Goal: Task Accomplishment & Management: Manage account settings

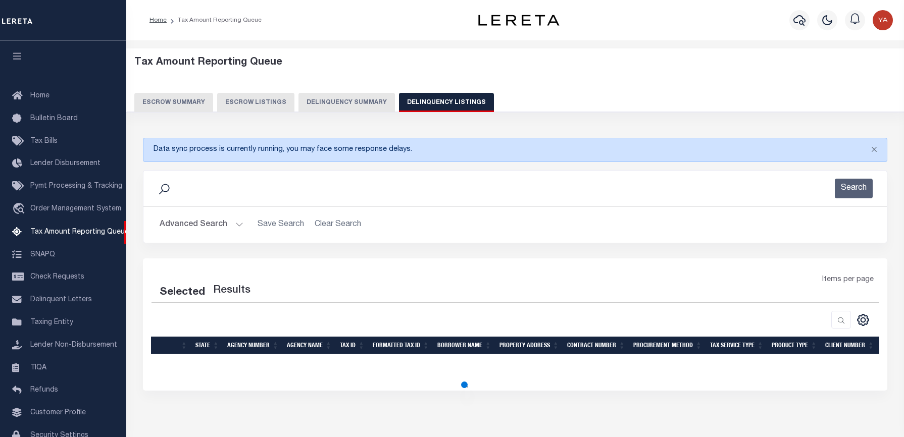
select select "100"
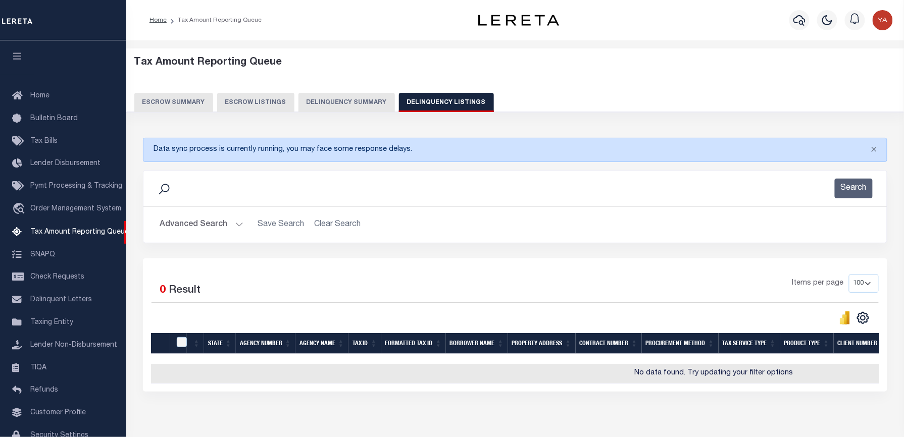
scroll to position [41, 0]
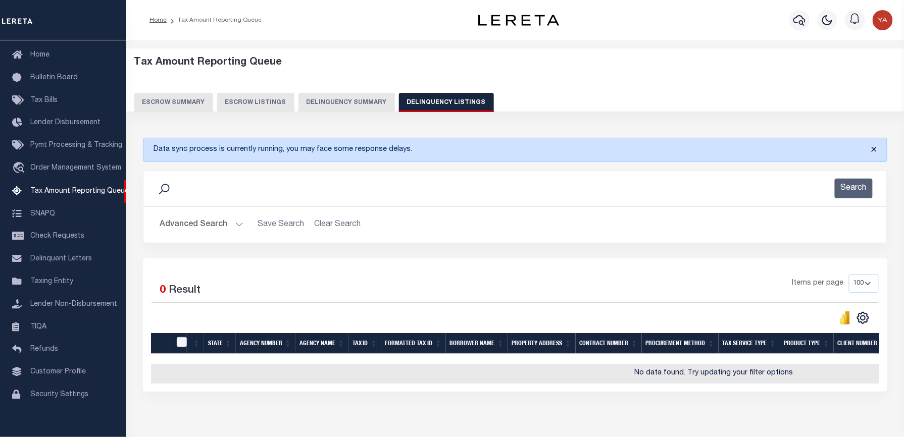
click at [875, 148] on button "Close" at bounding box center [874, 149] width 25 height 22
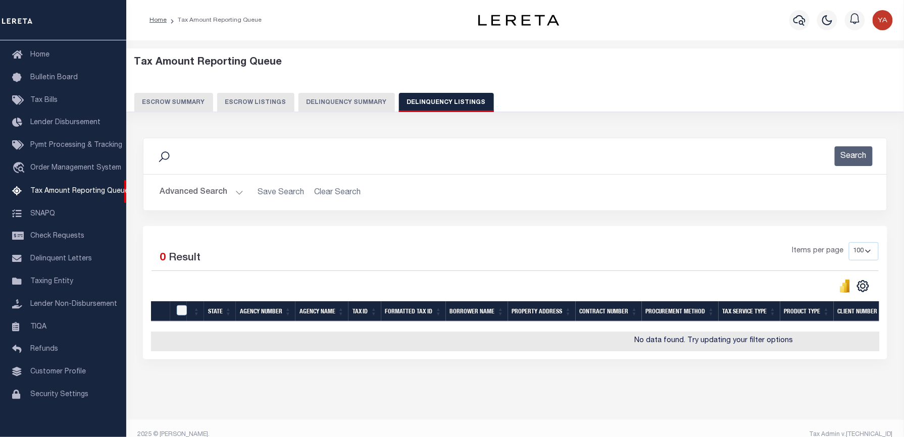
click at [234, 191] on button "Advanced Search" at bounding box center [202, 193] width 84 height 20
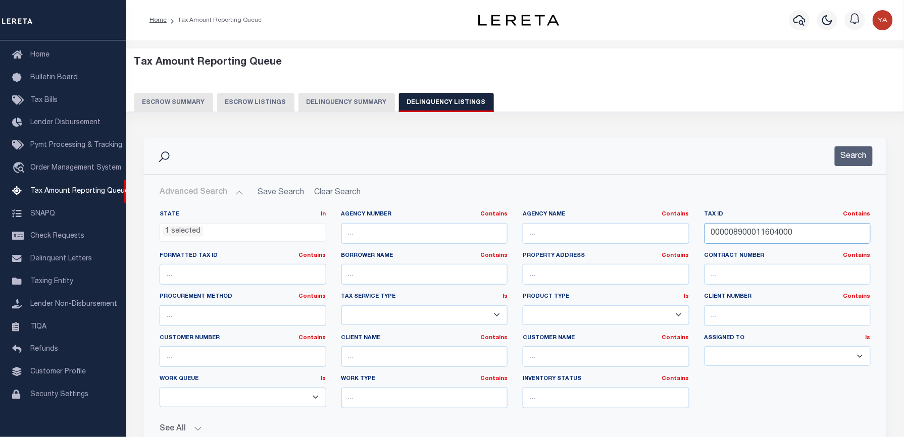
drag, startPoint x: 807, startPoint y: 233, endPoint x: 697, endPoint y: 227, distance: 110.3
click at [697, 227] on div "Tax ID Contains Contains Is 000008900011604000" at bounding box center [788, 231] width 182 height 41
paste input "910O02038000"
type input "0910O02038000"
click at [185, 235] on li "1 selected" at bounding box center [183, 231] width 40 height 11
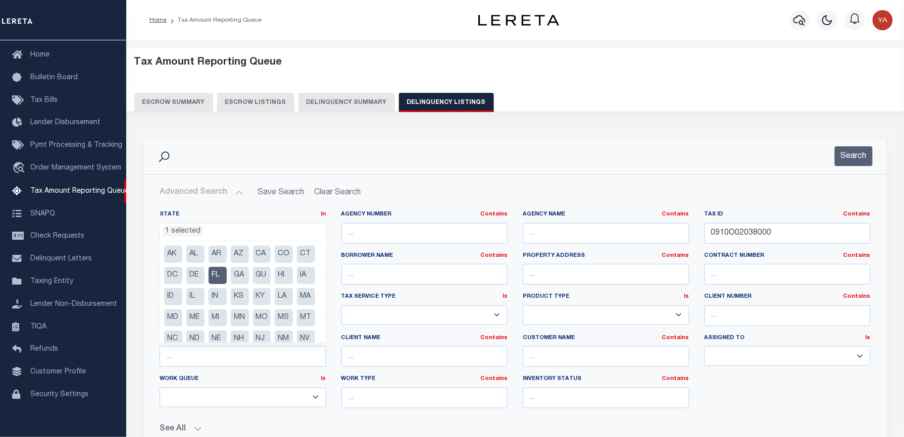
click at [227, 277] on li "FL" at bounding box center [218, 275] width 18 height 17
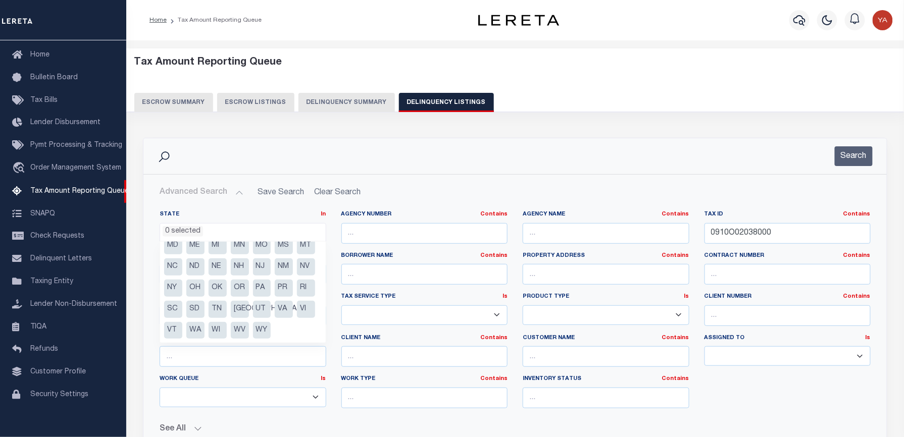
scroll to position [93, 0]
click at [275, 246] on li "MS" at bounding box center [284, 245] width 18 height 17
select select "MS"
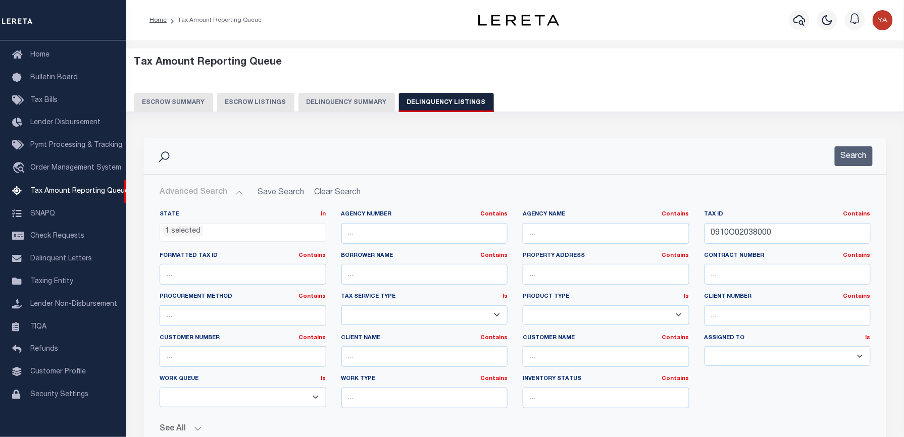
click at [526, 157] on div "Search" at bounding box center [515, 156] width 727 height 20
click at [856, 154] on button "Search" at bounding box center [854, 156] width 38 height 20
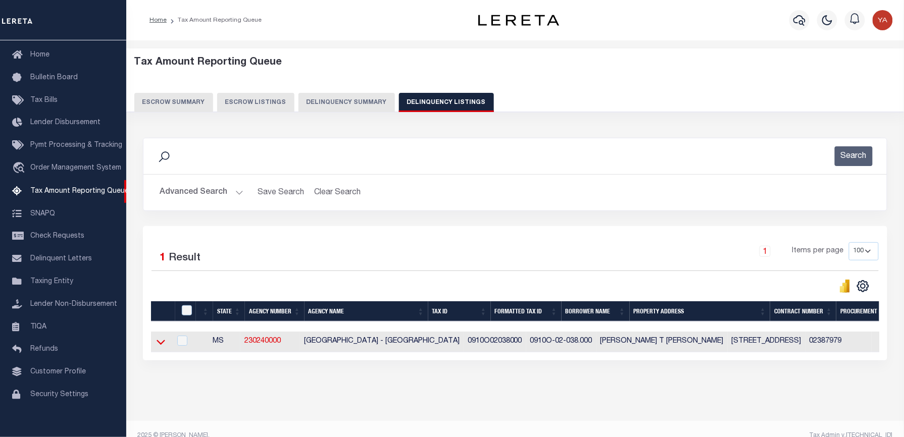
click at [162, 344] on icon at bounding box center [161, 342] width 9 height 11
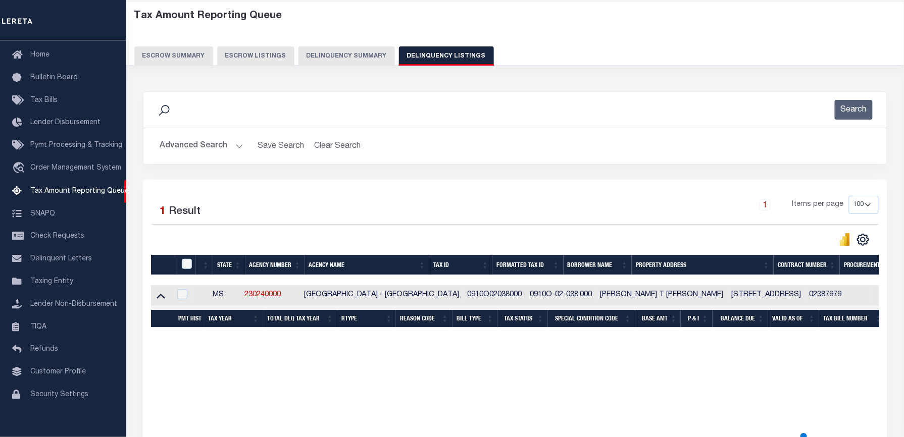
scroll to position [67, 0]
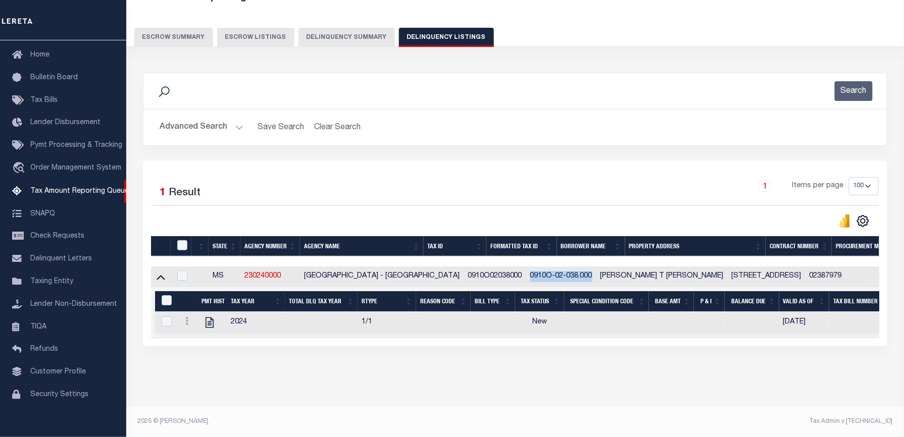
drag, startPoint x: 562, startPoint y: 276, endPoint x: 497, endPoint y: 281, distance: 64.8
click at [526, 281] on td "0910O-02-038.000" at bounding box center [561, 277] width 70 height 21
checkbox input "true"
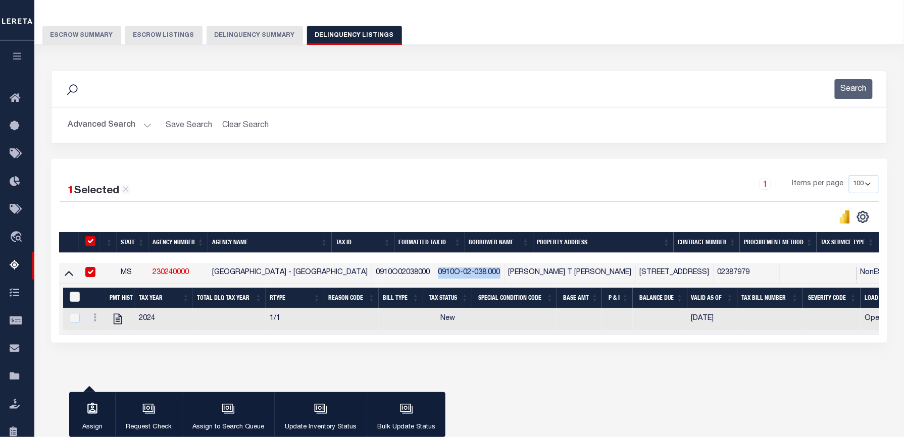
copy td "0910O-02-038.000"
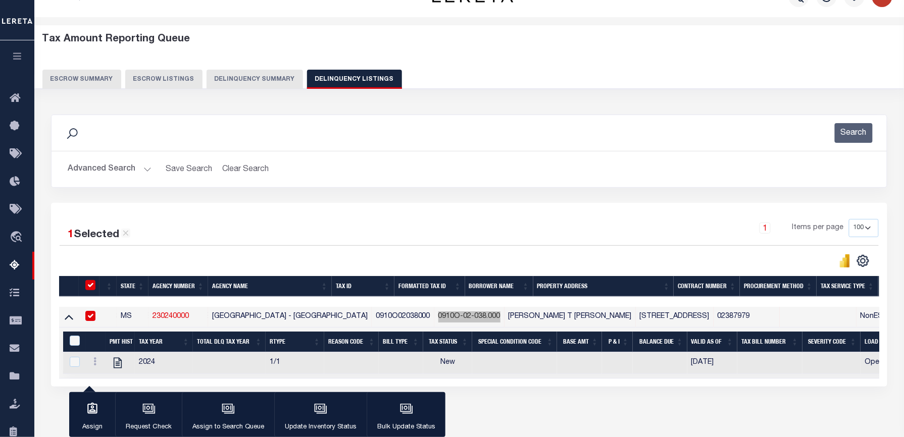
scroll to position [0, 0]
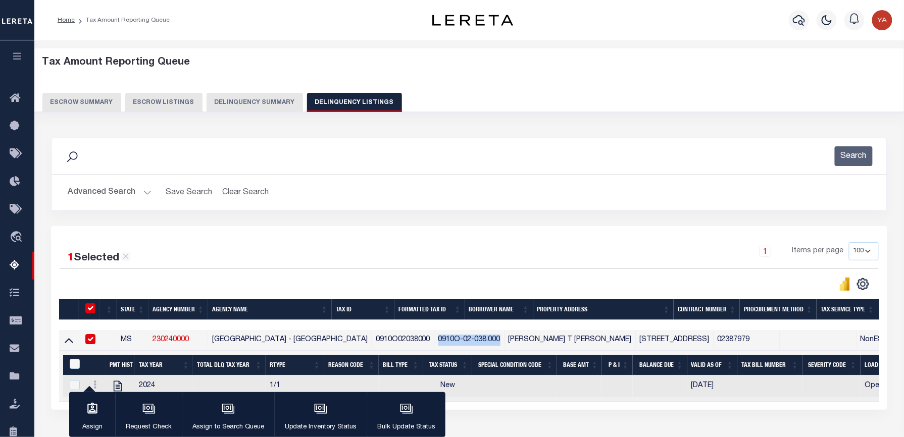
drag, startPoint x: 147, startPoint y: 191, endPoint x: 195, endPoint y: 204, distance: 49.3
click at [147, 191] on button "Advanced Search" at bounding box center [110, 193] width 84 height 20
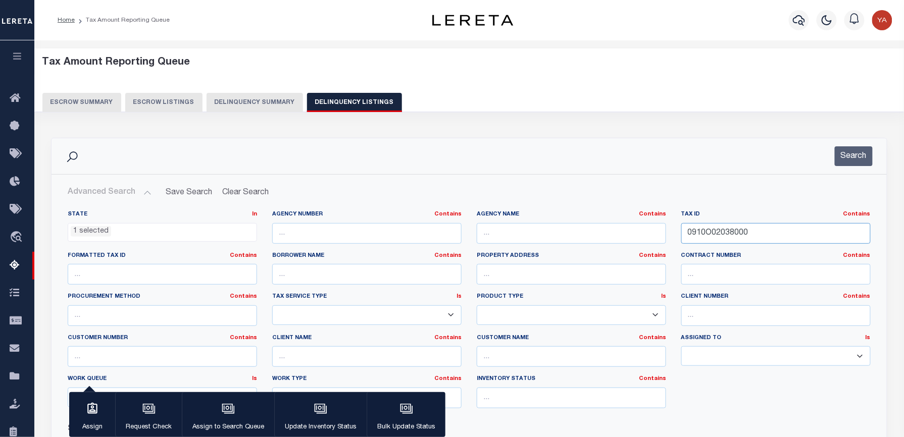
drag, startPoint x: 786, startPoint y: 239, endPoint x: 651, endPoint y: 233, distance: 135.5
click at [651, 233] on div "State In In AK AL AR AZ CA CO CT DC DE FL GA GU HI IA ID IL IN KS KY LA MA MD M…" at bounding box center [469, 314] width 818 height 206
paste input "1409E02017"
type input "1409E02017000"
click at [845, 156] on button "Search" at bounding box center [854, 156] width 38 height 20
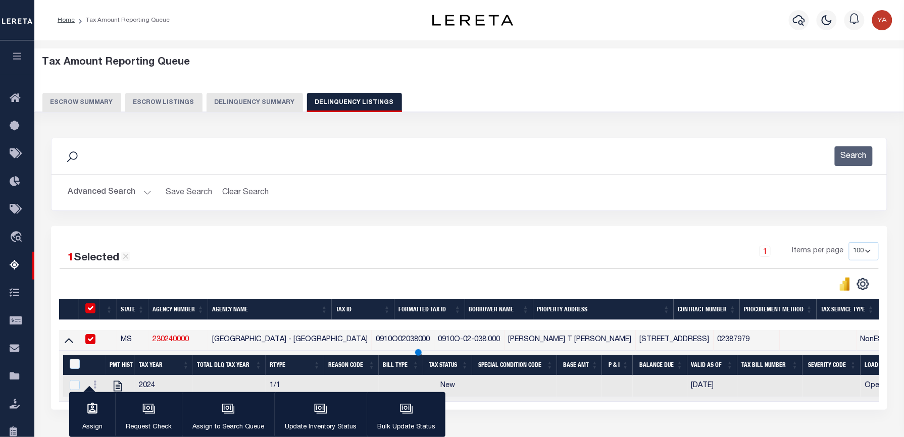
scroll to position [97, 0]
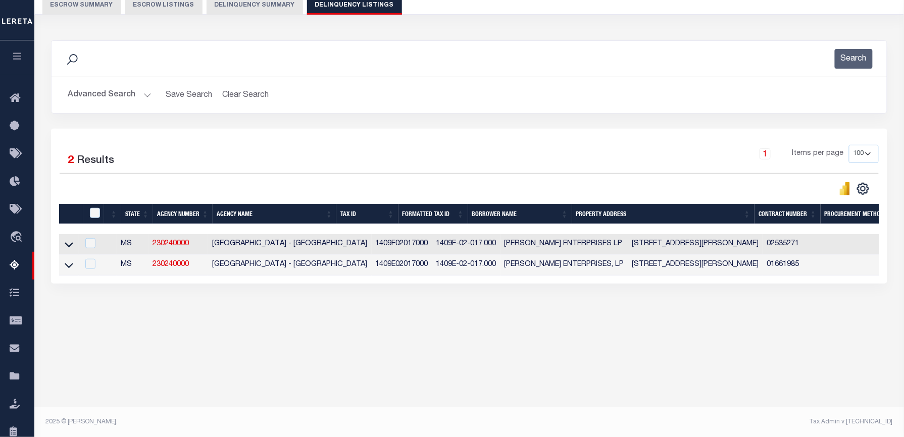
click at [510, 344] on div "Tax Amount Reporting Queue Escrow Summary Escrow Listings In" at bounding box center [469, 148] width 864 height 391
drag, startPoint x: 69, startPoint y: 246, endPoint x: 809, endPoint y: 51, distance: 765.3
click at [69, 246] on icon at bounding box center [69, 244] width 9 height 11
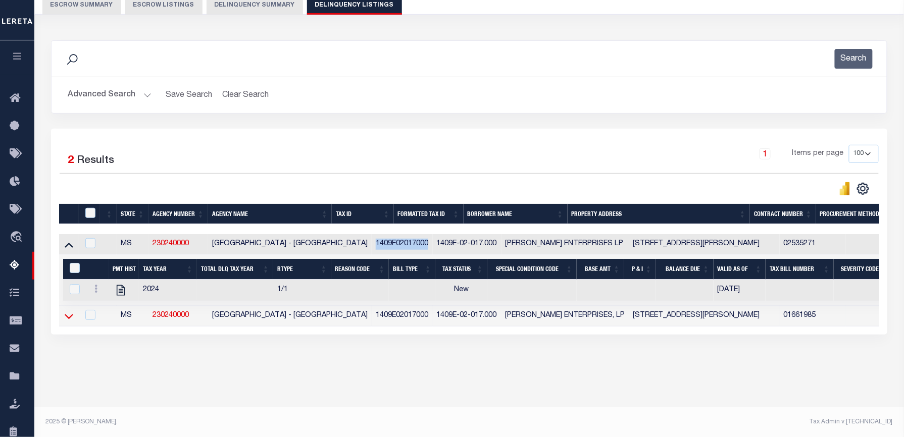
click at [67, 319] on icon at bounding box center [69, 316] width 9 height 5
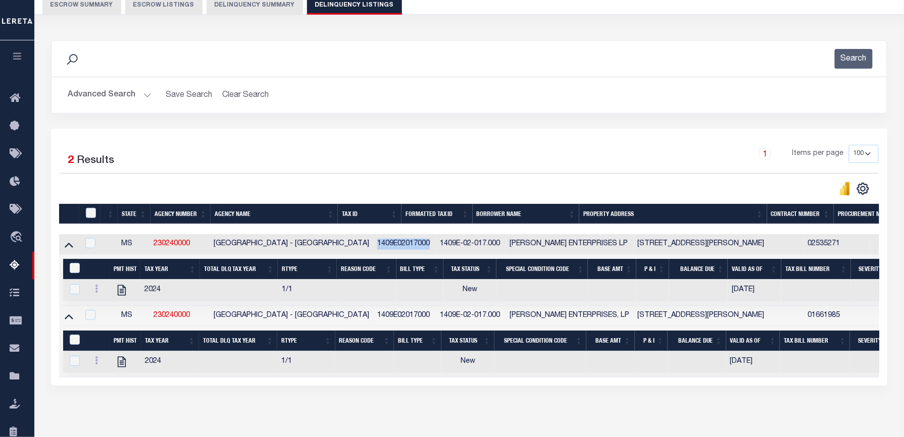
scroll to position [148, 0]
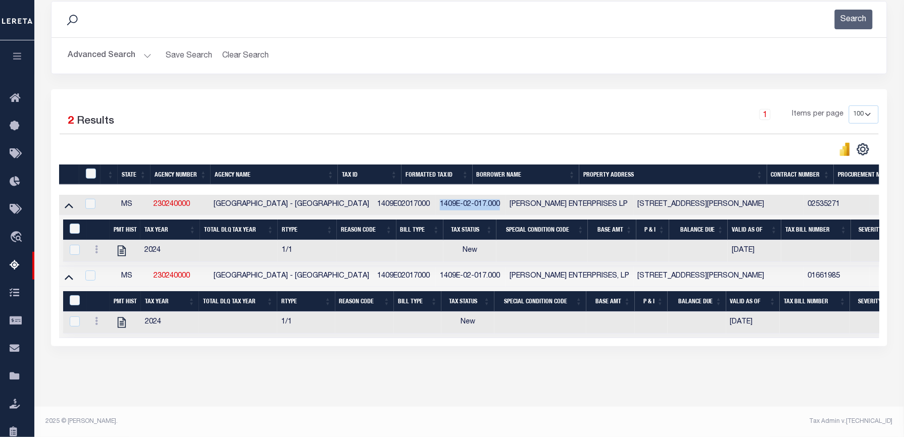
drag, startPoint x: 477, startPoint y: 196, endPoint x: 413, endPoint y: 197, distance: 64.1
click at [436, 197] on td "1409E-02-017.000" at bounding box center [471, 205] width 70 height 21
checkbox input "true"
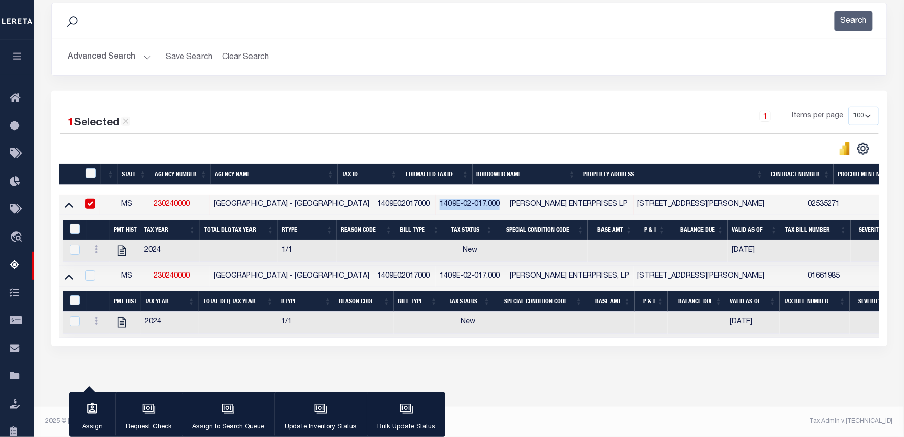
copy td "1409E-02-017.000"
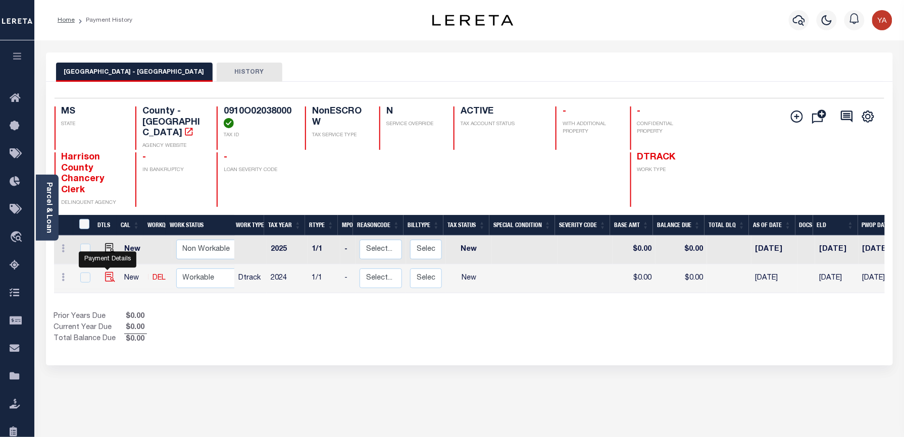
click at [108, 273] on img "" at bounding box center [110, 277] width 10 height 10
checkbox input "true"
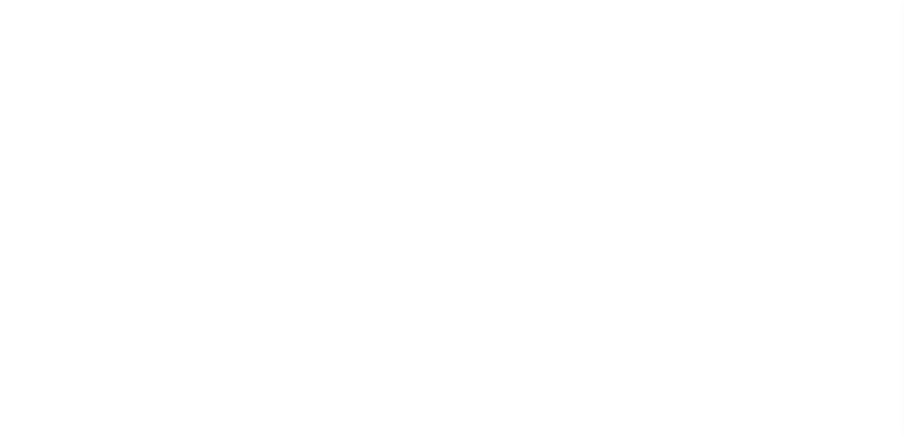
select select "NW2"
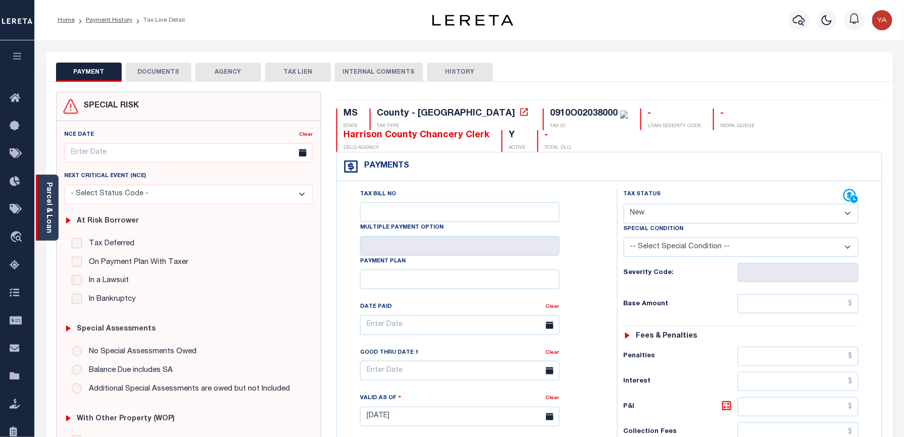
click at [52, 213] on link "Parcel & Loan" at bounding box center [48, 207] width 7 height 51
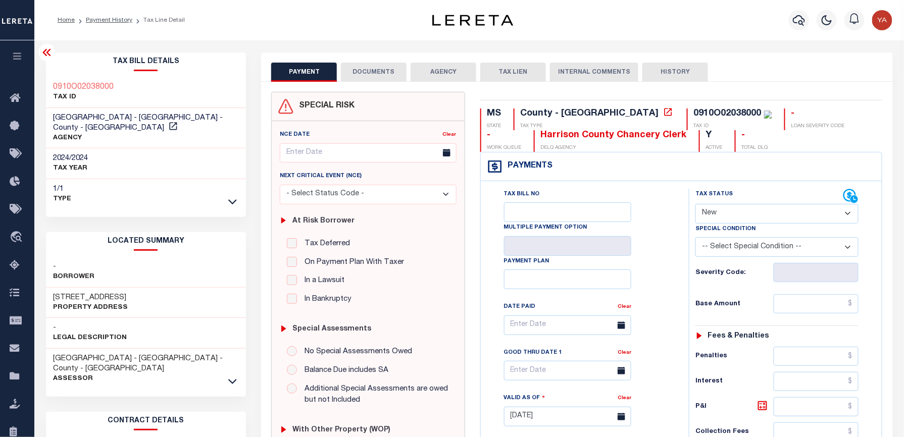
scroll to position [202, 0]
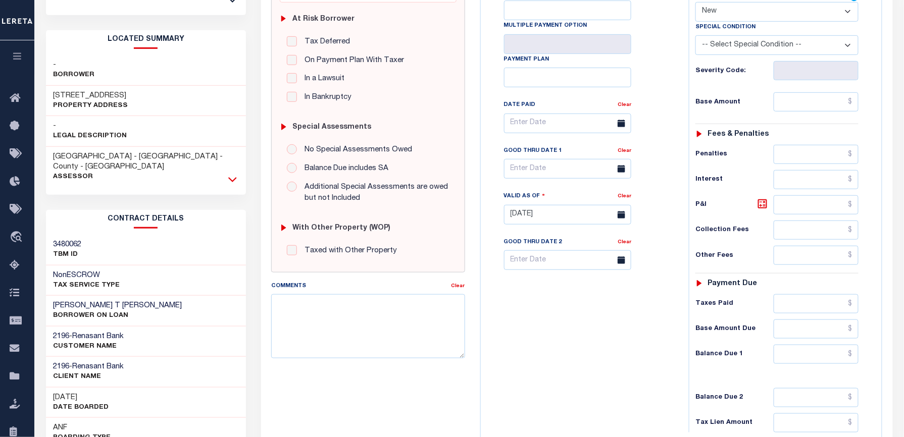
click at [229, 174] on icon at bounding box center [232, 179] width 9 height 11
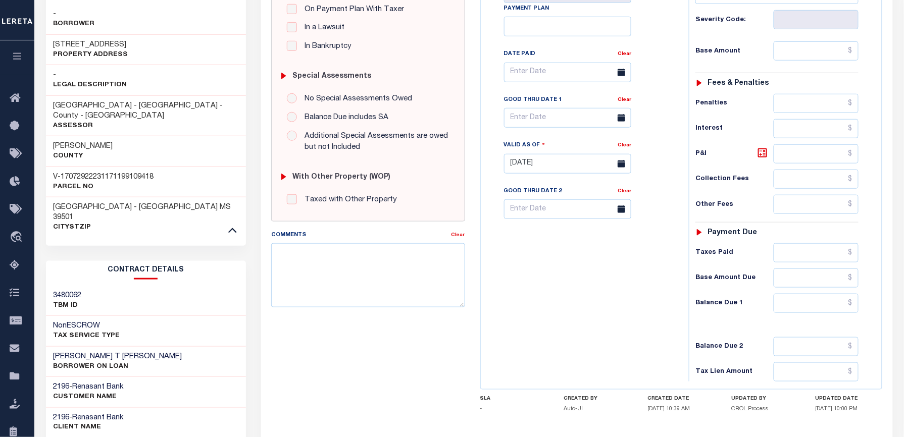
scroll to position [336, 0]
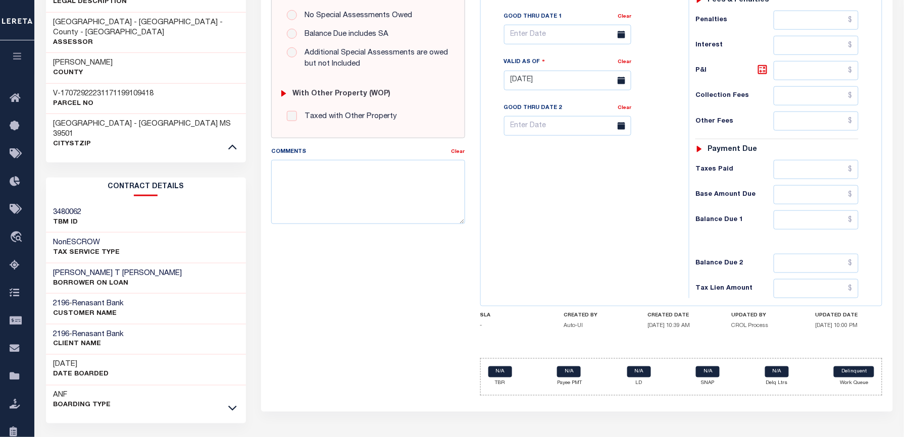
click at [66, 269] on h3 "VETTER T ONEAL" at bounding box center [118, 274] width 129 height 10
copy div "VETTER T ONEAL"
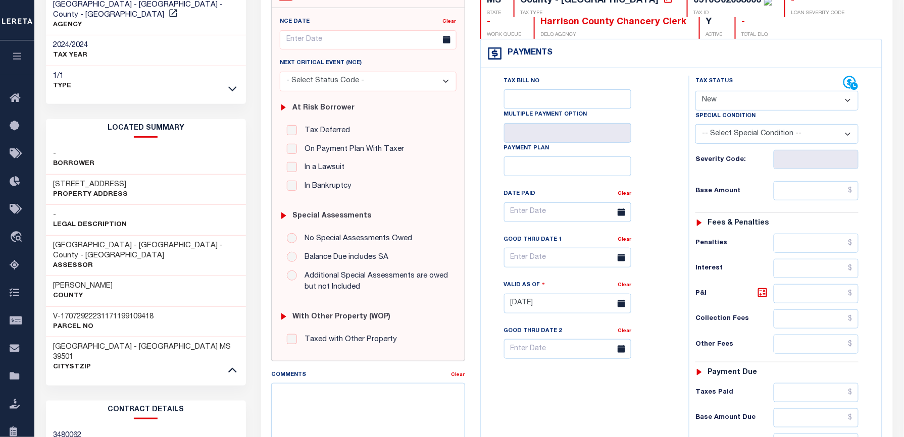
scroll to position [202, 0]
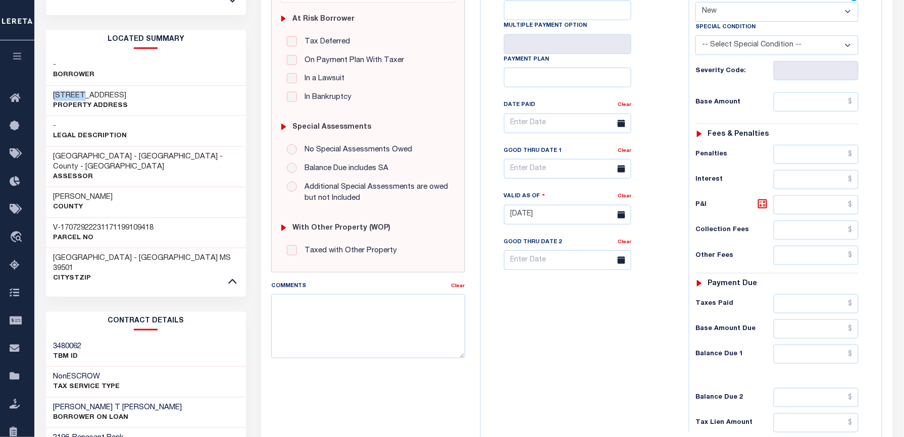
drag, startPoint x: 47, startPoint y: 79, endPoint x: 81, endPoint y: 79, distance: 34.3
click at [81, 86] on div "32 31ST STREET Property Address" at bounding box center [146, 101] width 201 height 31
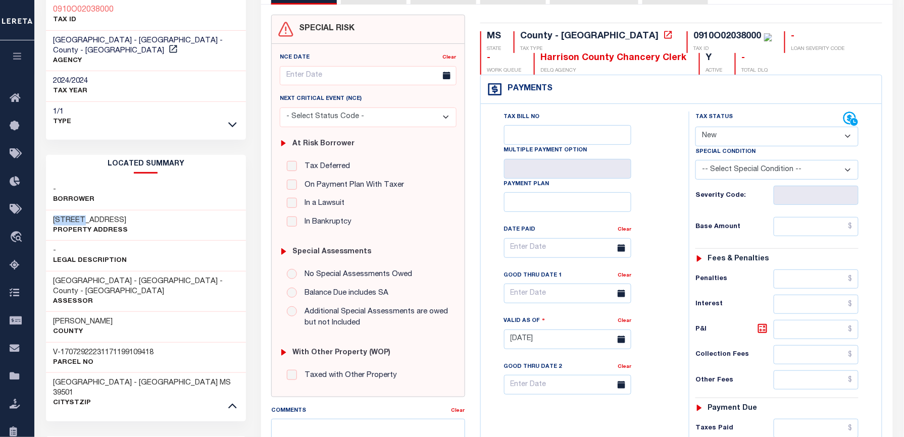
scroll to position [0, 0]
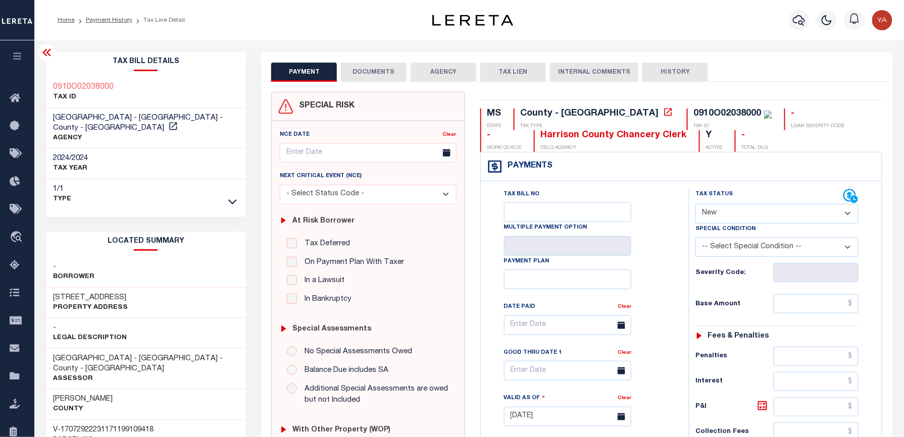
click at [774, 75] on div "PAYMENT DOCUMENTS AGENCY DELINQUENT PAYEE TAX LIEN HISTORY" at bounding box center [576, 72] width 611 height 19
drag, startPoint x: 609, startPoint y: 113, endPoint x: 671, endPoint y: 113, distance: 62.1
click at [694, 113] on div "0910O02038000" at bounding box center [728, 113] width 68 height 9
click at [798, 25] on icon "button" at bounding box center [799, 20] width 12 height 12
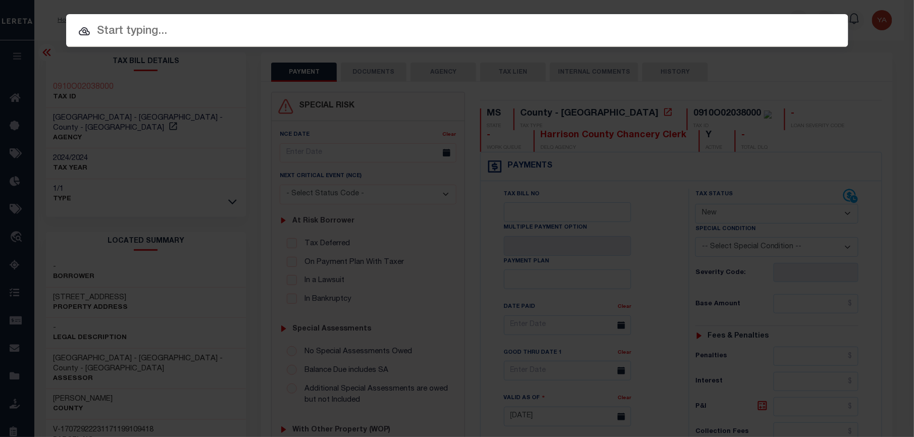
click at [614, 40] on input "text" at bounding box center [457, 32] width 782 height 18
paste input "3830125073500"
type input "3830125073500"
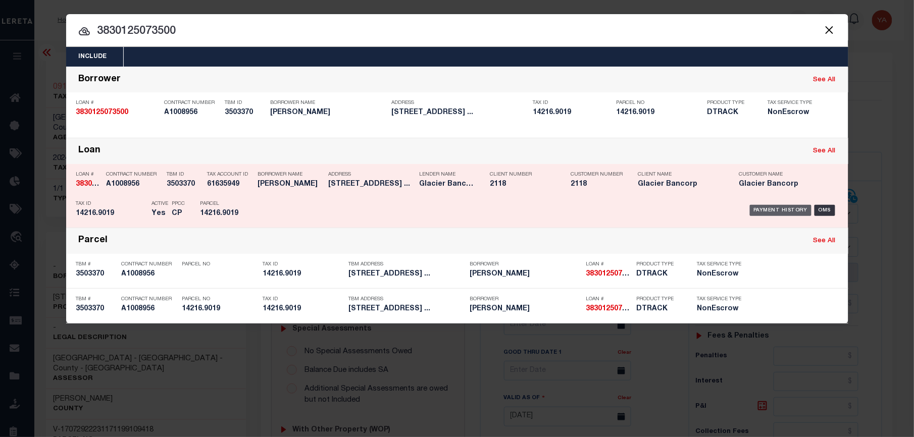
click at [773, 212] on div "Payment History" at bounding box center [781, 210] width 62 height 11
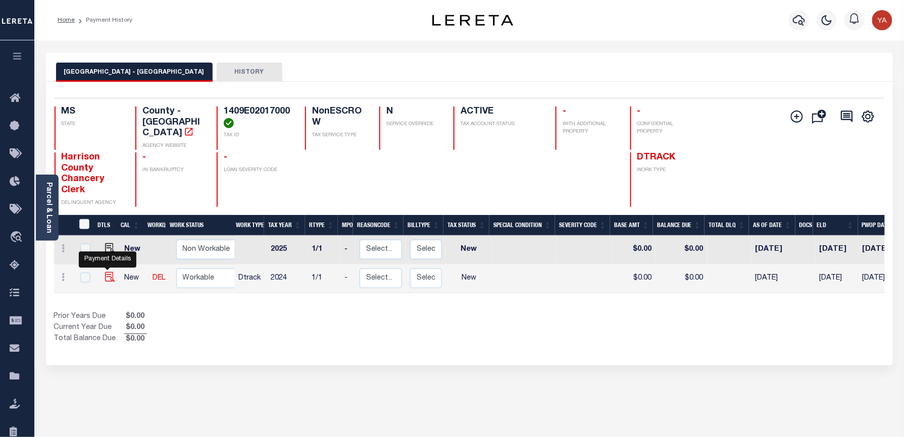
click at [105, 272] on img "" at bounding box center [110, 277] width 10 height 10
checkbox input "true"
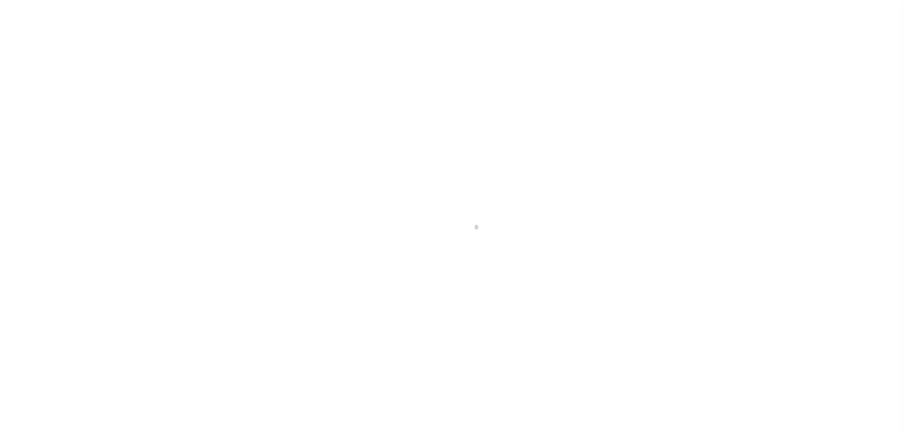
checkbox input "false"
type input "[DATE]"
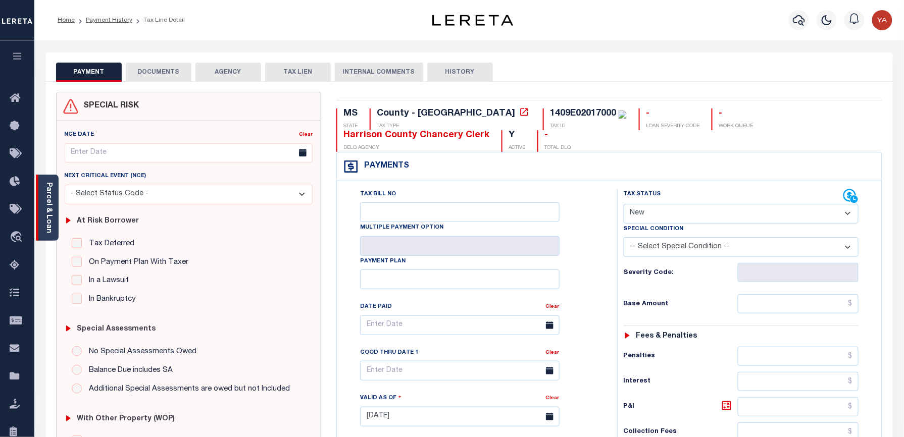
click at [51, 229] on link "Parcel & Loan" at bounding box center [48, 207] width 7 height 51
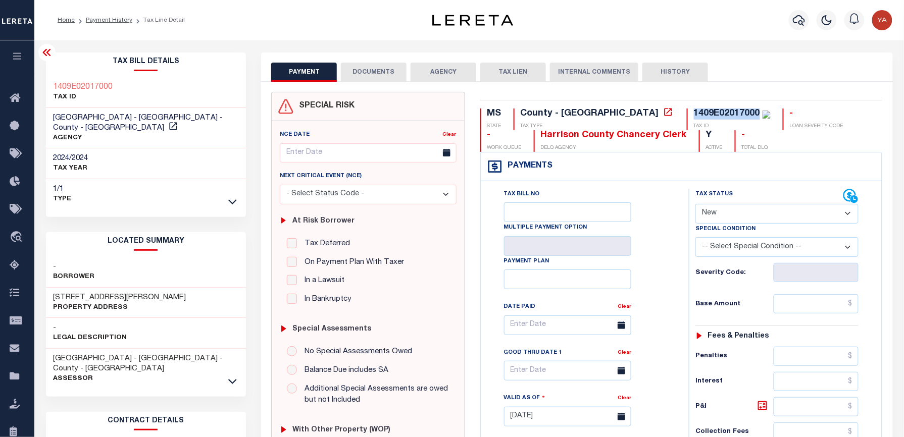
drag, startPoint x: 606, startPoint y: 112, endPoint x: 676, endPoint y: 109, distance: 69.7
click at [687, 109] on div "1409E02017000 TAX ID" at bounding box center [729, 120] width 84 height 22
copy div "1409E02017000"
click at [710, 33] on div "Profile Sign out" at bounding box center [719, 20] width 353 height 35
drag, startPoint x: 718, startPoint y: 211, endPoint x: 716, endPoint y: 227, distance: 16.2
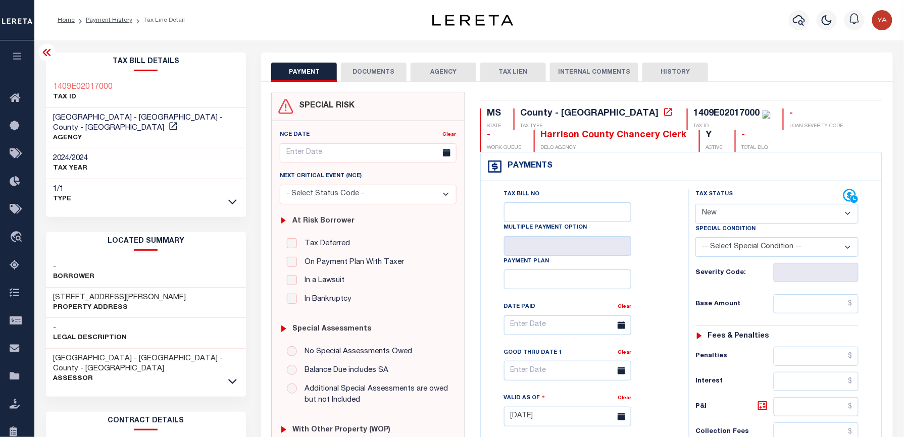
click at [718, 211] on select "- Select Status Code - Open Due/Unpaid Paid Incomplete No Tax Due Internal Refu…" at bounding box center [776, 214] width 163 height 20
select select "PYD"
click at [695, 205] on select "- Select Status Code - Open Due/Unpaid Paid Incomplete No Tax Due Internal Refu…" at bounding box center [776, 214] width 163 height 20
type input "09/03/2025"
click at [654, 298] on div "Tax Bill No Multiple Payment Option Payment Plan Clear" at bounding box center [582, 330] width 183 height 283
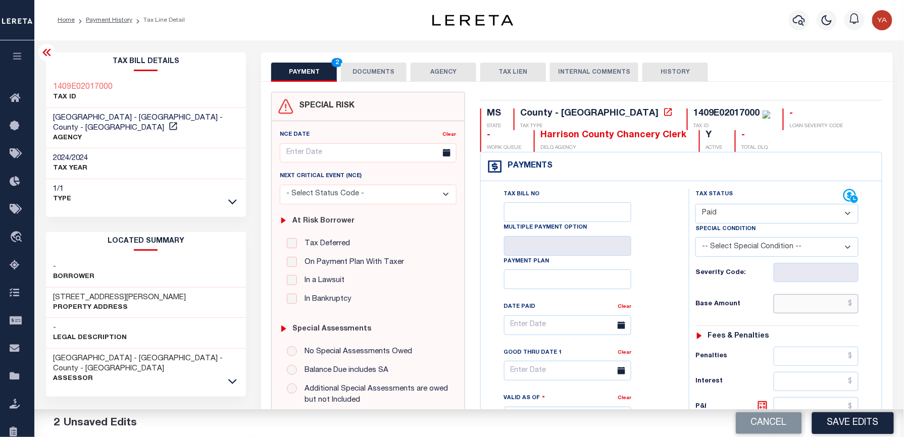
click at [808, 312] on input "text" at bounding box center [816, 303] width 85 height 19
paste input "7306.30"
type input "$7,306.30"
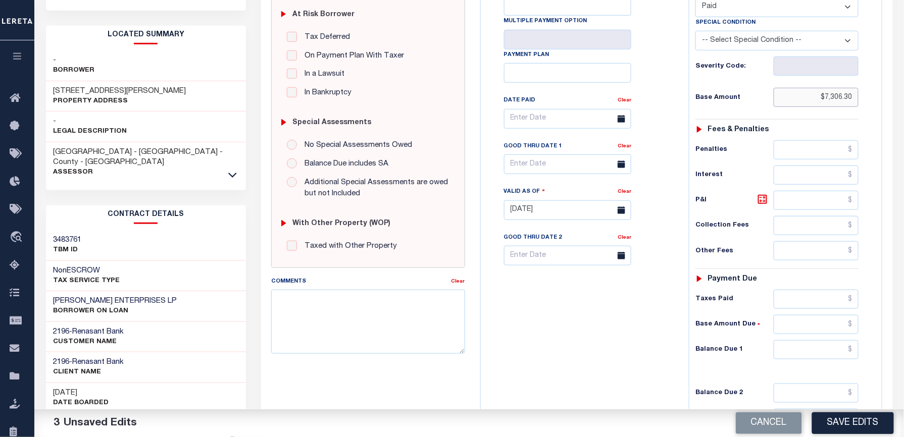
scroll to position [334, 0]
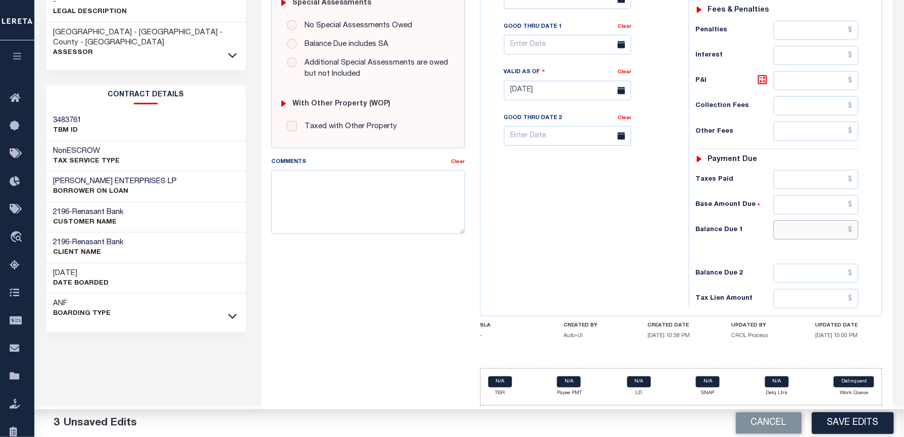
click at [789, 221] on input "text" at bounding box center [816, 230] width 85 height 19
type input "$0.00"
click at [536, 203] on div "Tax Bill No Multiple Payment Option Payment Plan Clear" at bounding box center [582, 86] width 198 height 446
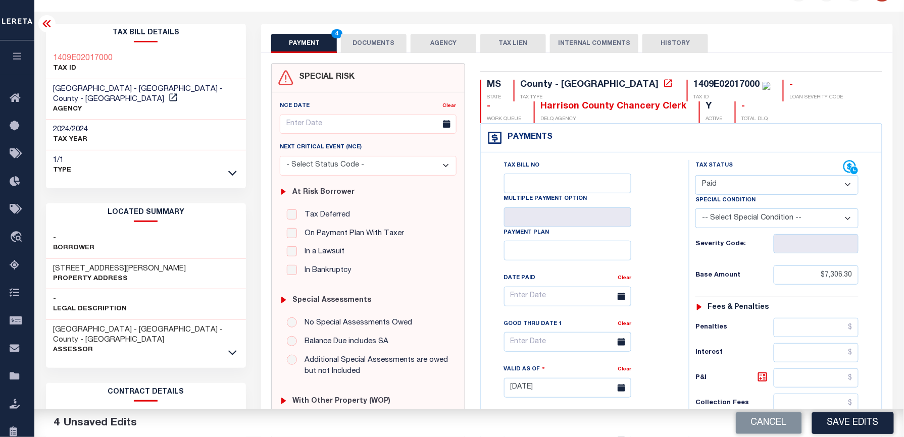
scroll to position [0, 0]
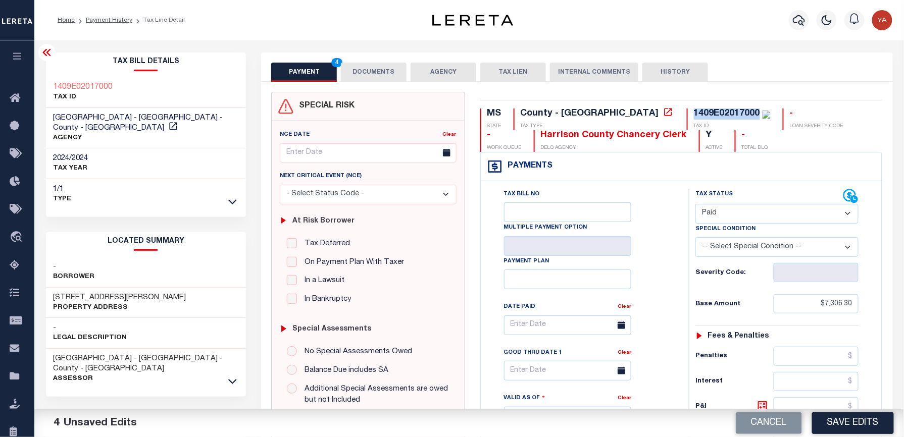
drag, startPoint x: 607, startPoint y: 114, endPoint x: 677, endPoint y: 110, distance: 70.3
click at [687, 110] on div "1409E02017000 TAX ID" at bounding box center [729, 120] width 84 height 22
copy div "1409E02017000"
click at [387, 68] on button "DOCUMENTS" at bounding box center [374, 72] width 66 height 19
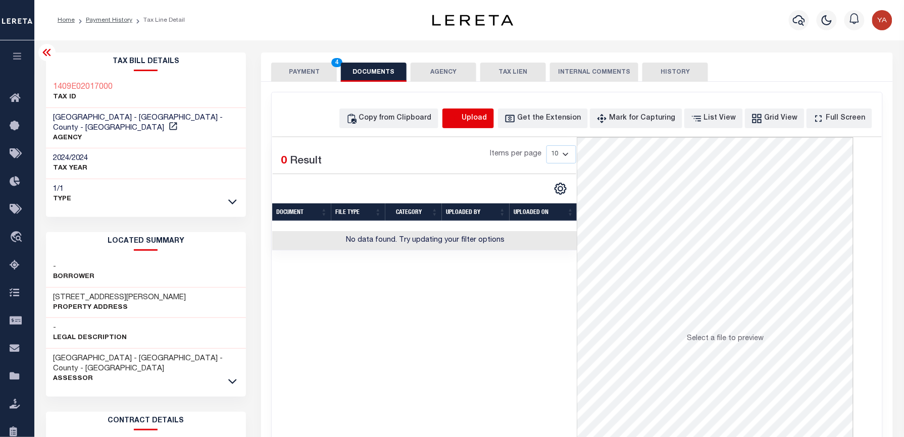
click at [460, 118] on icon "button" at bounding box center [454, 118] width 11 height 11
select select "POP"
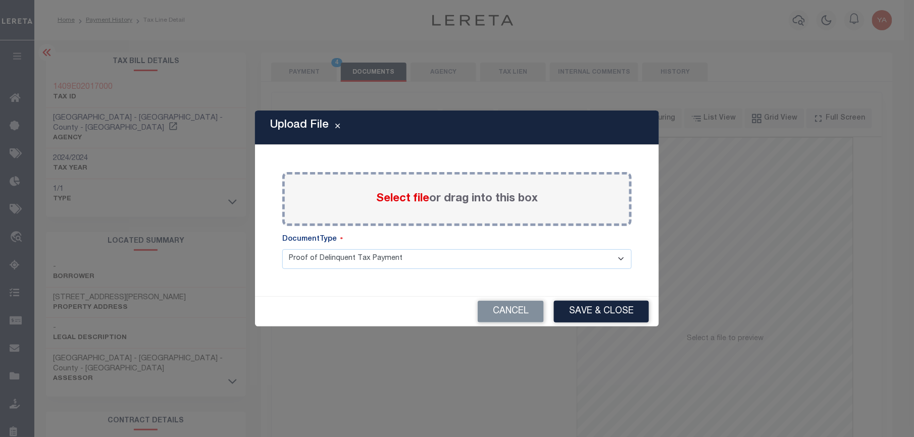
click at [447, 199] on label "Select file or drag into this box" at bounding box center [457, 199] width 162 height 17
click at [0, 0] on input "Select file or drag into this box" at bounding box center [0, 0] width 0 height 0
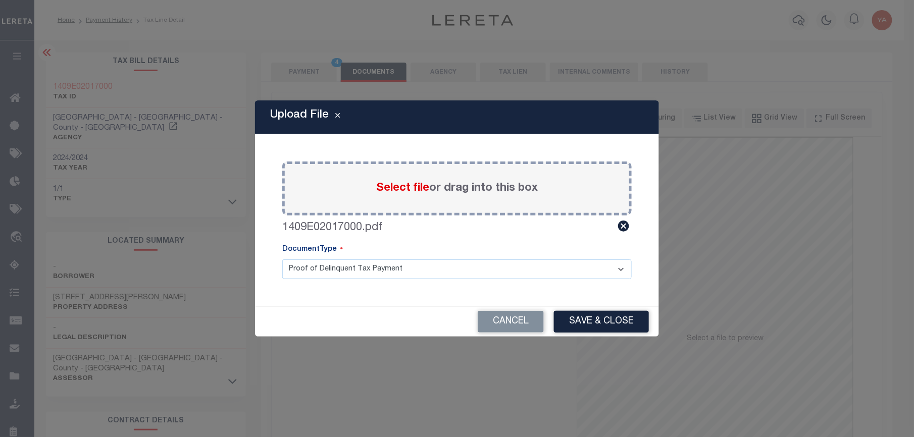
click at [499, 275] on select "Proof of Delinquent Tax Payment" at bounding box center [456, 270] width 349 height 20
click at [282, 260] on select "Proof of Delinquent Tax Payment" at bounding box center [456, 270] width 349 height 20
click at [592, 317] on button "Save & Close" at bounding box center [601, 322] width 95 height 22
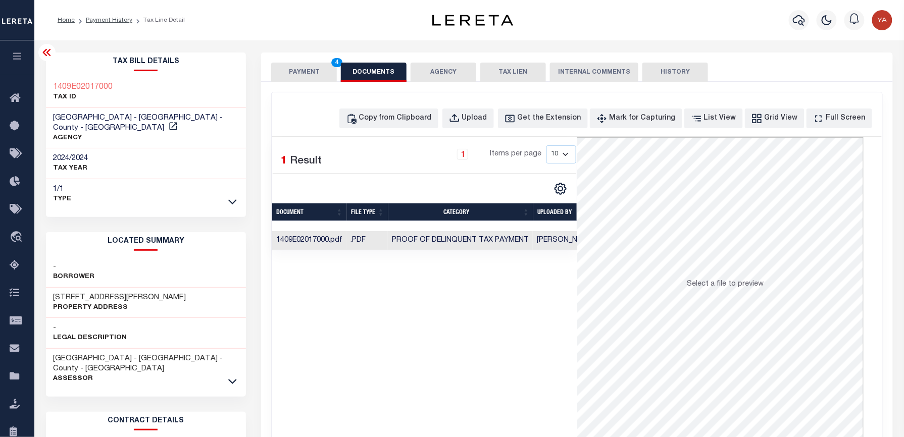
click at [312, 73] on button "PAYMENT 4" at bounding box center [304, 72] width 66 height 19
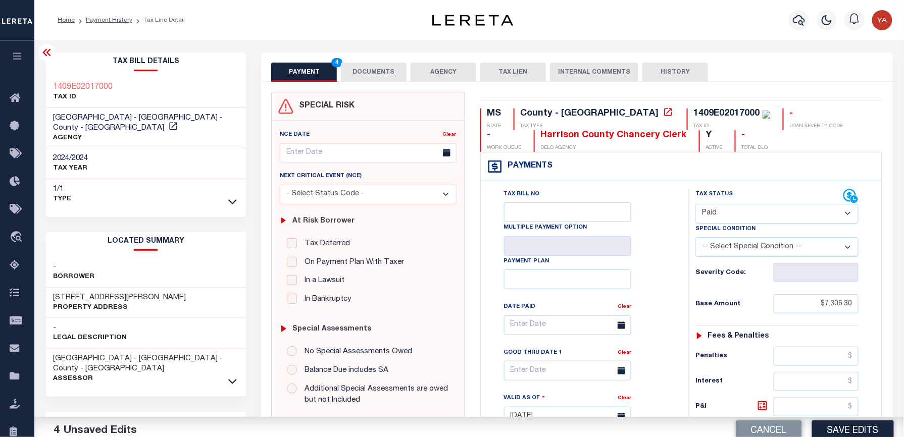
click at [330, 32] on div "Home Payment History Tax Line Detail" at bounding box center [469, 20] width 870 height 40
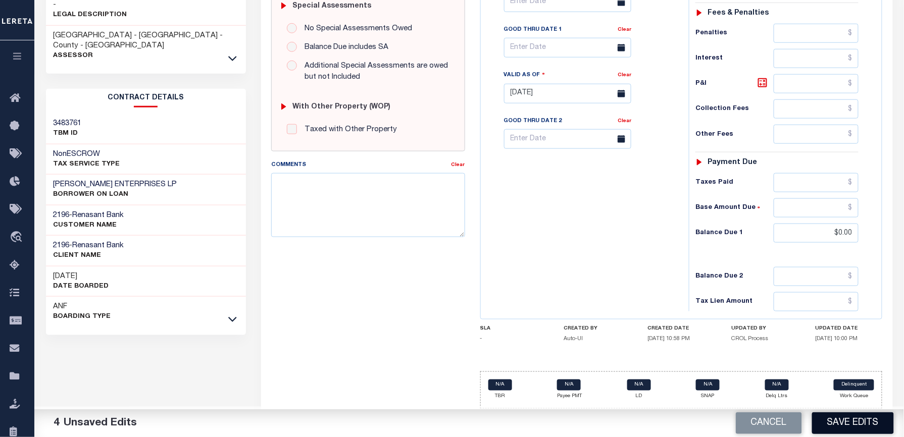
click at [859, 419] on button "Save Edits" at bounding box center [853, 424] width 82 height 22
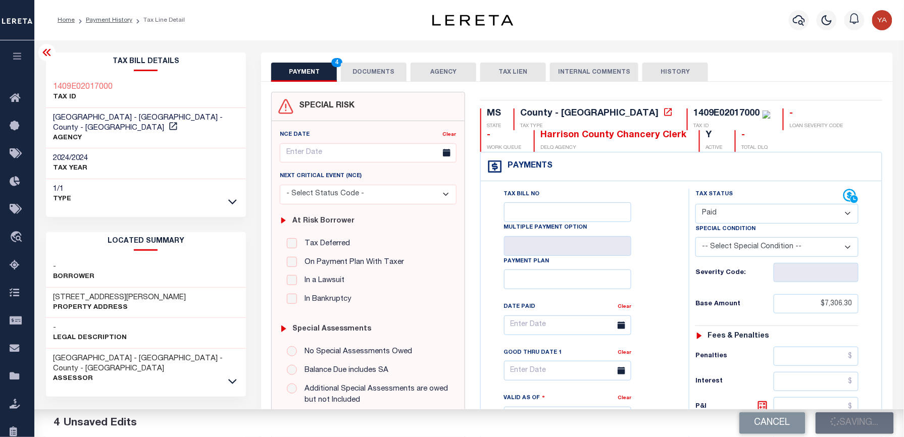
click at [370, 75] on button "DOCUMENTS" at bounding box center [374, 72] width 66 height 19
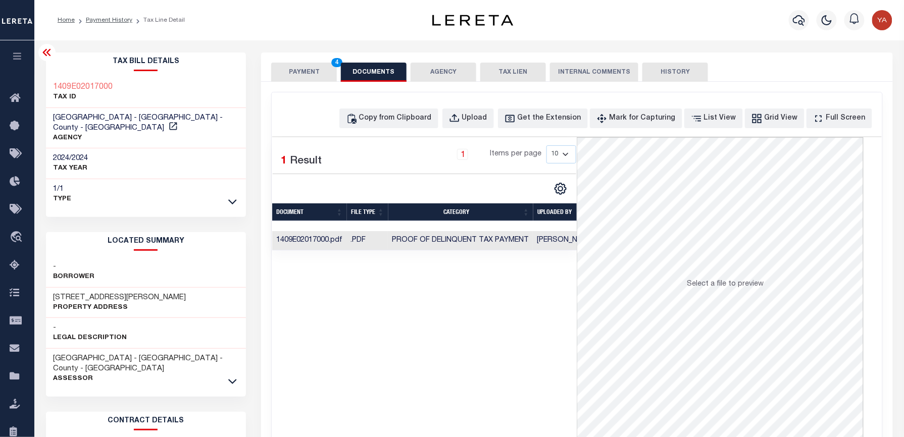
click at [562, 240] on td "[PERSON_NAME]" at bounding box center [565, 241] width 65 height 20
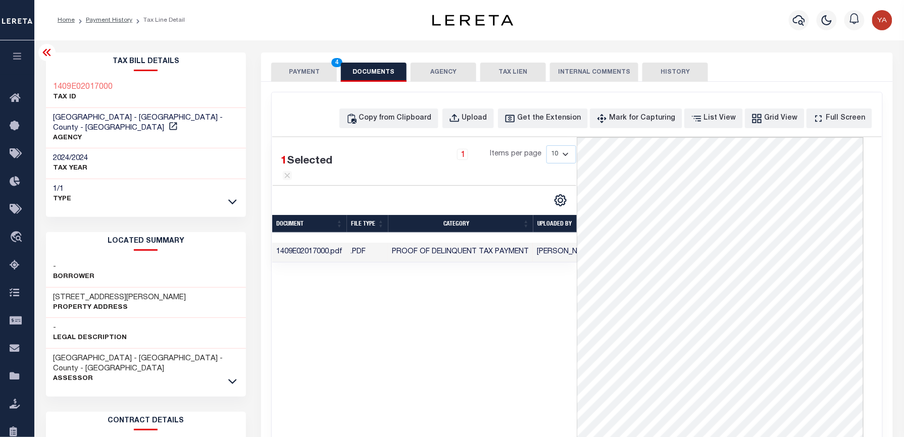
drag, startPoint x: 302, startPoint y: 69, endPoint x: 308, endPoint y: 38, distance: 31.4
click at [302, 69] on button "PAYMENT 4" at bounding box center [304, 72] width 66 height 19
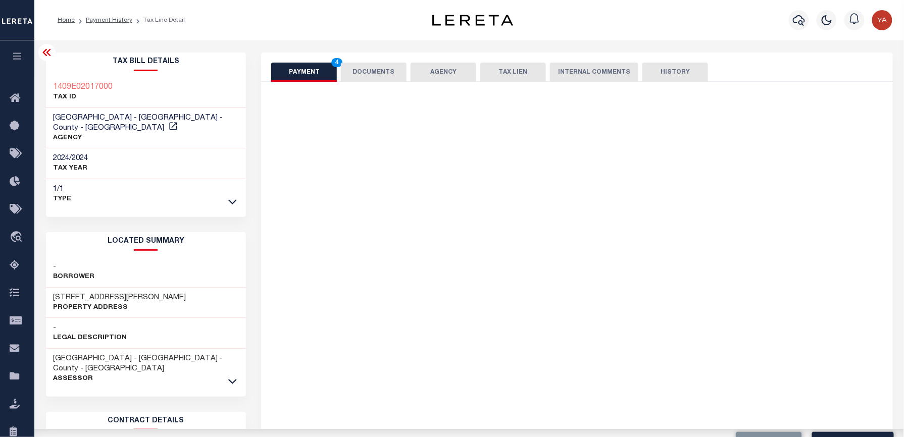
click at [308, 38] on div "Home Payment History Tax Line Detail" at bounding box center [469, 20] width 870 height 40
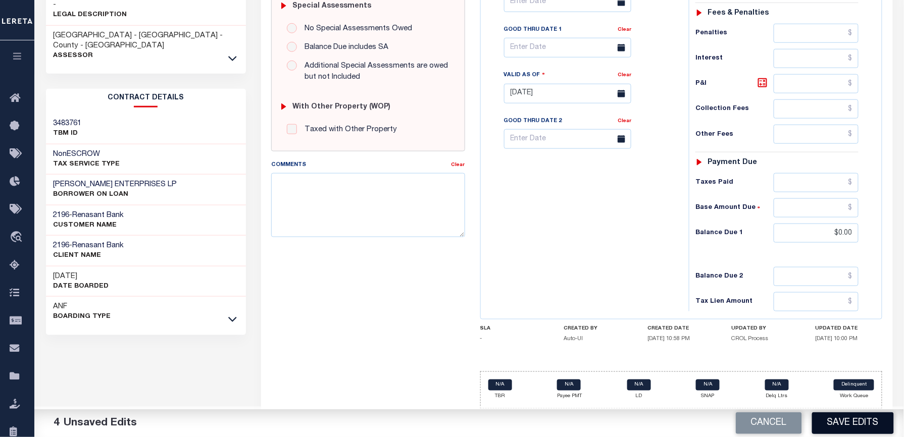
click at [859, 421] on button "Save Edits" at bounding box center [853, 424] width 82 height 22
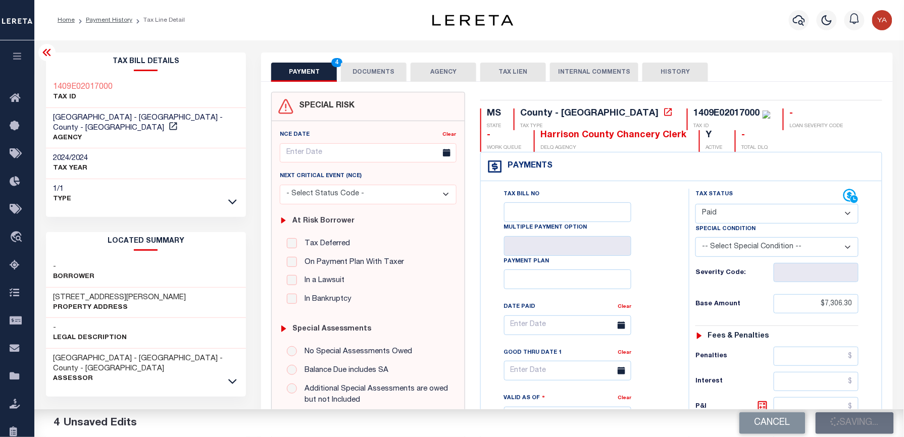
click at [376, 64] on button "DOCUMENTS" at bounding box center [374, 72] width 66 height 19
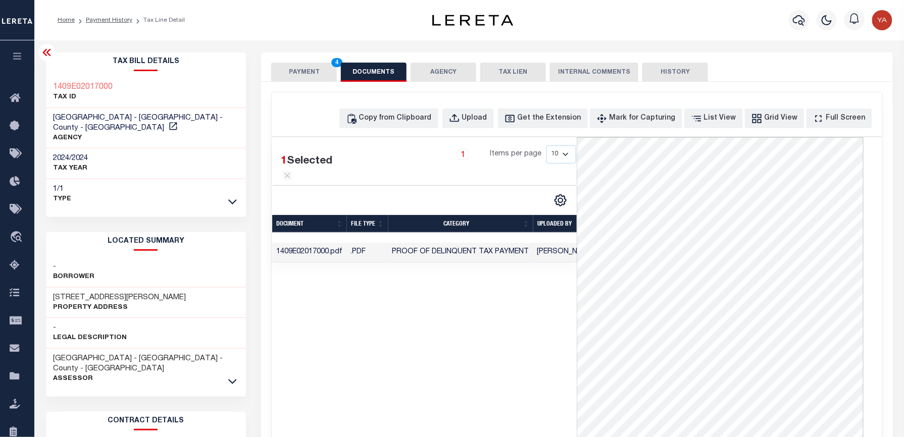
click at [302, 77] on button "PAYMENT 4" at bounding box center [304, 72] width 66 height 19
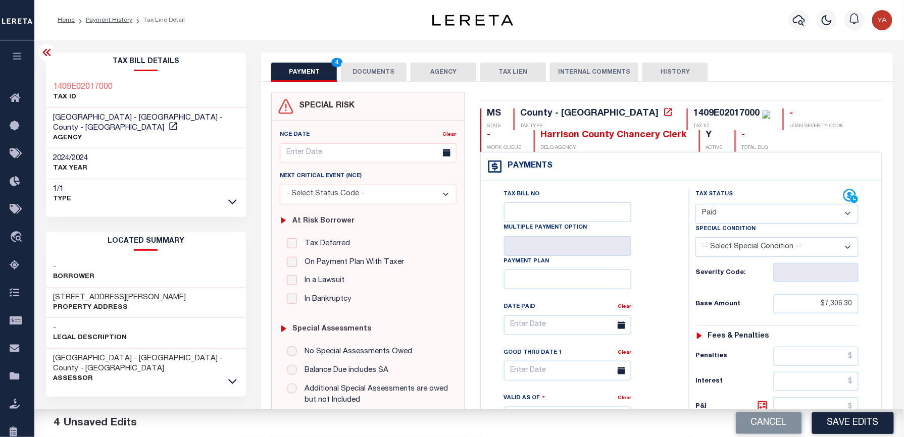
click at [320, 33] on div "Home Payment History Tax Line Detail" at bounding box center [469, 20] width 870 height 40
click at [373, 69] on button "DOCUMENTS" at bounding box center [374, 72] width 66 height 19
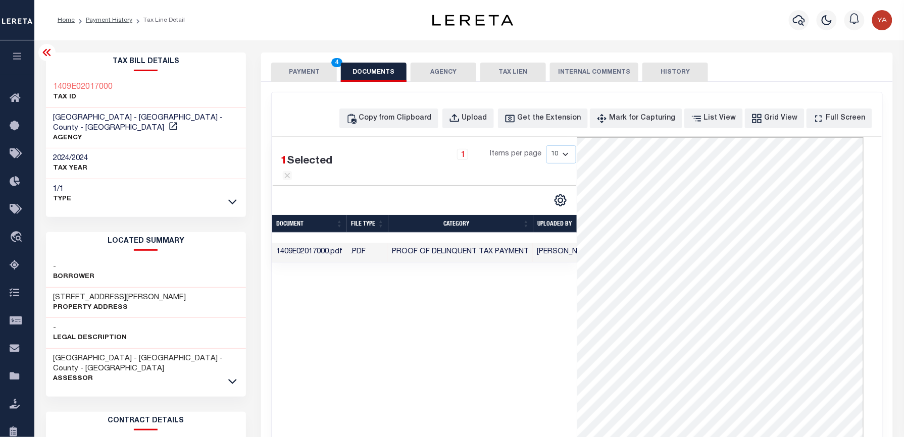
click at [326, 67] on button "PAYMENT 4" at bounding box center [304, 72] width 66 height 19
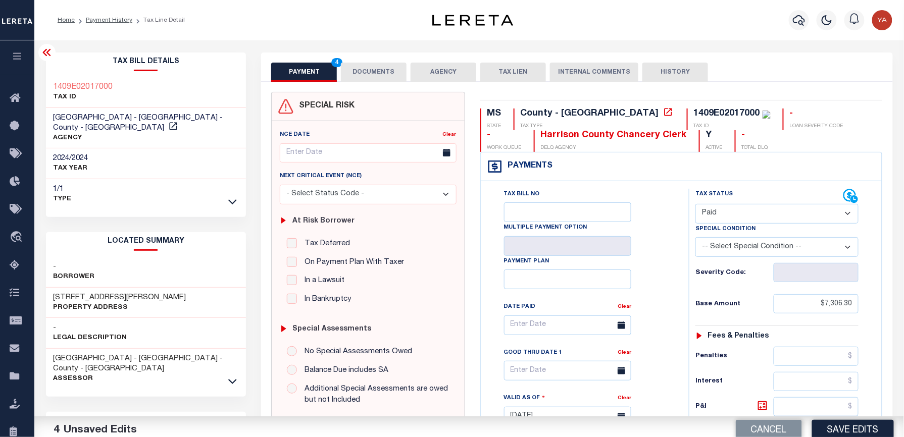
click at [333, 43] on div "Parcel & Loan Tax Bill Details 1409E02017000 TAX ID AGENCY 2024/2024 TAX YEAR" at bounding box center [469, 400] width 862 height 720
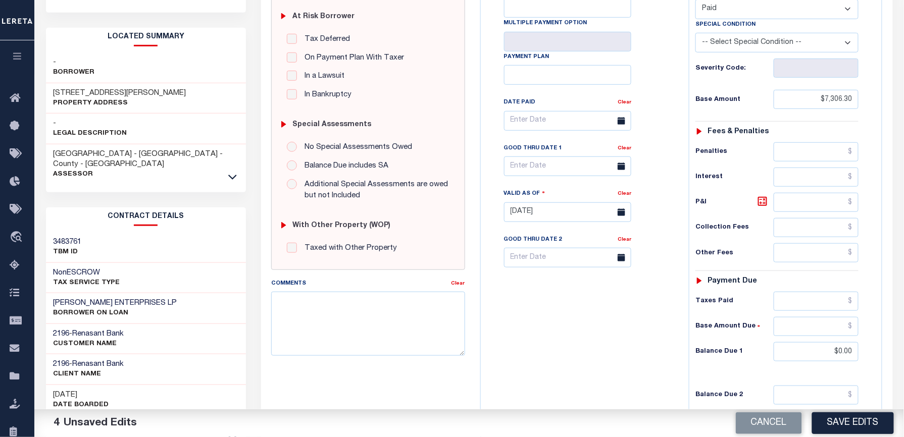
scroll to position [330, 0]
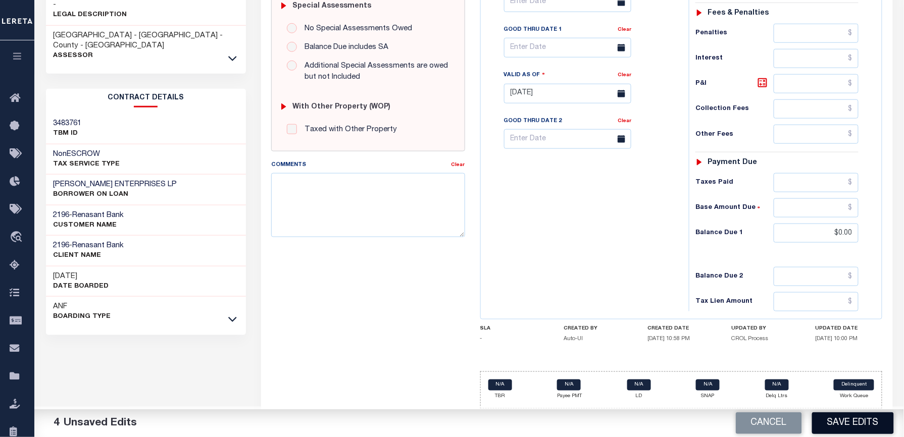
click at [853, 421] on button "Save Edits" at bounding box center [853, 424] width 82 height 22
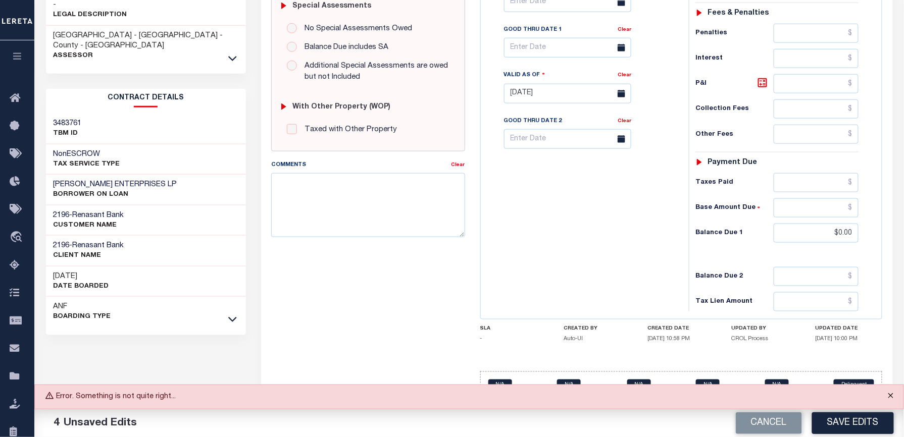
click at [893, 395] on button "Close" at bounding box center [890, 396] width 25 height 22
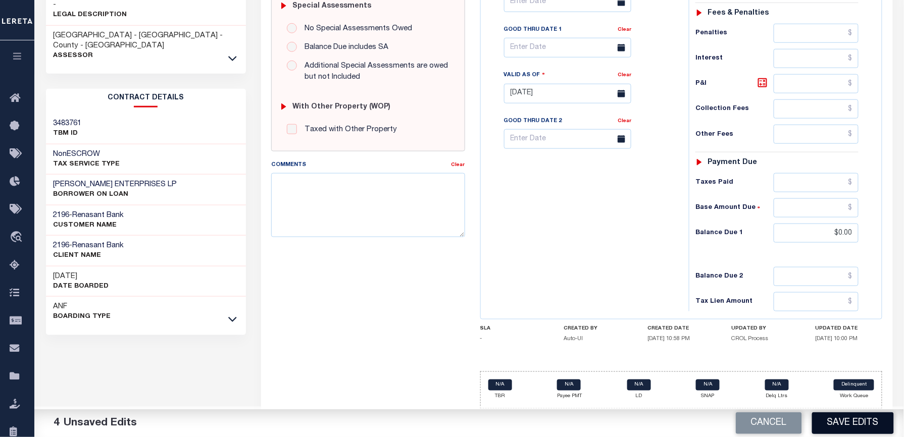
click at [854, 421] on button "Save Edits" at bounding box center [853, 424] width 82 height 22
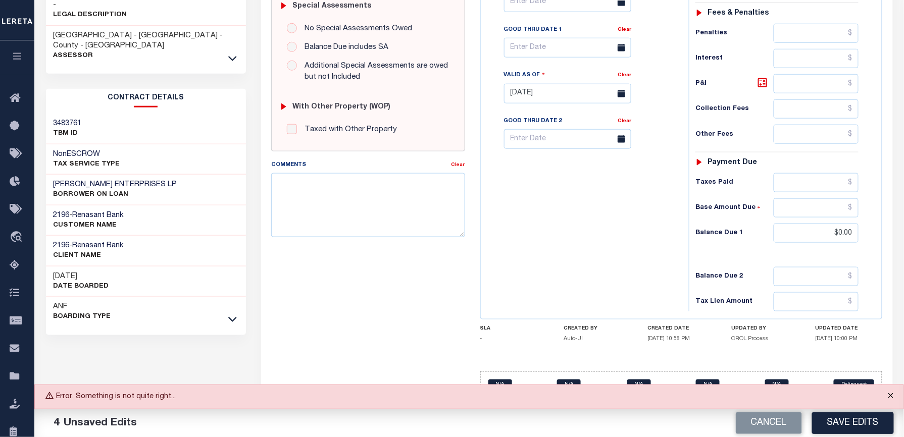
click at [889, 401] on button "Close" at bounding box center [890, 396] width 25 height 22
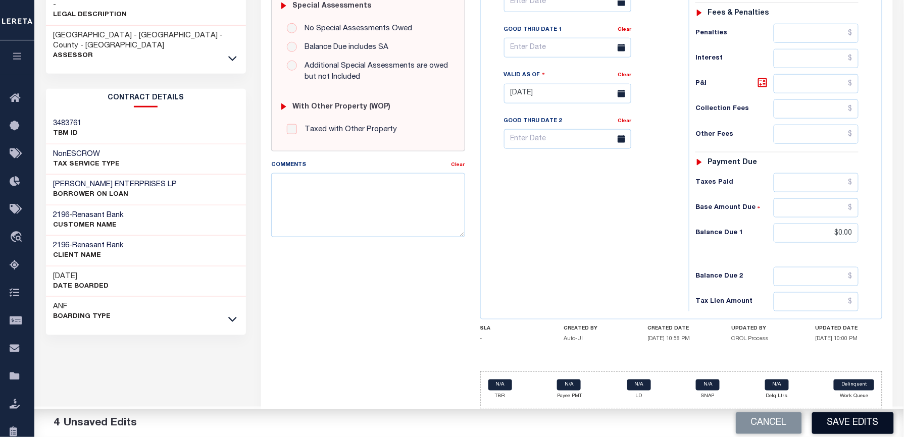
click at [865, 420] on button "Save Edits" at bounding box center [853, 424] width 82 height 22
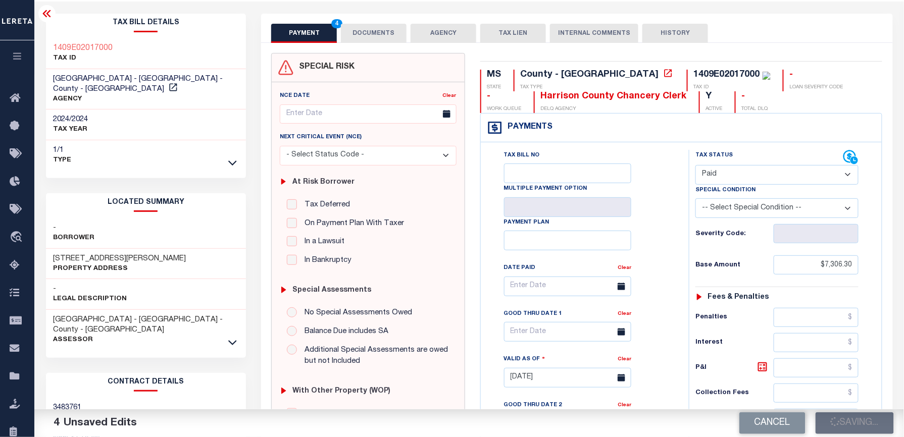
scroll to position [0, 0]
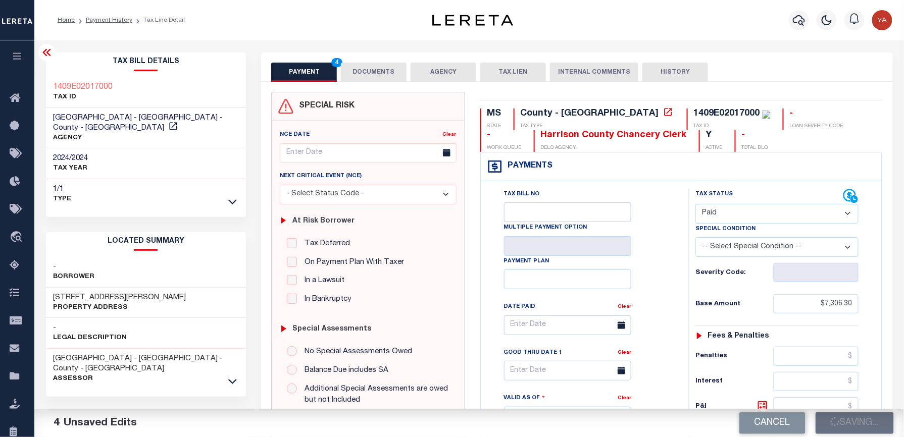
click at [371, 62] on div "PAYMENT 4 DOCUMENTS AGENCY DELINQUENT PAYEE TAX LIEN" at bounding box center [576, 67] width 631 height 29
click at [374, 73] on button "DOCUMENTS" at bounding box center [374, 72] width 66 height 19
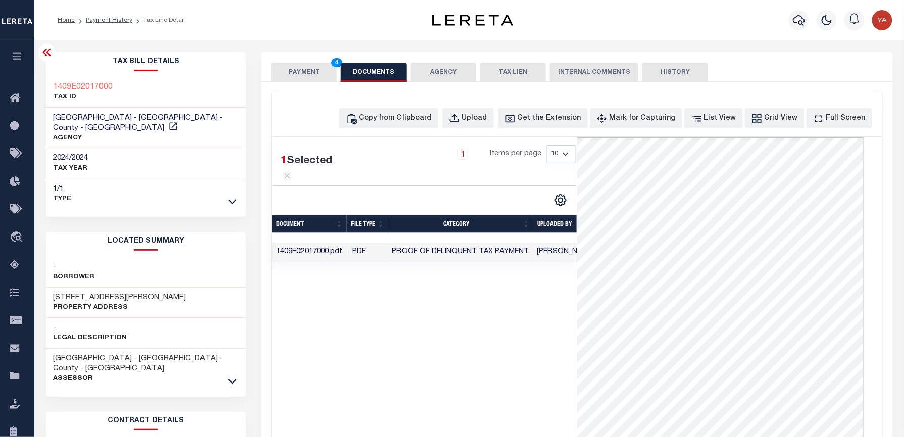
click at [333, 69] on button "PAYMENT 4" at bounding box center [304, 72] width 66 height 19
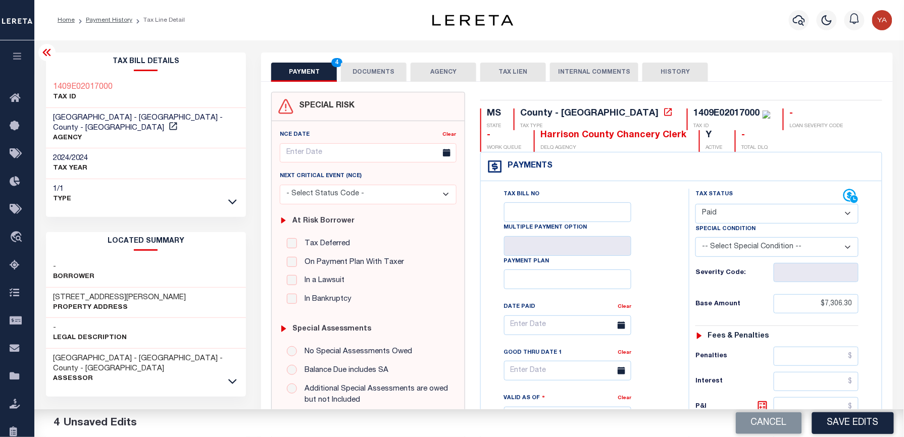
click at [341, 40] on div "Parcel & Loan Tax Bill Details 1409E02017000 TAX ID AGENCY 2024/2024 TAX YEAR" at bounding box center [469, 400] width 862 height 720
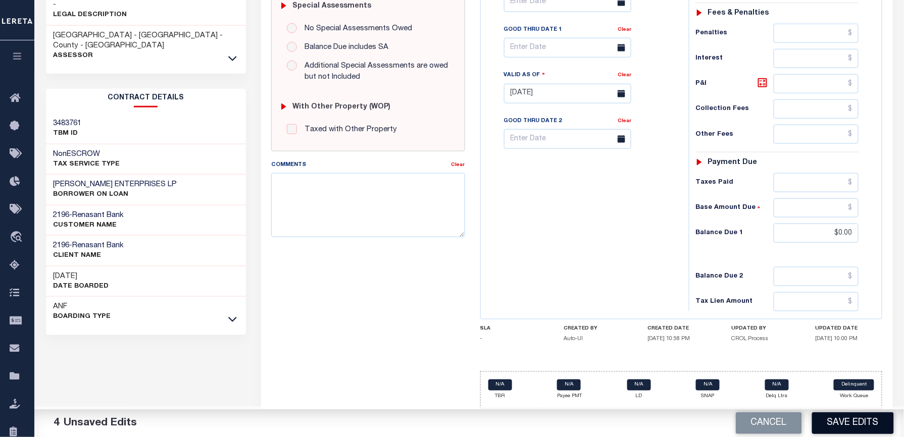
click at [846, 428] on button "Save Edits" at bounding box center [853, 424] width 82 height 22
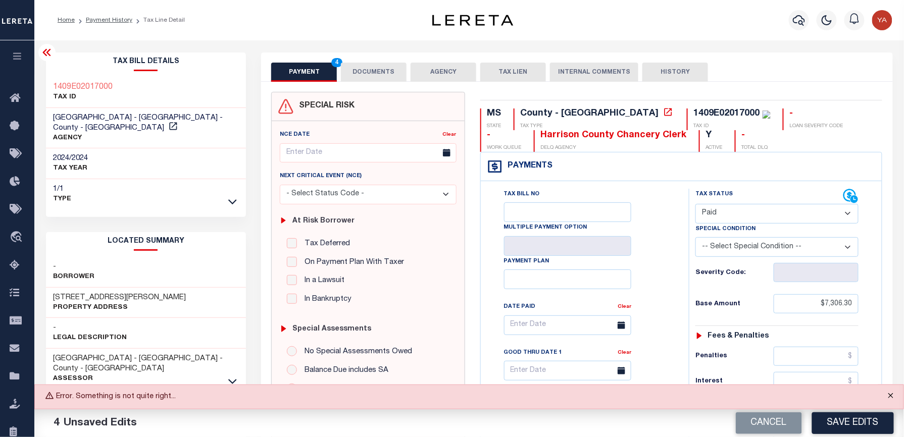
click at [891, 394] on button "Close" at bounding box center [890, 396] width 25 height 22
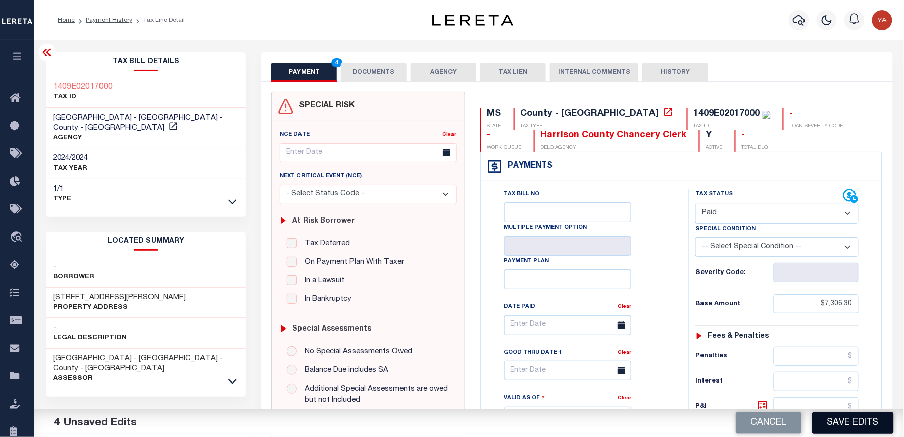
click at [866, 420] on button "Save Edits" at bounding box center [853, 424] width 82 height 22
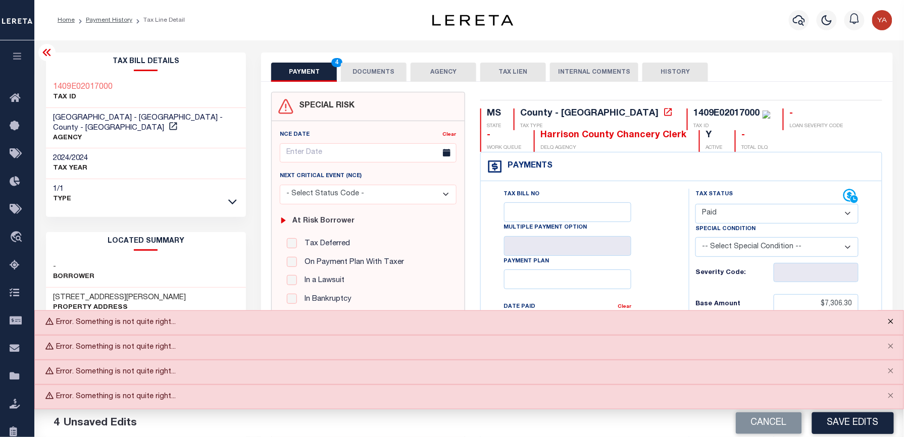
click at [890, 326] on button "Close" at bounding box center [890, 322] width 25 height 22
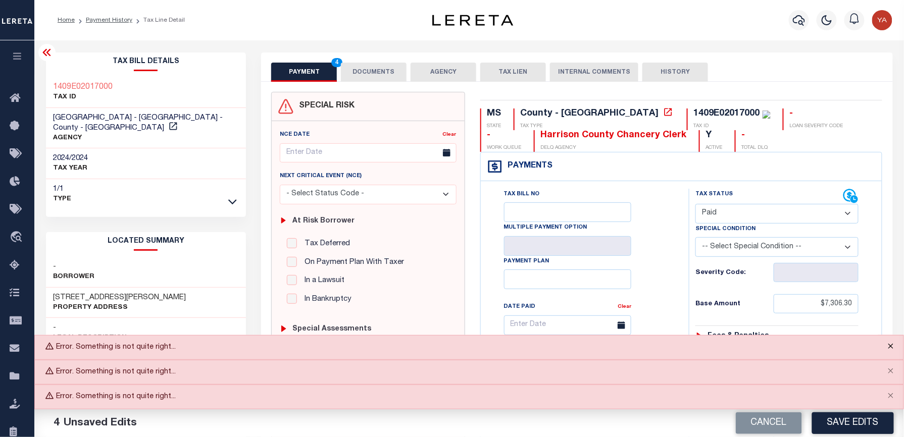
click at [895, 347] on button "Close" at bounding box center [890, 347] width 25 height 22
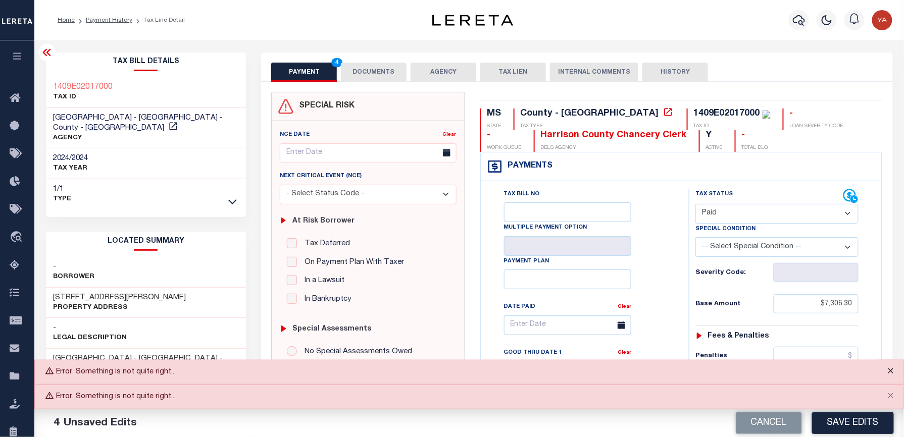
click at [891, 376] on button "Close" at bounding box center [890, 372] width 25 height 22
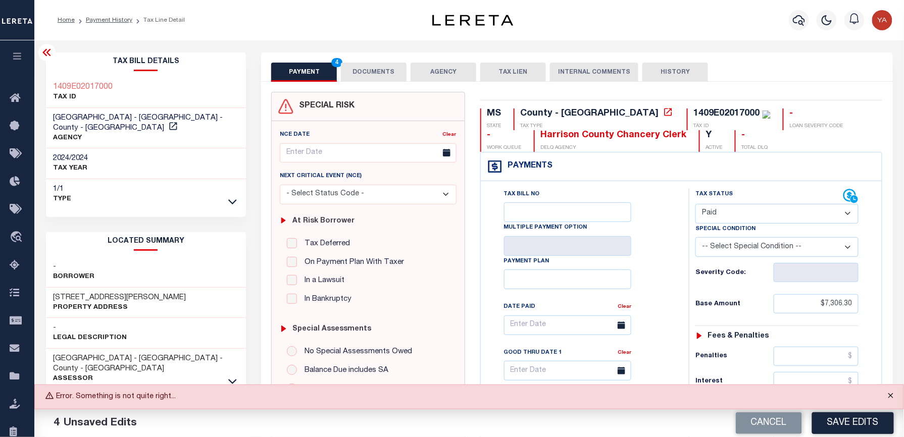
click at [891, 395] on button "Close" at bounding box center [890, 396] width 25 height 22
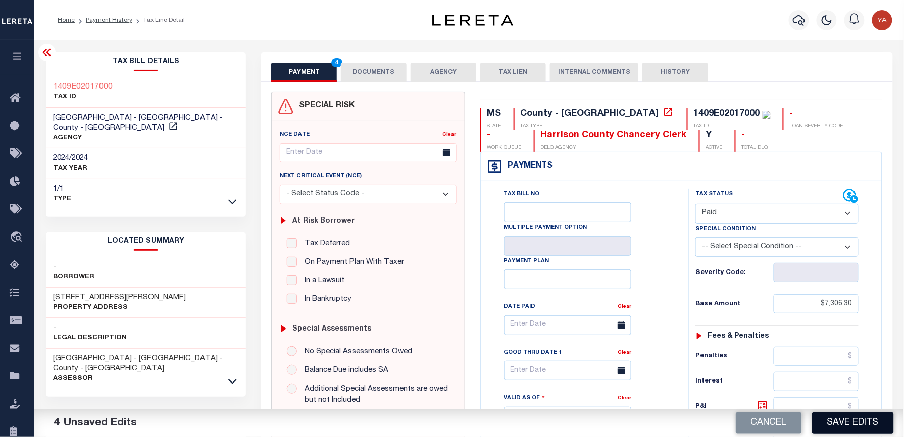
click at [848, 429] on button "Save Edits" at bounding box center [853, 424] width 82 height 22
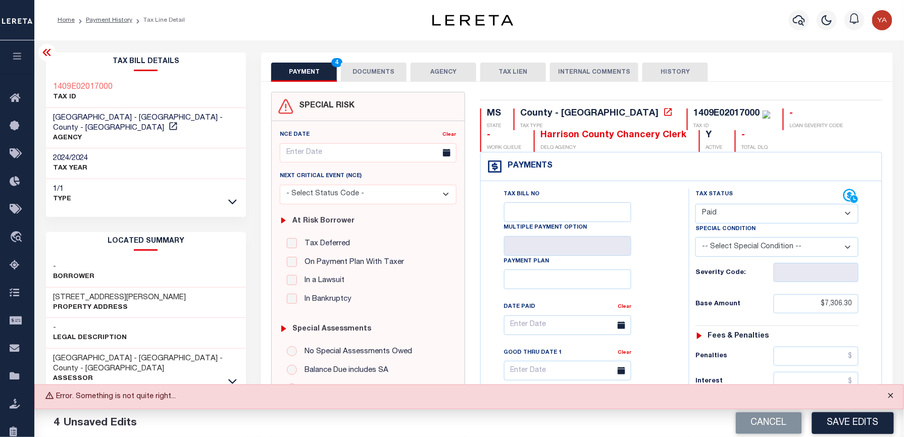
click at [894, 401] on button "Close" at bounding box center [890, 396] width 25 height 22
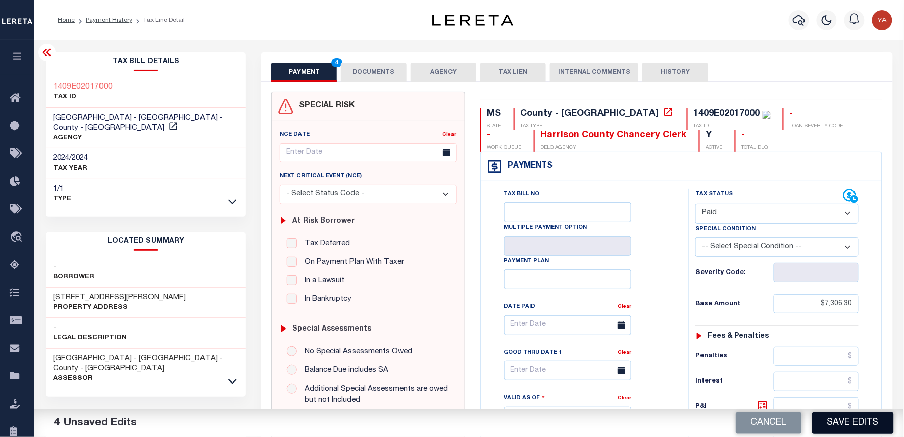
click at [873, 427] on button "Save Edits" at bounding box center [853, 424] width 82 height 22
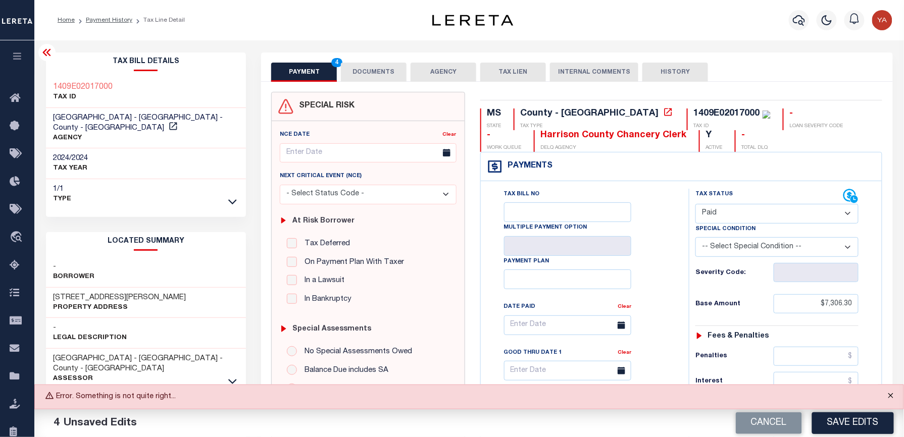
click at [889, 395] on button "Close" at bounding box center [890, 396] width 25 height 22
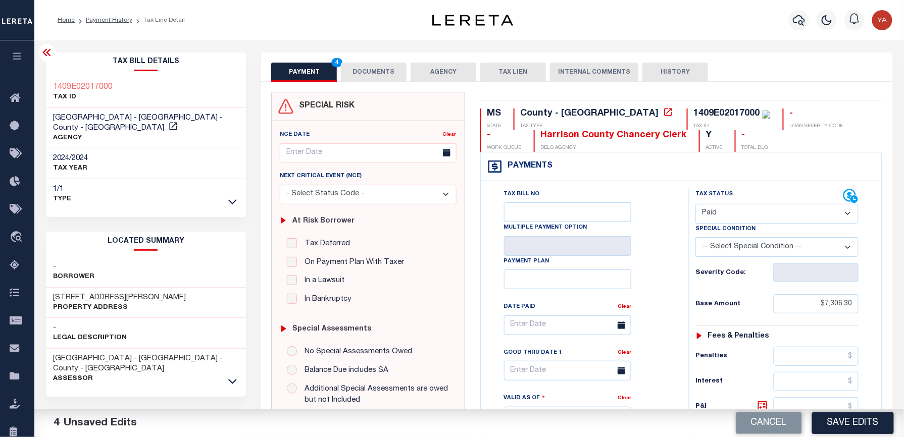
click at [382, 71] on button "DOCUMENTS" at bounding box center [374, 72] width 66 height 19
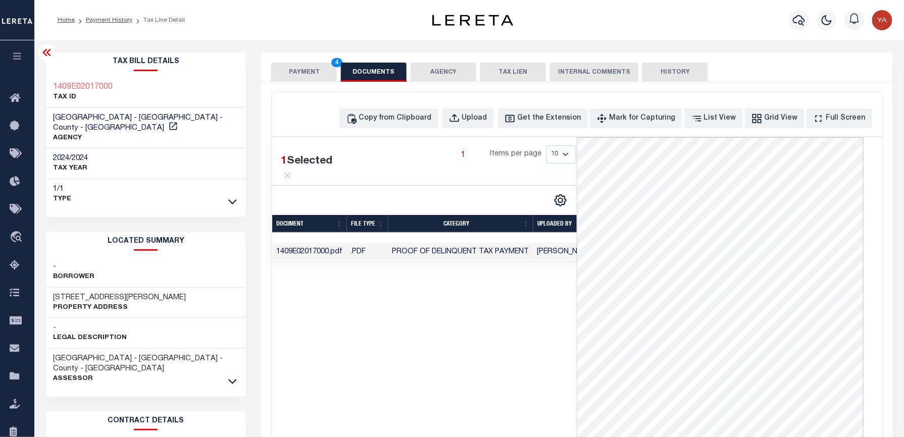
click at [318, 68] on button "PAYMENT 4" at bounding box center [304, 72] width 66 height 19
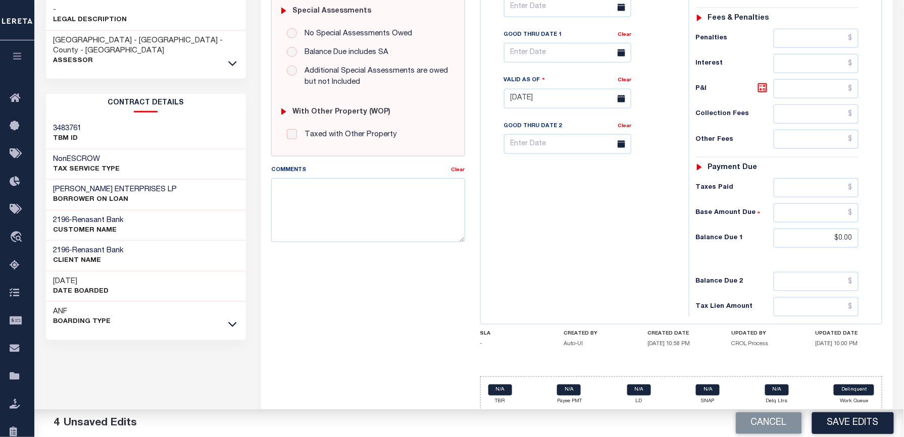
scroll to position [330, 0]
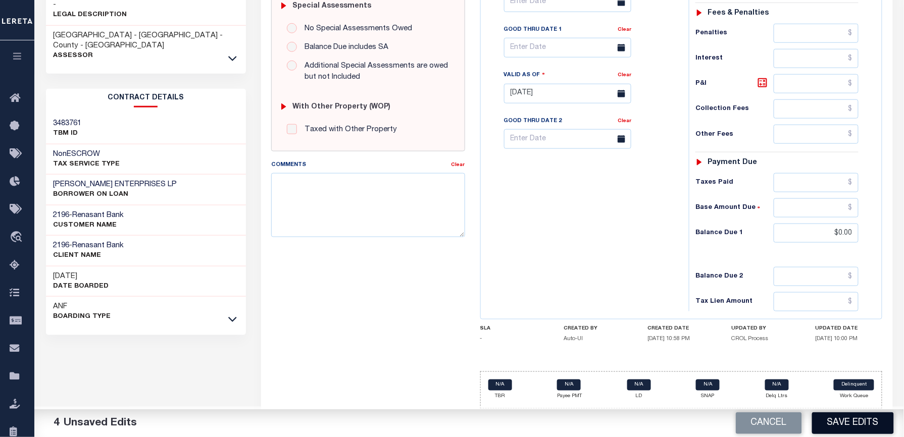
click at [852, 424] on button "Save Edits" at bounding box center [853, 424] width 82 height 22
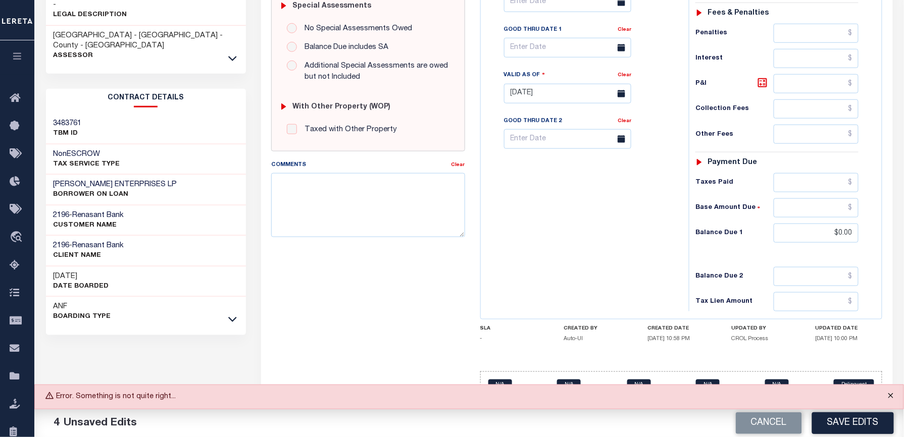
click at [889, 397] on button "Close" at bounding box center [890, 396] width 25 height 22
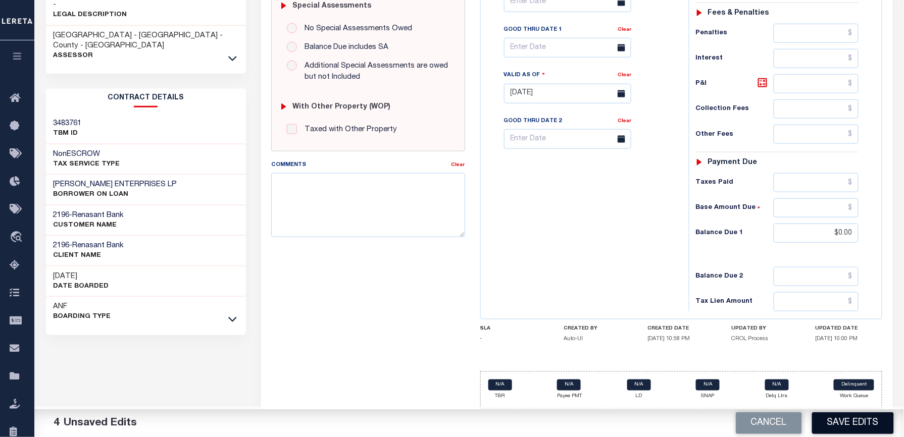
click at [883, 421] on button "Save Edits" at bounding box center [853, 424] width 82 height 22
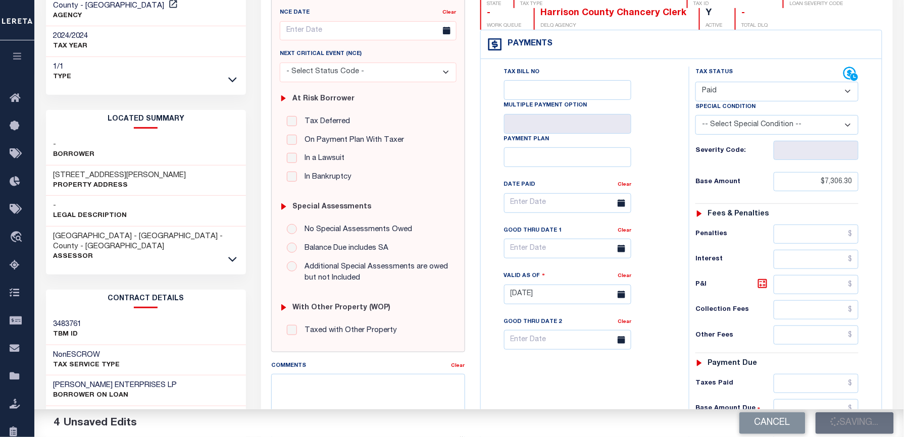
scroll to position [0, 0]
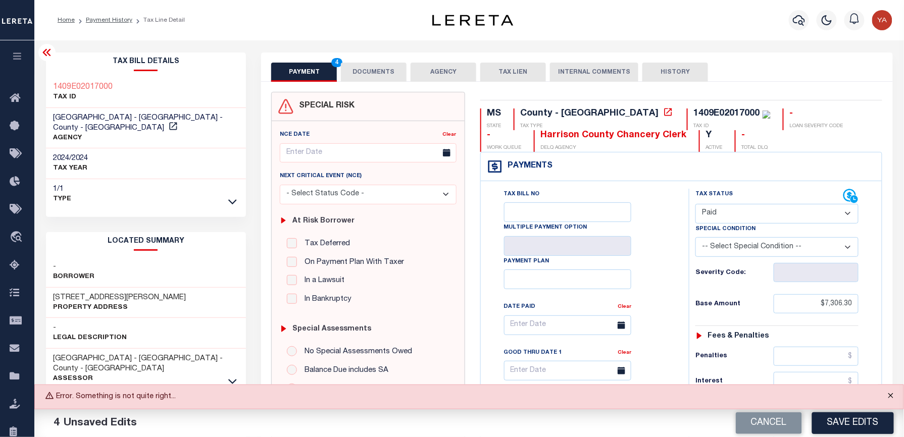
click at [889, 400] on button "Close" at bounding box center [890, 396] width 25 height 22
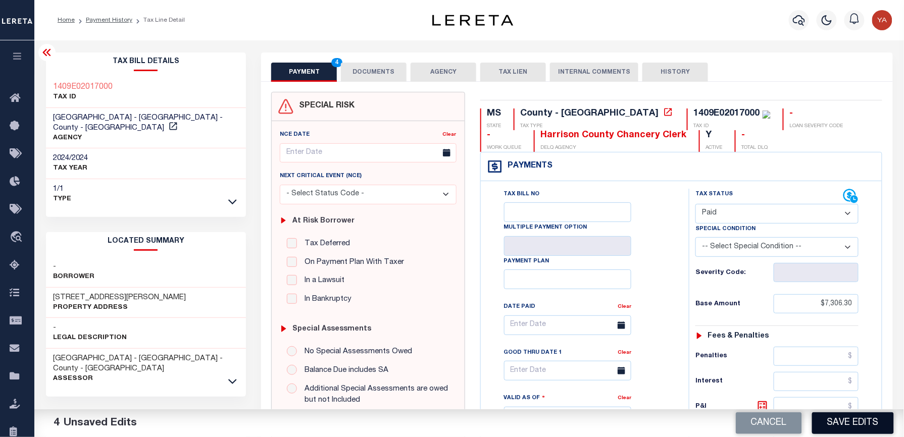
click at [868, 421] on button "Save Edits" at bounding box center [853, 424] width 82 height 22
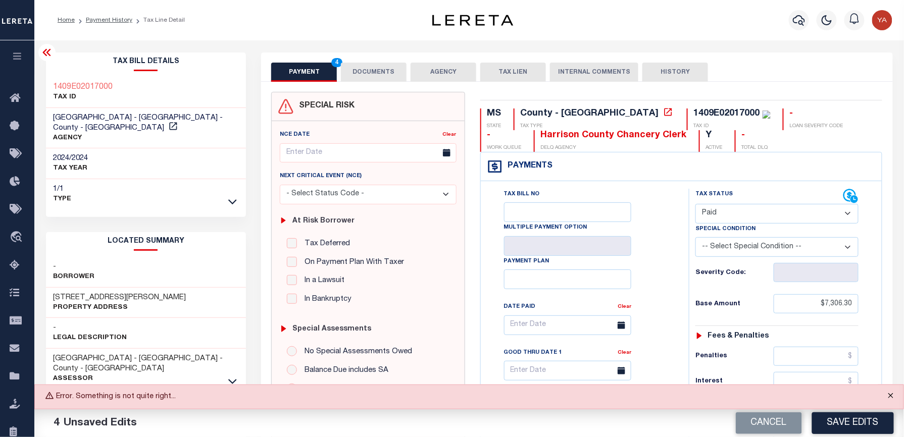
click at [896, 394] on button "Close" at bounding box center [890, 396] width 25 height 22
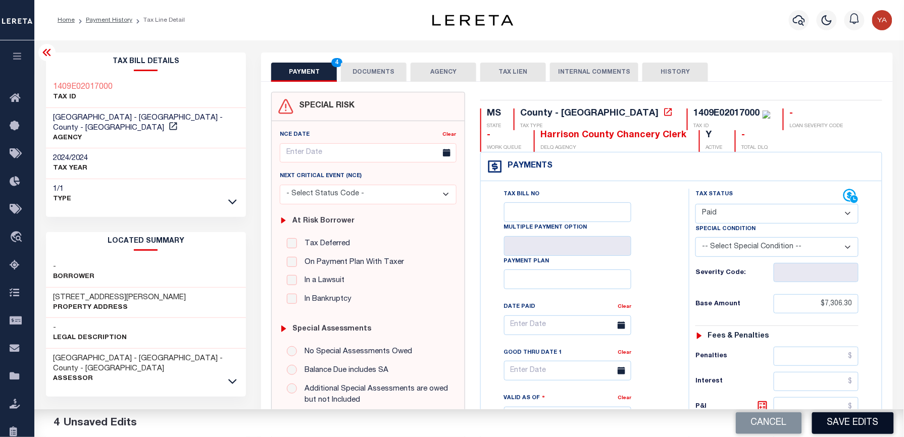
click at [857, 426] on button "Save Edits" at bounding box center [853, 424] width 82 height 22
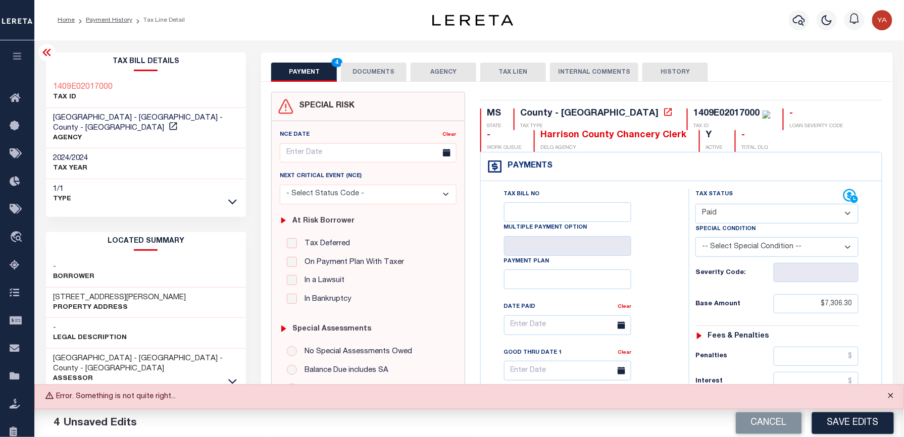
click at [893, 395] on button "Close" at bounding box center [890, 396] width 25 height 22
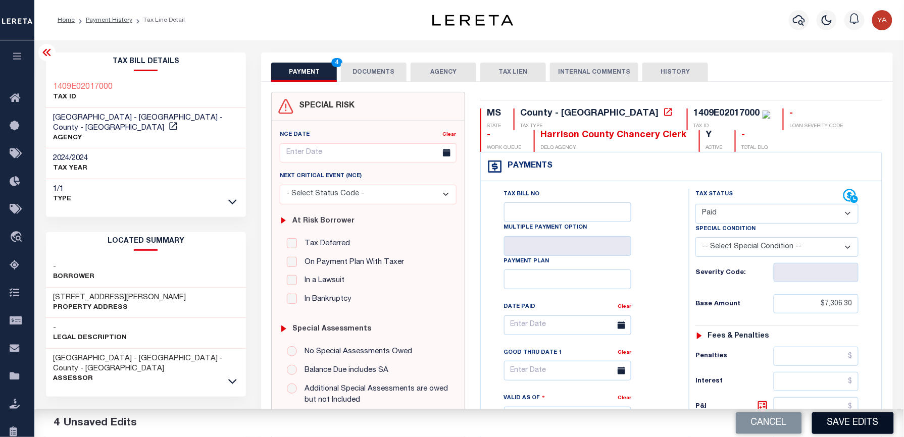
click at [873, 430] on button "Save Edits" at bounding box center [853, 424] width 82 height 22
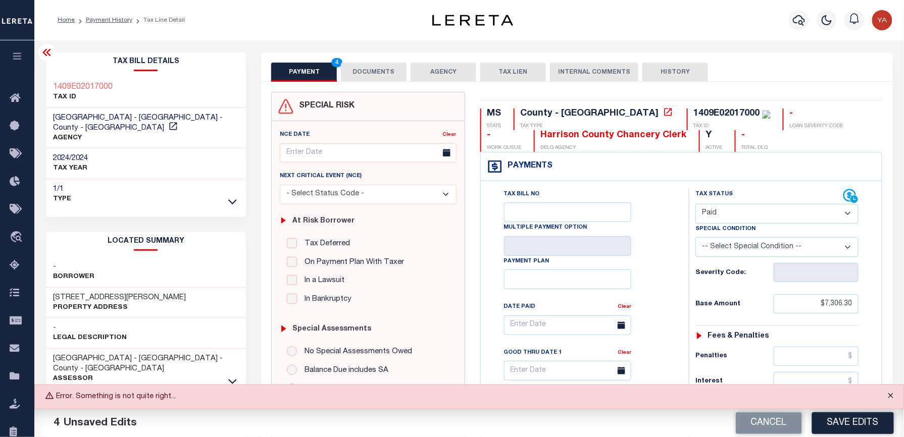
click at [895, 392] on button "Close" at bounding box center [890, 396] width 25 height 22
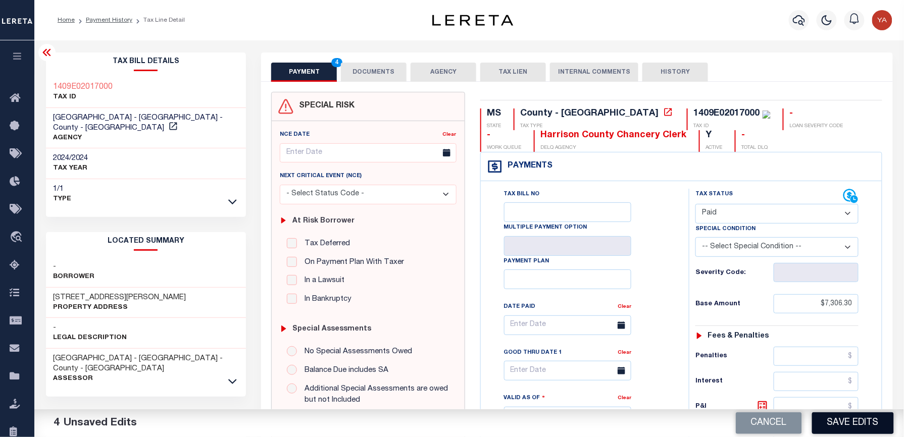
click at [861, 427] on button "Save Edits" at bounding box center [853, 424] width 82 height 22
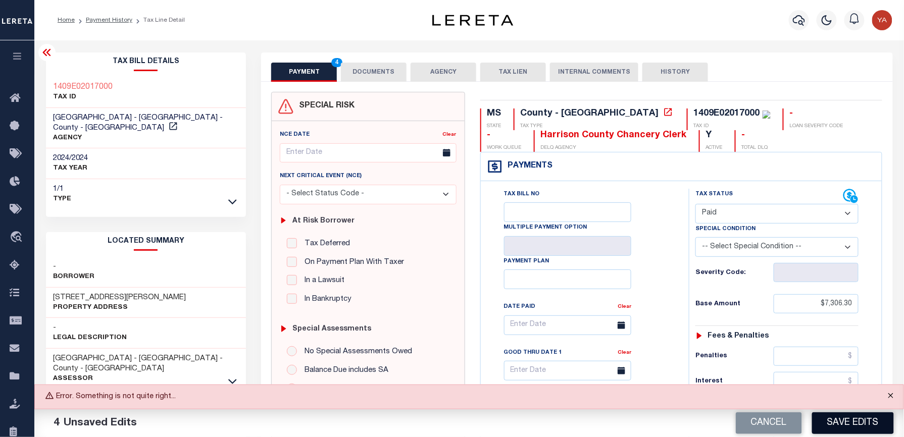
drag, startPoint x: 890, startPoint y: 398, endPoint x: 885, endPoint y: 422, distance: 24.3
click at [890, 398] on button "Close" at bounding box center [890, 396] width 25 height 22
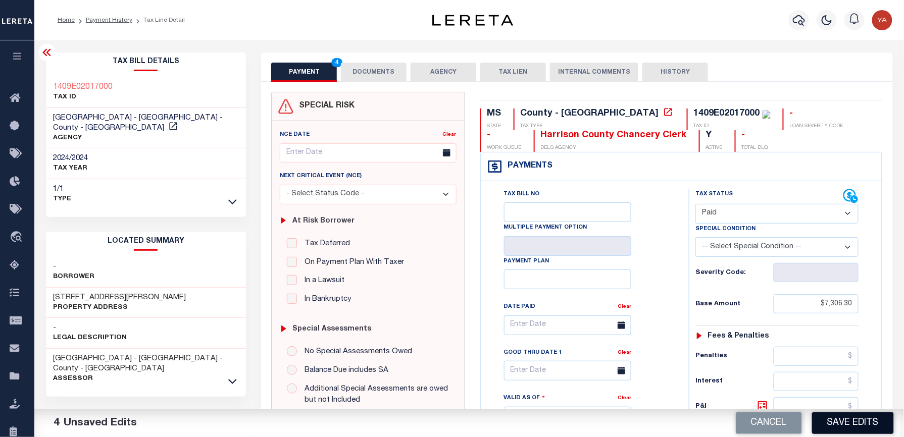
click at [880, 423] on button "Save Edits" at bounding box center [853, 424] width 82 height 22
click at [364, 65] on button "DOCUMENTS" at bounding box center [374, 72] width 66 height 19
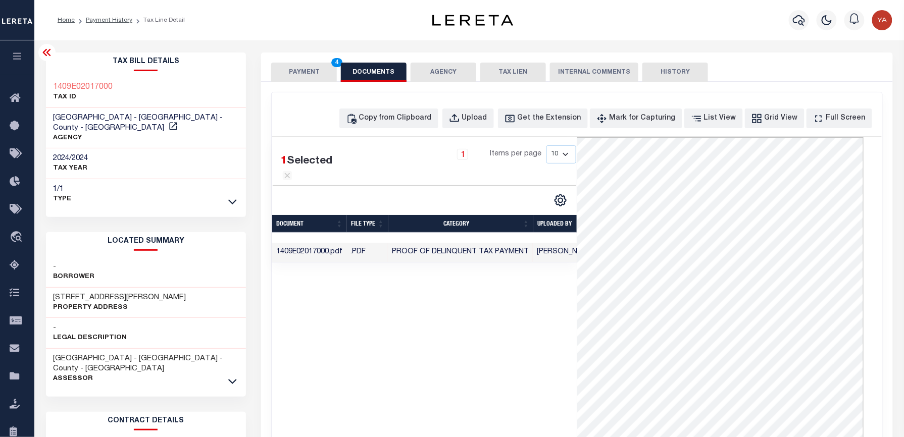
click at [311, 66] on button "PAYMENT 4" at bounding box center [304, 72] width 66 height 19
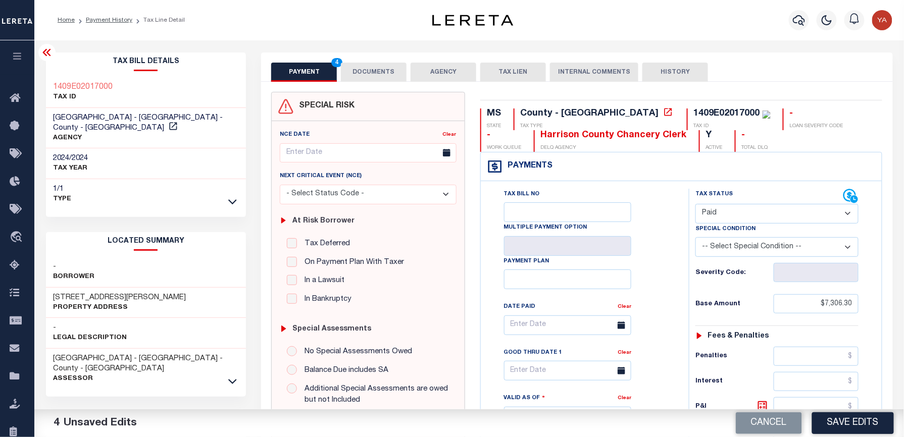
click at [313, 36] on div "Home Payment History Tax Line Detail" at bounding box center [469, 20] width 870 height 40
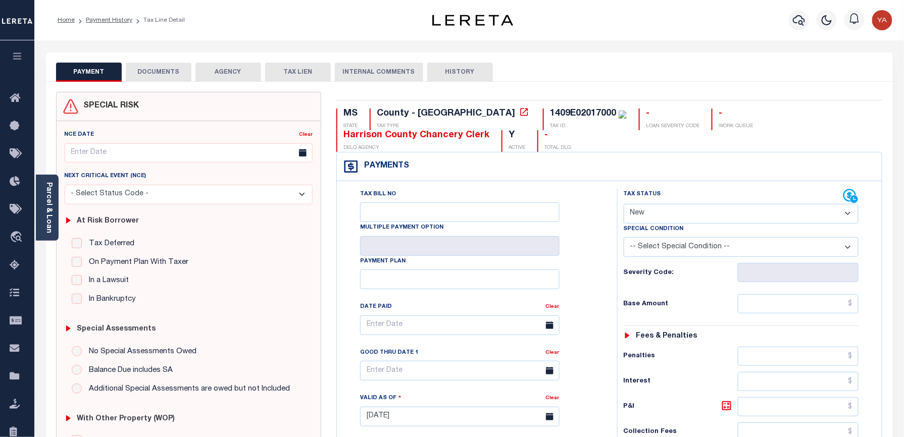
click at [163, 73] on button "DOCUMENTS" at bounding box center [159, 72] width 66 height 19
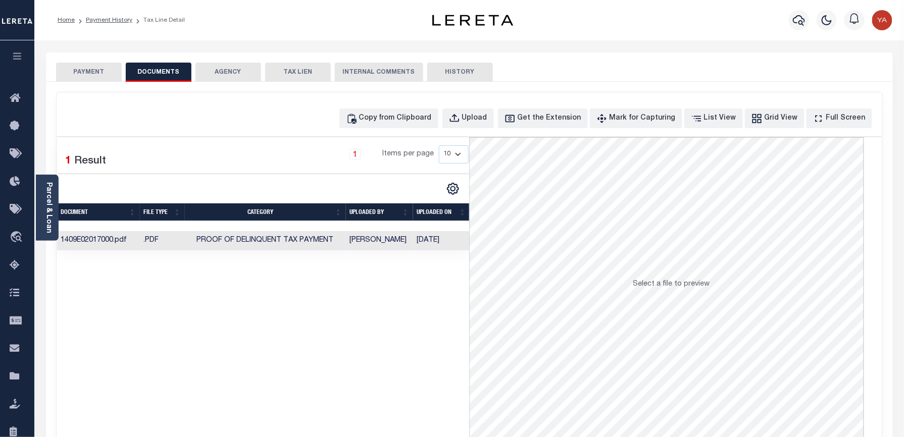
click at [101, 76] on button "PAYMENT" at bounding box center [89, 72] width 66 height 19
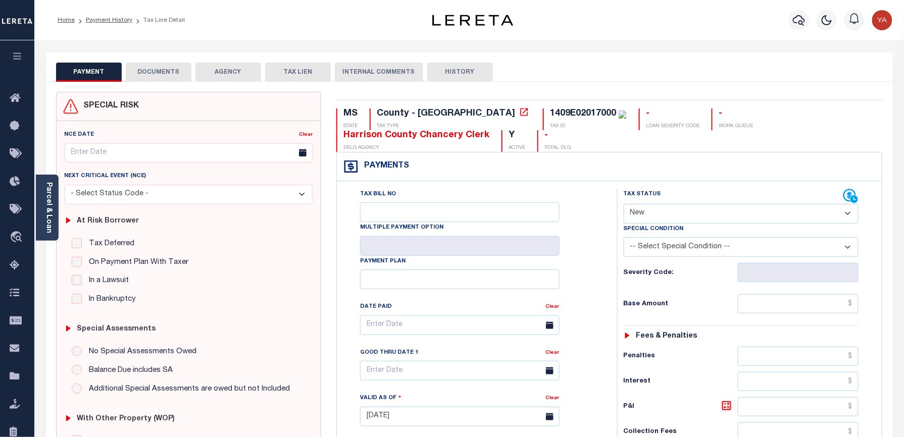
click at [288, 37] on div "Home Payment History Tax Line Detail" at bounding box center [469, 20] width 870 height 40
click at [190, 77] on button "DOCUMENTS" at bounding box center [159, 72] width 66 height 19
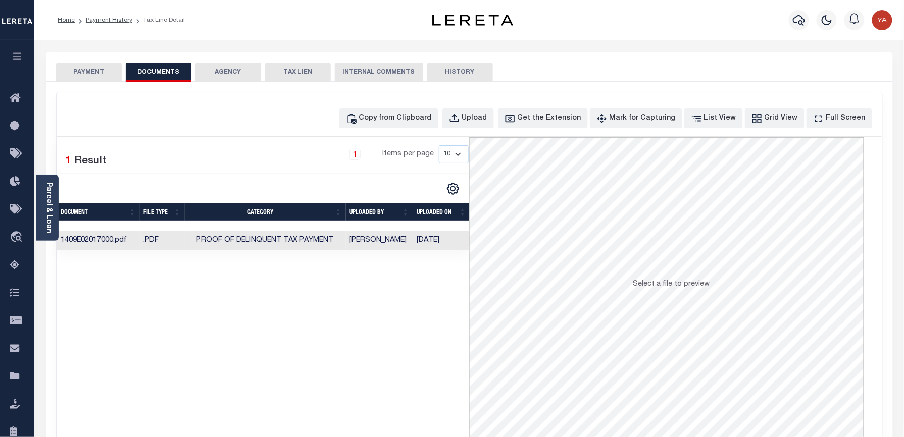
click at [81, 71] on button "PAYMENT" at bounding box center [89, 72] width 66 height 19
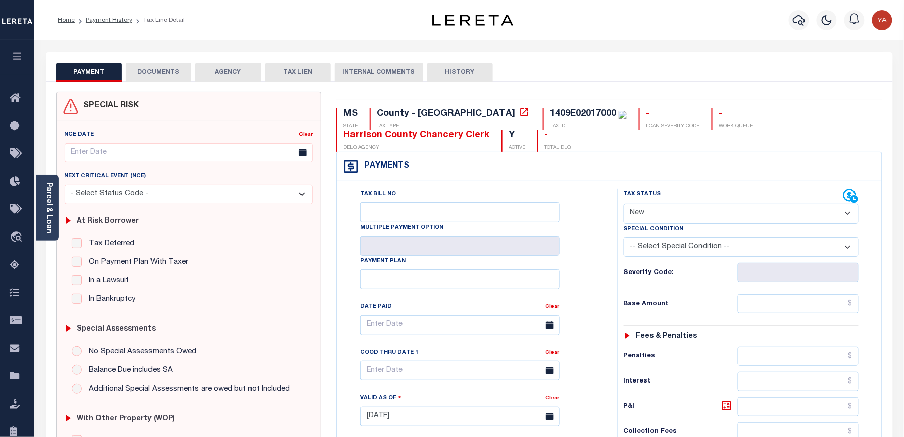
click at [682, 220] on select "- Select Status Code - Open Due/Unpaid Paid Incomplete No Tax Due Internal Refu…" at bounding box center [741, 214] width 235 height 20
select select "PYD"
click at [624, 205] on select "- Select Status Code - Open Due/Unpaid Paid Incomplete No Tax Due Internal Refu…" at bounding box center [741, 214] width 235 height 20
type input "[DATE]"
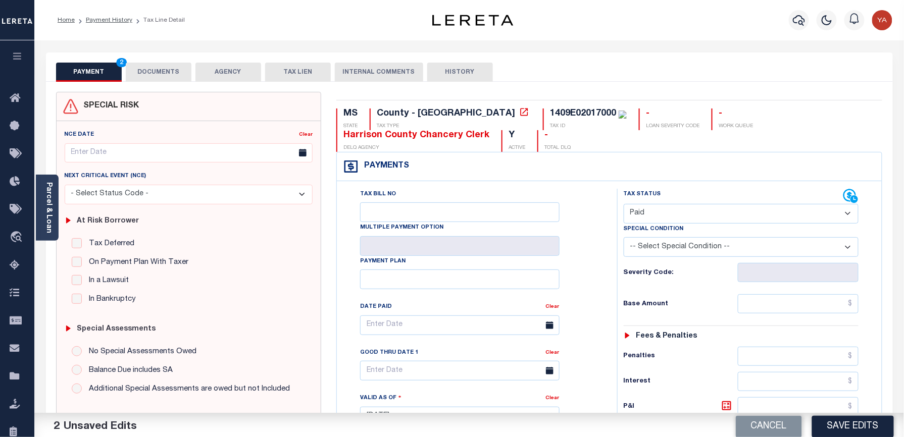
click at [615, 304] on div "Tax Status Status" at bounding box center [745, 412] width 270 height 446
click at [740, 302] on input "text" at bounding box center [798, 303] width 121 height 19
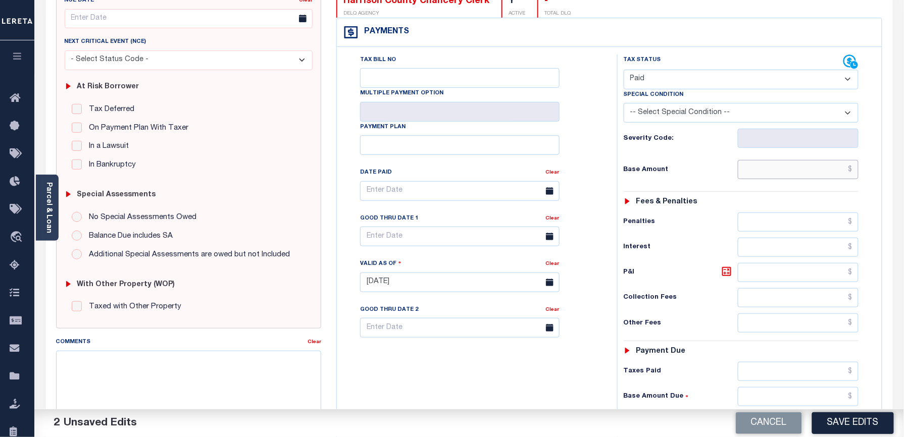
click at [749, 174] on input "text" at bounding box center [798, 169] width 121 height 19
paste input "7306.30"
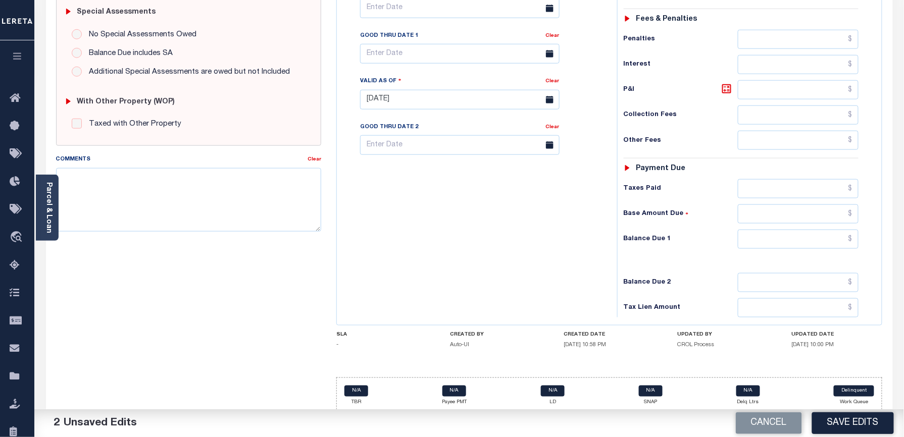
scroll to position [330, 0]
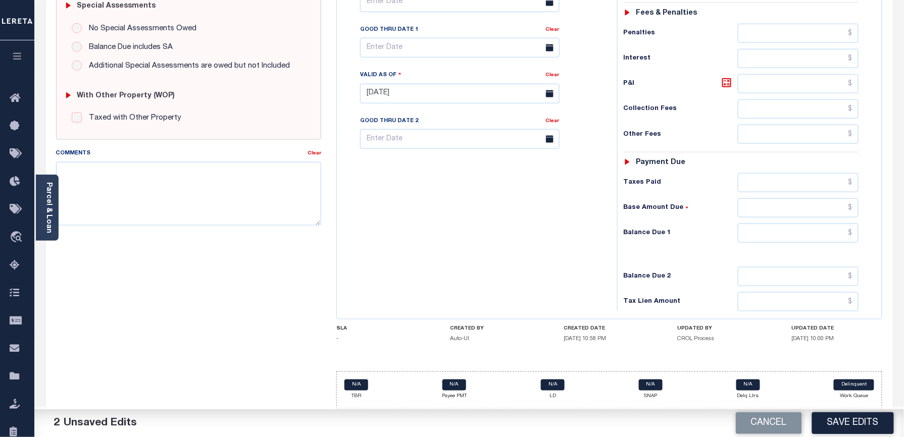
type input "$7,306.30"
click at [780, 235] on input "text" at bounding box center [798, 233] width 121 height 19
type input "$0.00"
click at [583, 228] on div "Tax Bill No Multiple Payment Option Payment Plan Clear" at bounding box center [474, 89] width 270 height 446
click at [826, 433] on button "Save Edits" at bounding box center [853, 424] width 82 height 22
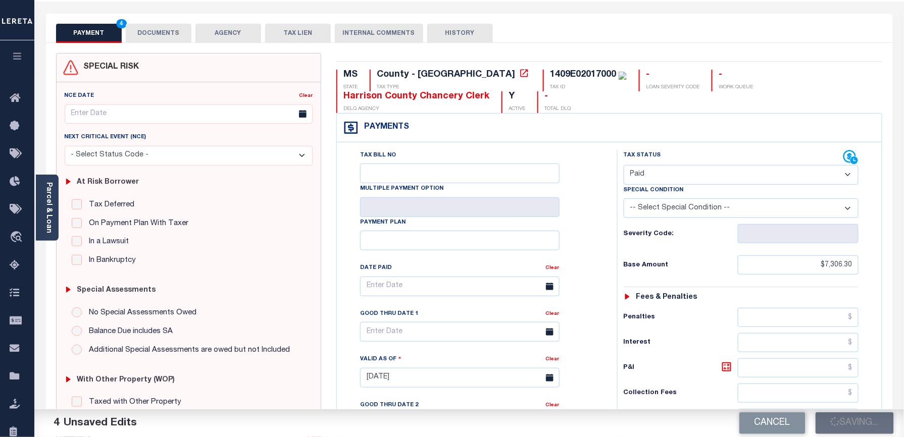
scroll to position [0, 0]
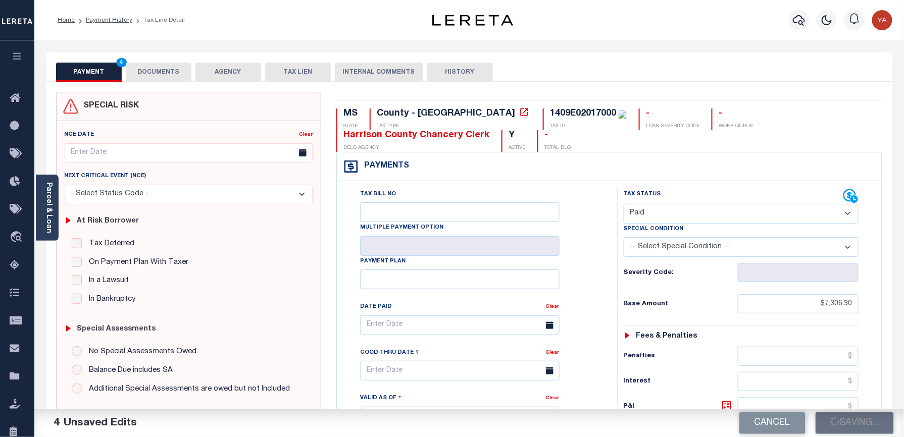
click at [182, 77] on button "DOCUMENTS" at bounding box center [159, 72] width 66 height 19
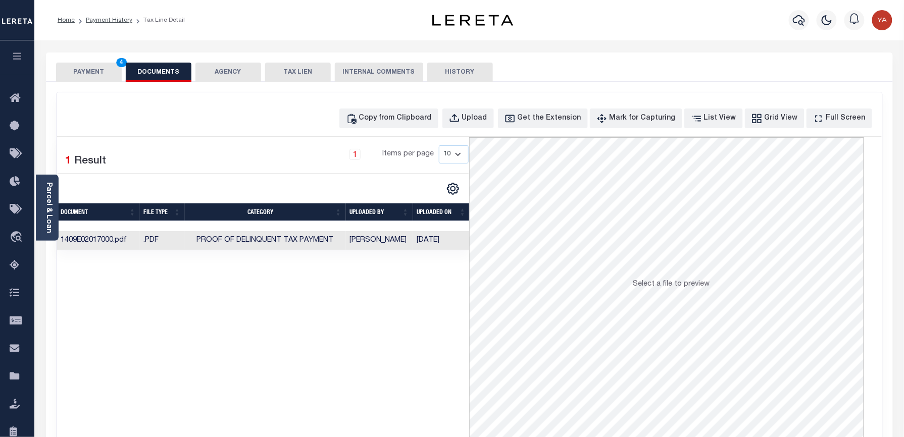
click at [102, 70] on button "PAYMENT 4" at bounding box center [89, 72] width 66 height 19
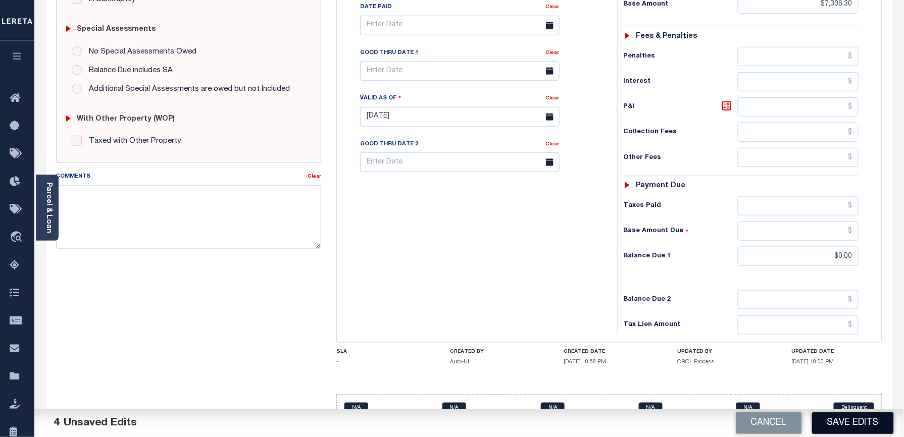
scroll to position [330, 0]
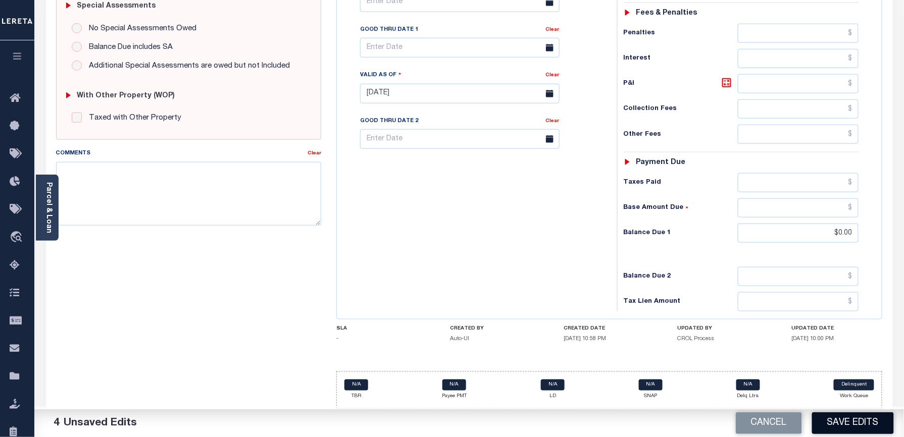
click at [840, 415] on button "Save Edits" at bounding box center [853, 424] width 82 height 22
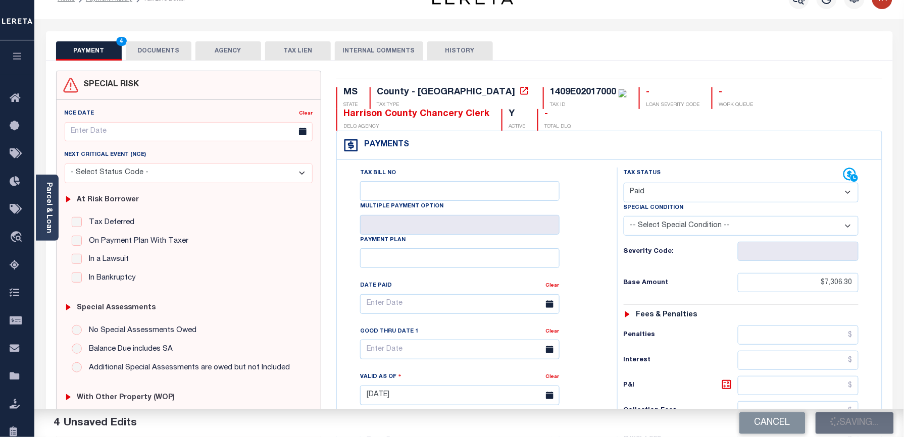
scroll to position [0, 0]
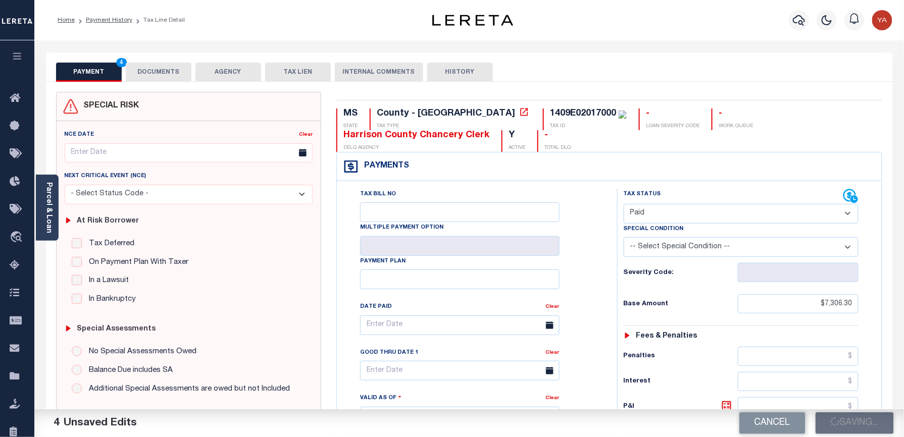
click at [152, 69] on button "DOCUMENTS" at bounding box center [159, 72] width 66 height 19
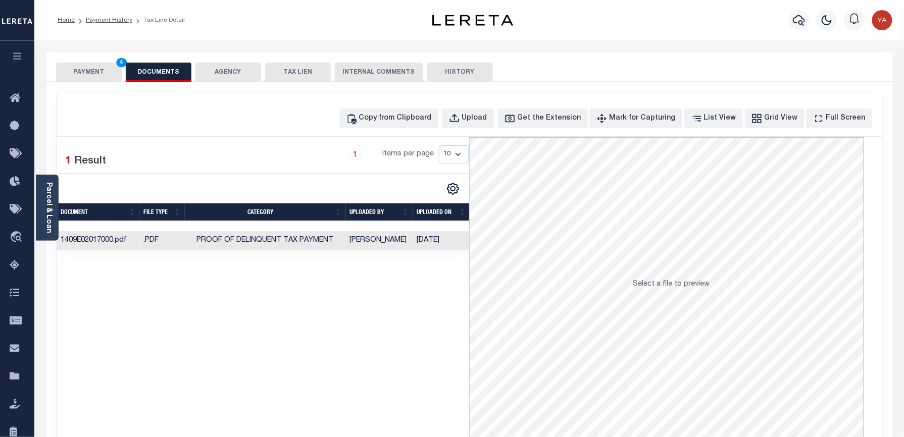
click at [89, 73] on button "PAYMENT 4" at bounding box center [89, 72] width 66 height 19
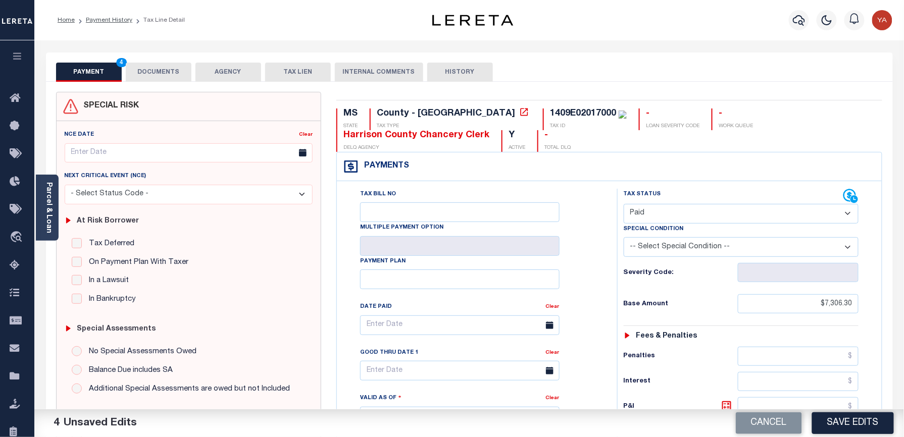
click at [176, 73] on button "DOCUMENTS" at bounding box center [159, 72] width 66 height 19
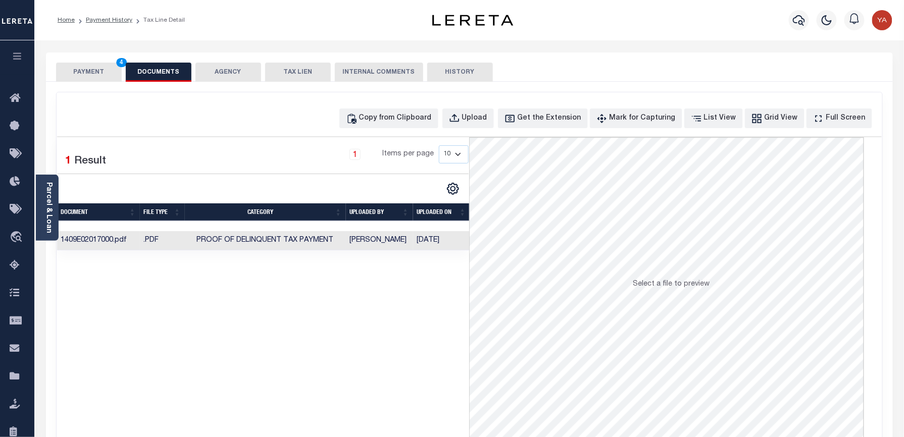
click at [441, 243] on td "[DATE]" at bounding box center [441, 241] width 57 height 20
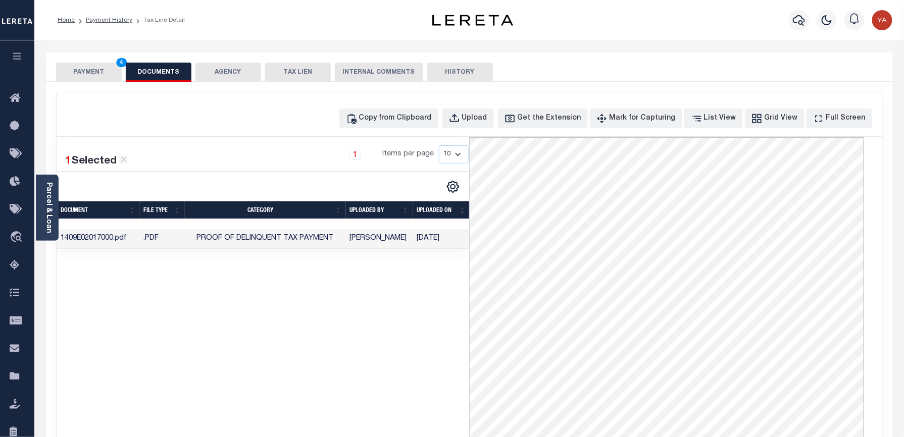
click at [102, 73] on button "PAYMENT 4" at bounding box center [89, 72] width 66 height 19
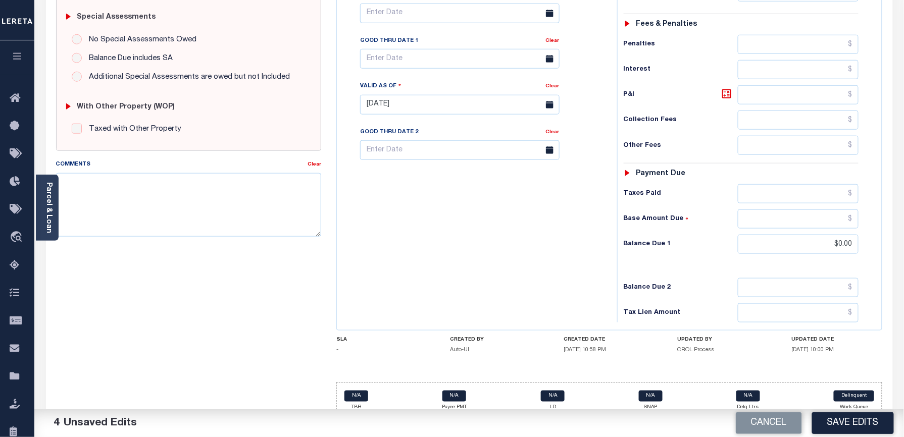
scroll to position [330, 0]
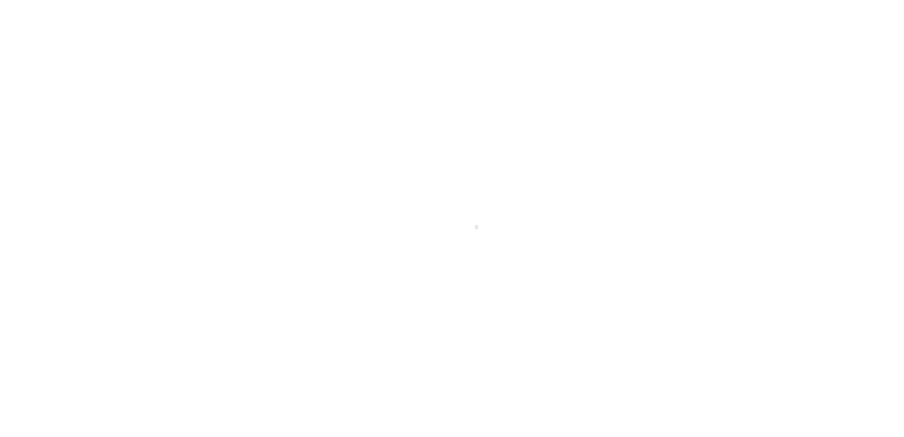
select select "NW2"
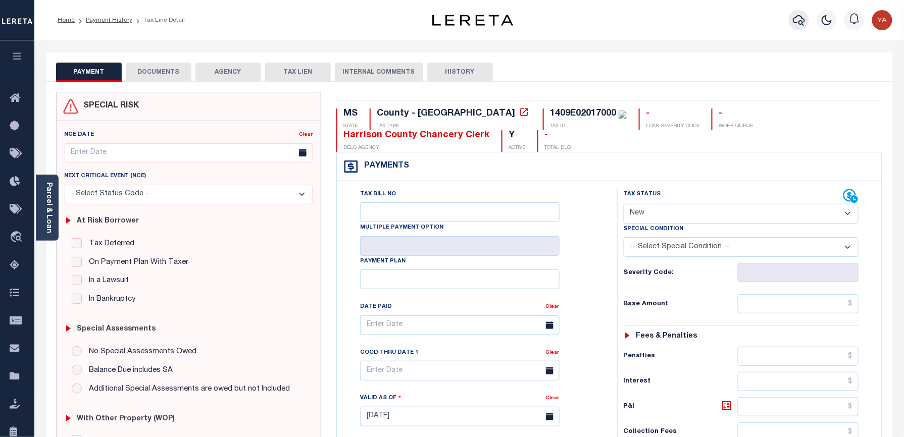
click at [794, 17] on icon "button" at bounding box center [799, 20] width 12 height 12
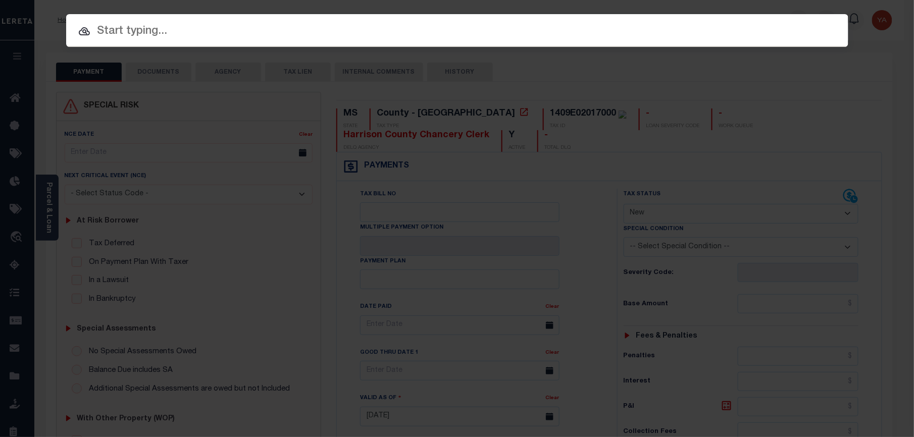
click at [795, 16] on div "Include Loans TBM Customers Borrowers Payments (Lender Non-Disb) Payments (Lend…" at bounding box center [457, 30] width 782 height 33
paste input "7198258"
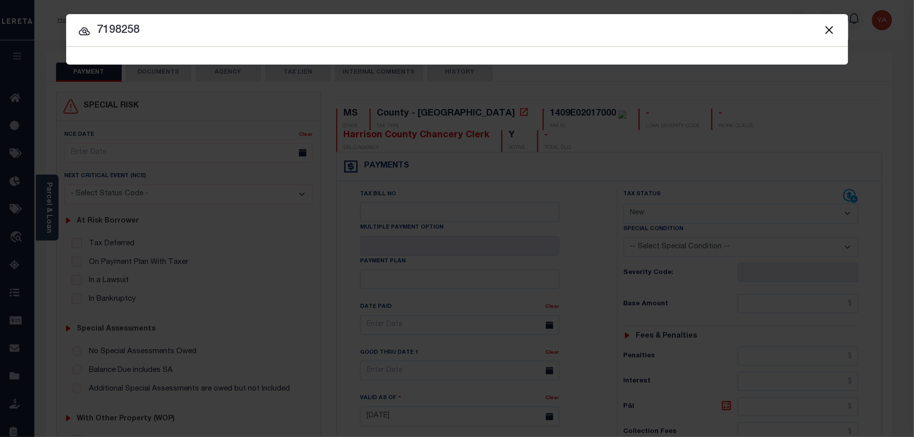
type input "7198258"
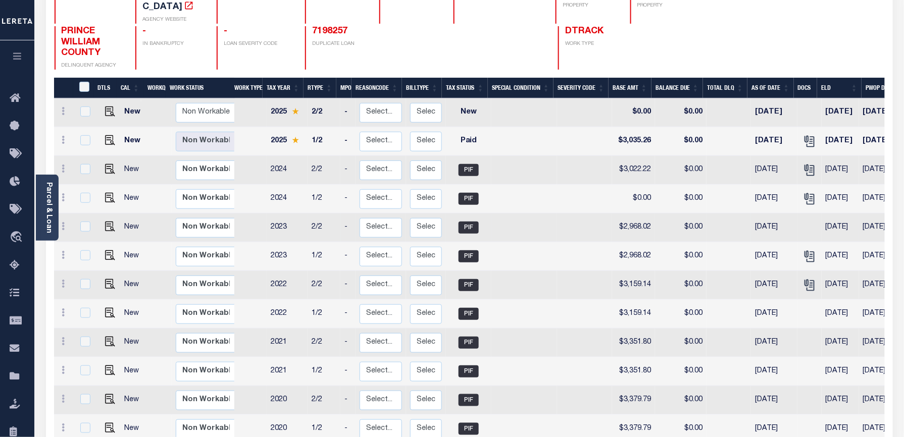
scroll to position [134, 0]
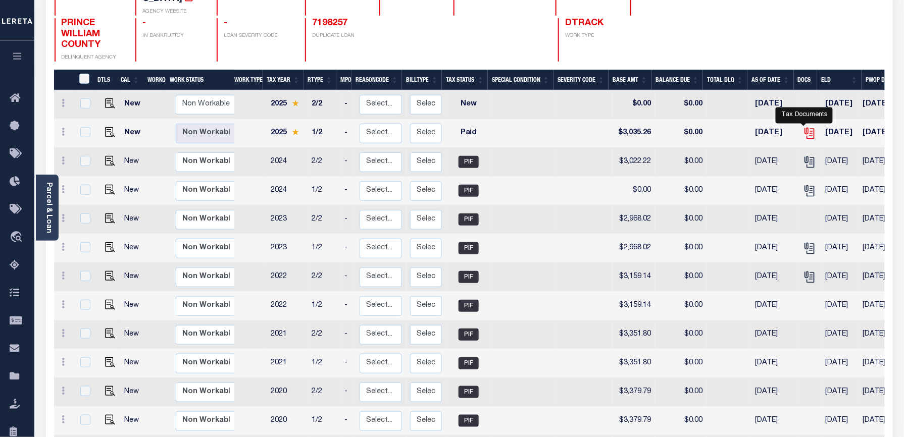
click at [807, 127] on icon "" at bounding box center [809, 133] width 13 height 13
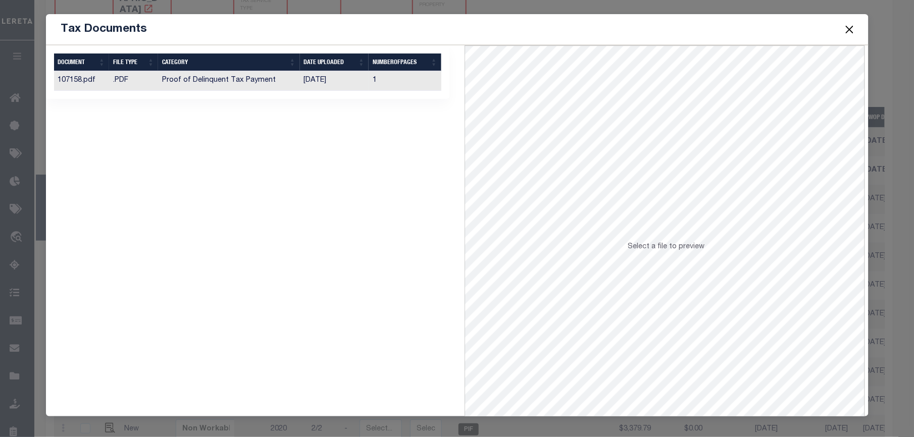
click at [322, 77] on td "[DATE]" at bounding box center [334, 81] width 69 height 20
click at [853, 23] on button "Close" at bounding box center [849, 29] width 13 height 13
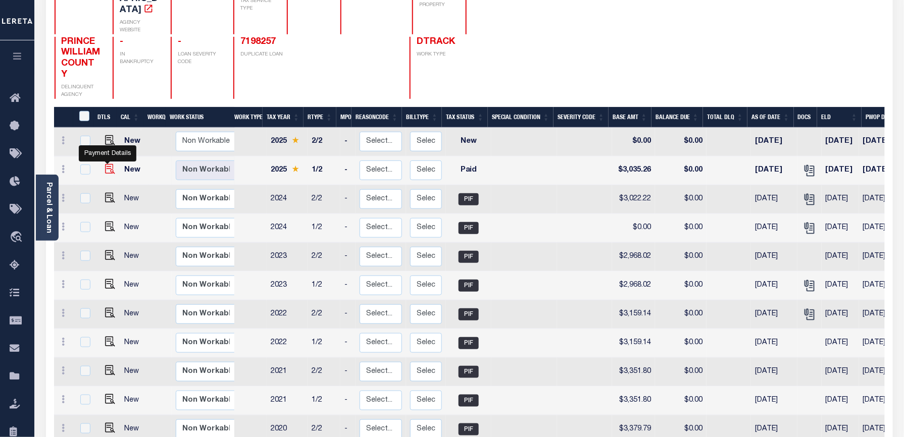
click at [106, 168] on img "" at bounding box center [110, 169] width 10 height 10
checkbox input "true"
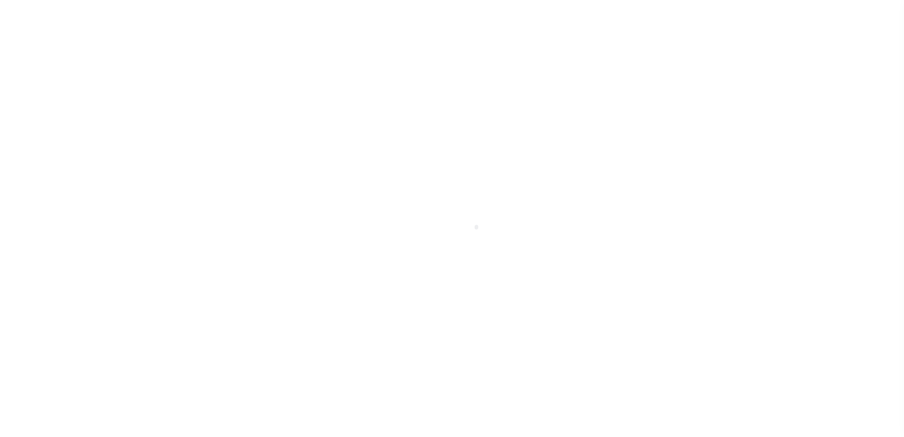
select select "PYD"
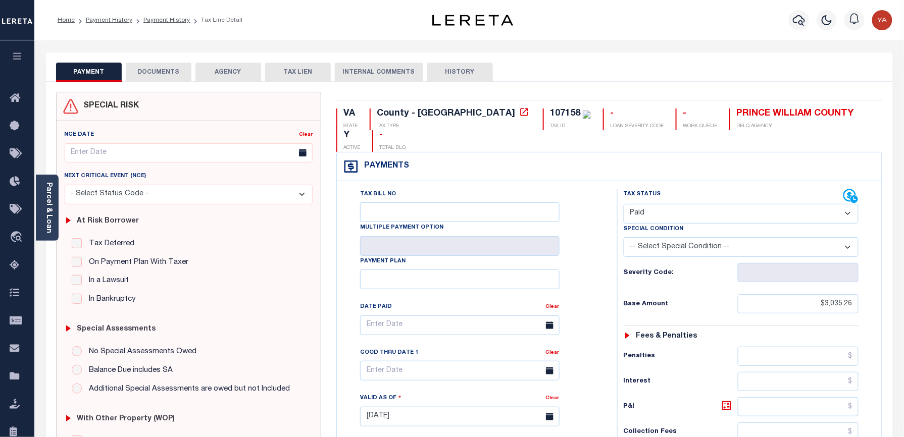
click at [162, 69] on button "DOCUMENTS" at bounding box center [159, 72] width 66 height 19
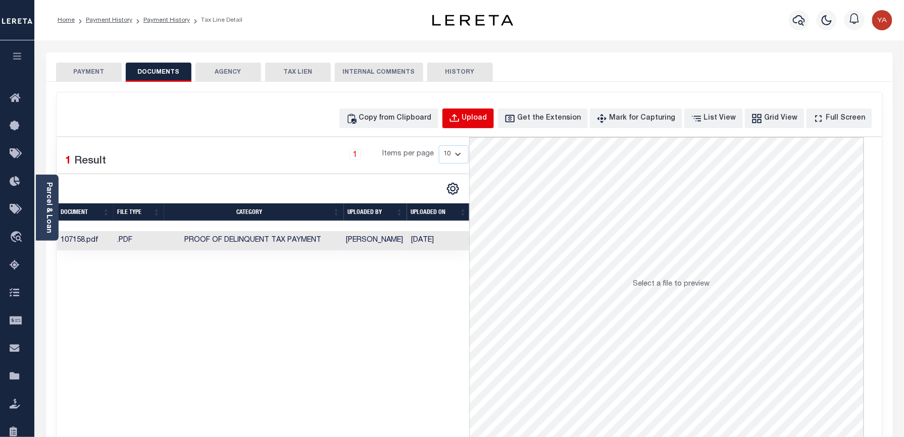
click at [494, 125] on button "Upload" at bounding box center [468, 119] width 52 height 20
select select "POP"
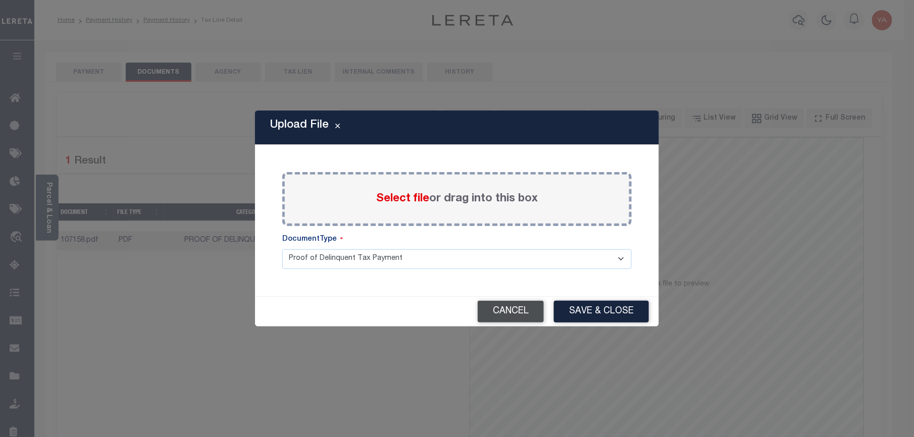
click at [535, 312] on button "Cancel" at bounding box center [511, 312] width 66 height 22
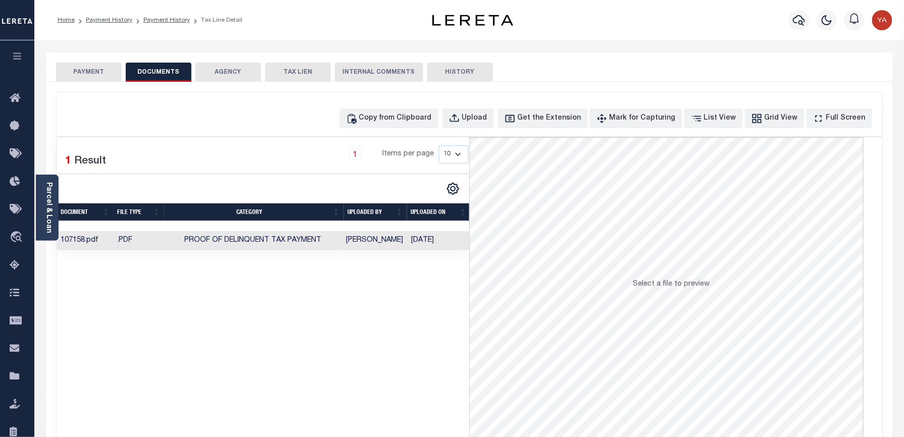
click at [427, 239] on td "[DATE]" at bounding box center [438, 241] width 63 height 20
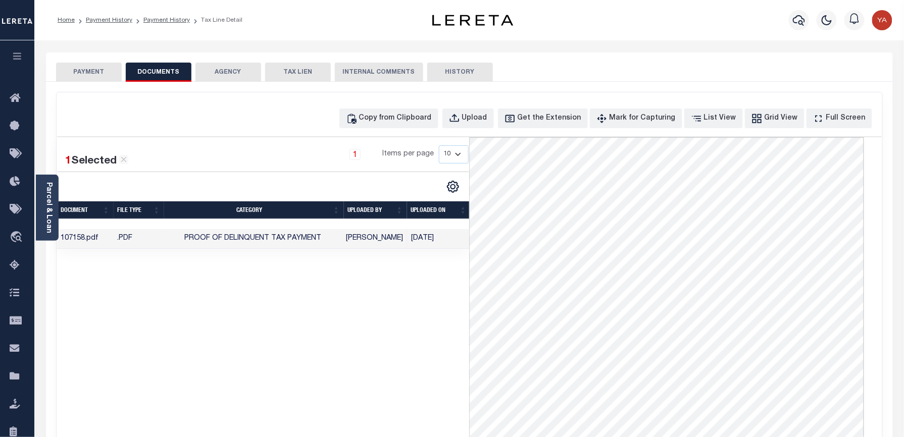
click at [85, 76] on button "PAYMENT" at bounding box center [89, 72] width 66 height 19
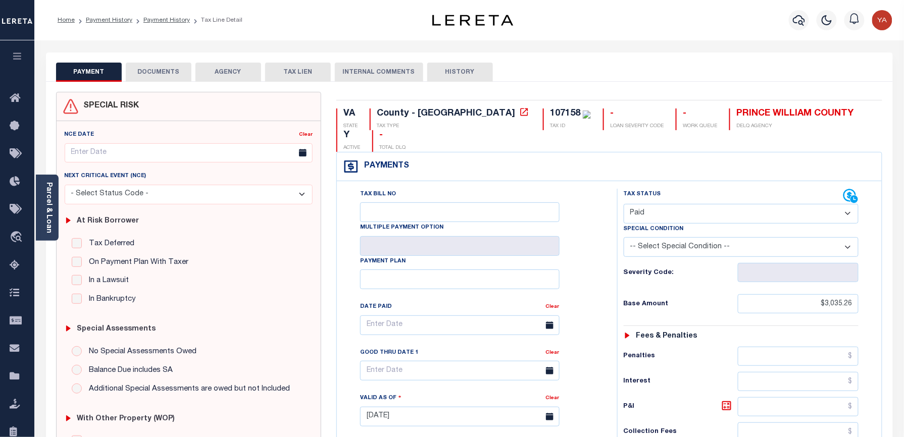
click at [594, 59] on div "PAYMENT DOCUMENTS AGENCY DELINQUENT PAYEE TAX LIEN" at bounding box center [469, 67] width 847 height 29
drag, startPoint x: 166, startPoint y: 66, endPoint x: 183, endPoint y: 67, distance: 17.2
click at [166, 66] on button "DOCUMENTS" at bounding box center [159, 72] width 66 height 19
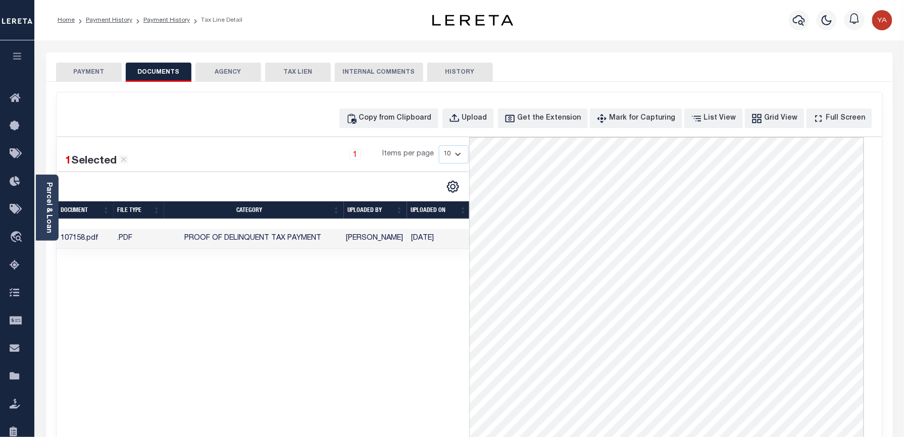
click at [102, 73] on button "PAYMENT" at bounding box center [89, 72] width 66 height 19
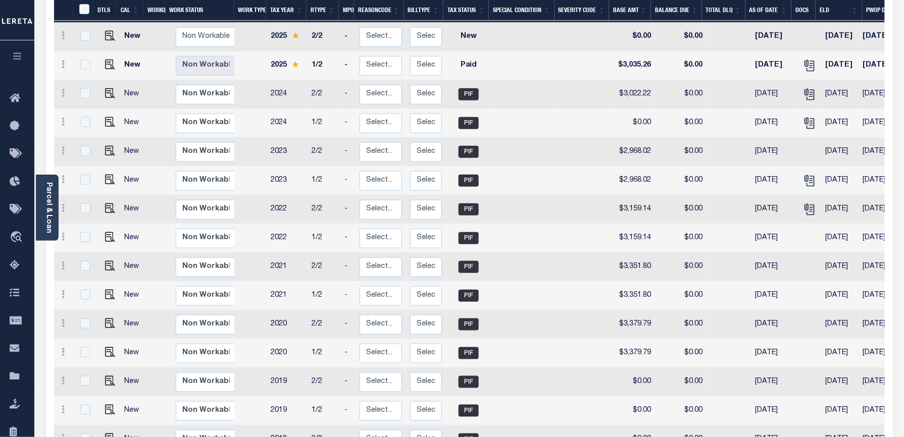
scroll to position [382, 0]
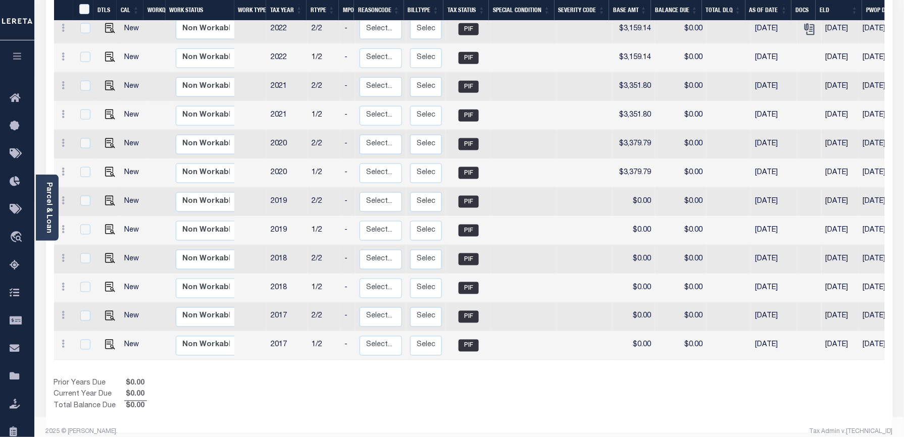
drag, startPoint x: 525, startPoint y: 356, endPoint x: 631, endPoint y: 356, distance: 105.6
click at [631, 356] on div "DTLS CAL WorkQ Work Status Work Type Tax Year RType MPO ReasonCode BillType Tax…" at bounding box center [469, 117] width 831 height 591
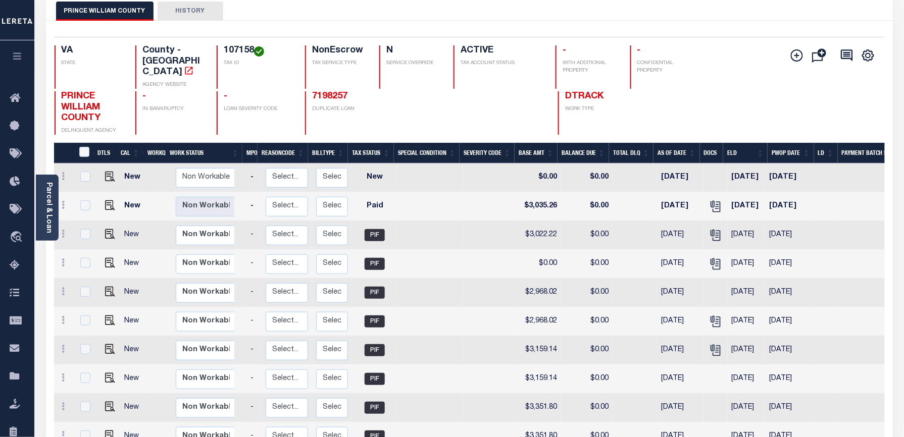
scroll to position [0, 0]
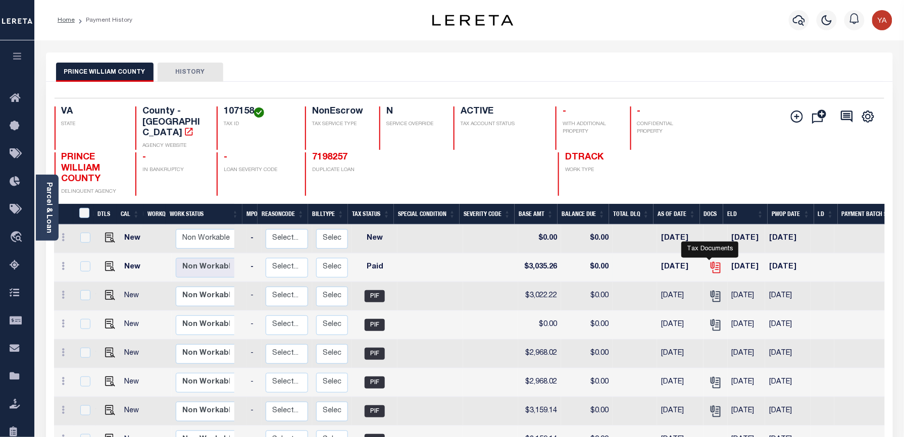
click at [709, 261] on icon "" at bounding box center [715, 267] width 13 height 13
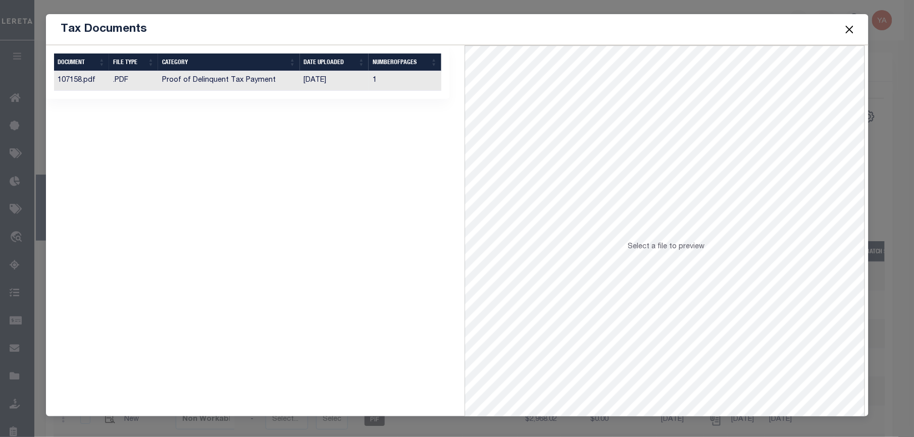
click at [330, 81] on td "[DATE]" at bounding box center [334, 81] width 69 height 20
click at [849, 29] on button "Close" at bounding box center [849, 29] width 13 height 13
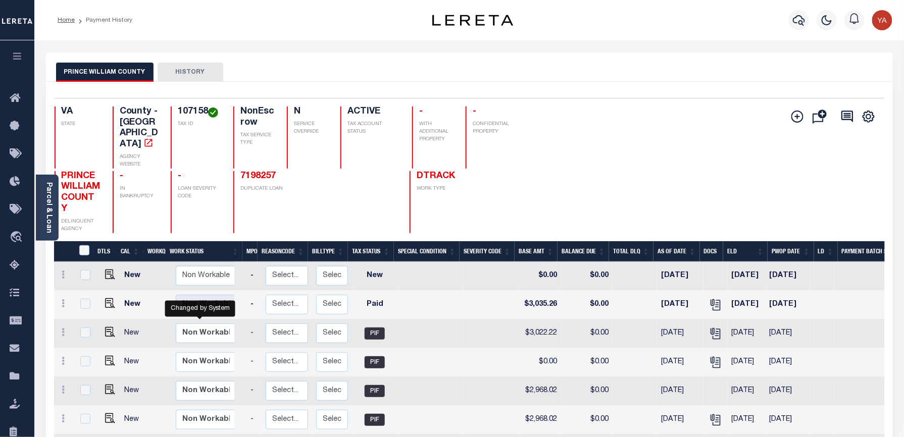
scroll to position [4, 0]
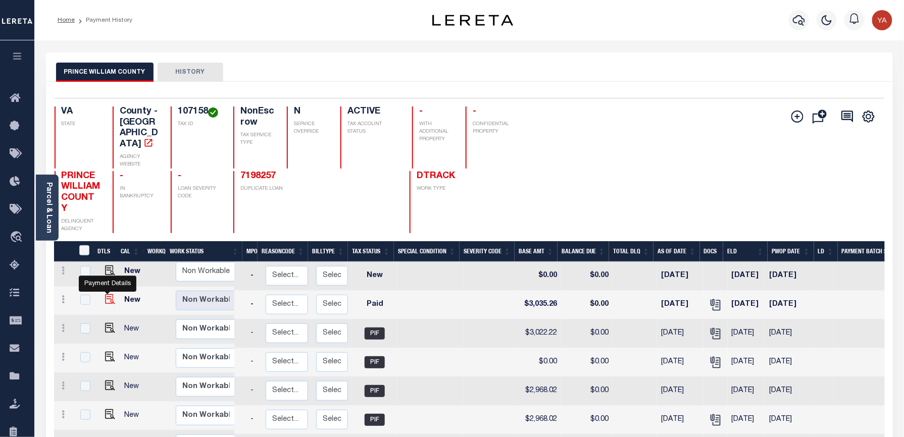
click at [105, 299] on img "" at bounding box center [110, 299] width 10 height 10
checkbox input "true"
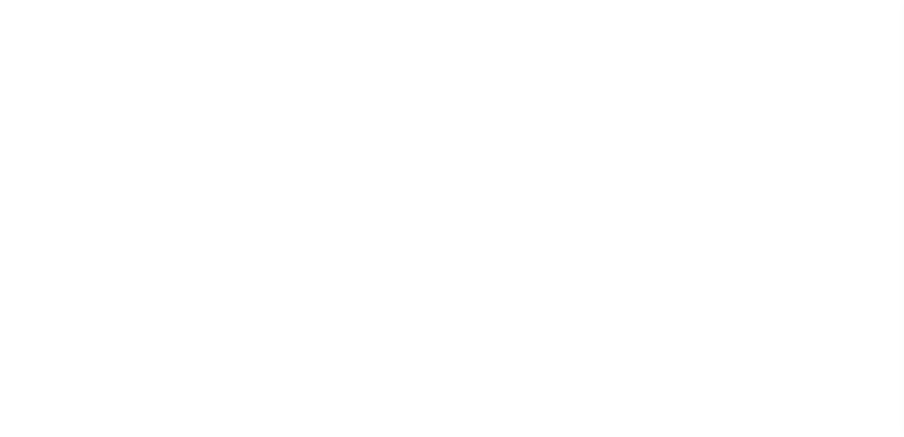
select select "PYD"
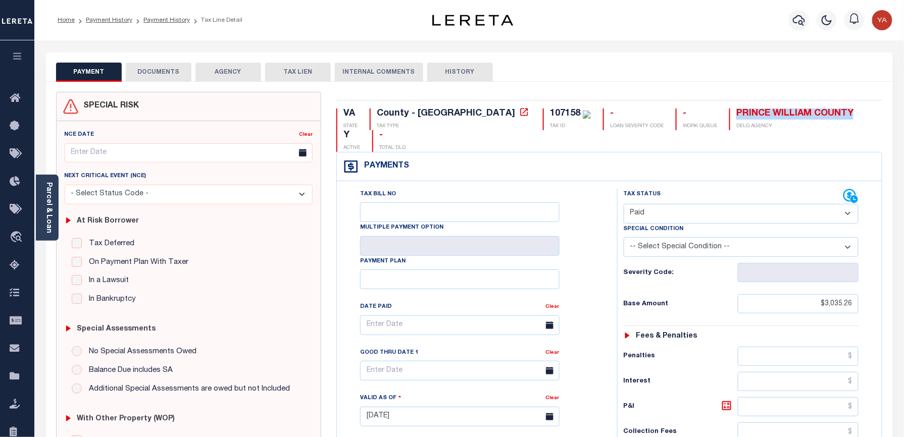
drag, startPoint x: 648, startPoint y: 113, endPoint x: 764, endPoint y: 110, distance: 115.7
click at [764, 110] on div "PRINCE WILLIAM COUNTY DELQ AGENCY" at bounding box center [791, 120] width 124 height 22
copy div "PRINCE WILLIAM COUNTY"
drag, startPoint x: 627, startPoint y: 73, endPoint x: 437, endPoint y: 27, distance: 195.9
click at [627, 73] on div "PAYMENT DOCUMENTS AGENCY DELINQUENT PAYEE TAX LIEN HISTORY" at bounding box center [469, 72] width 827 height 19
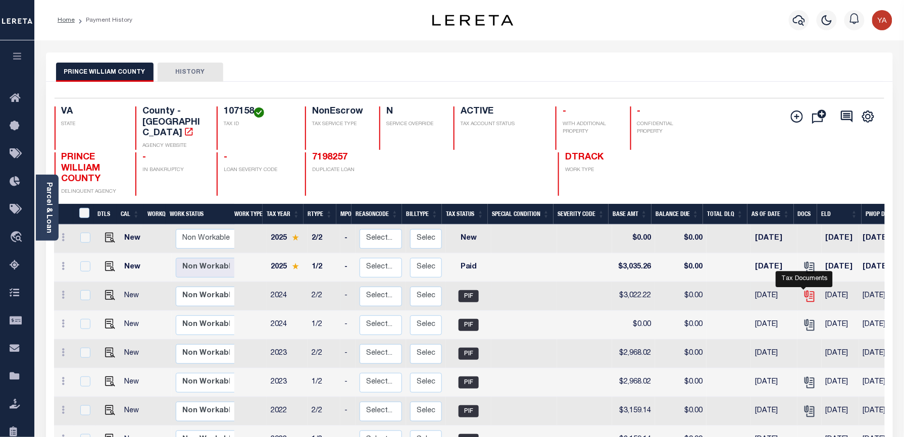
click at [805, 290] on icon "" at bounding box center [809, 296] width 13 height 13
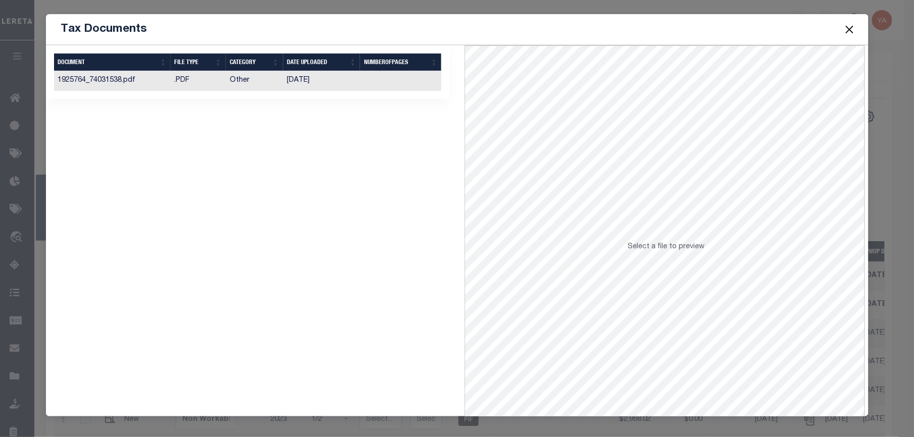
click at [382, 82] on td at bounding box center [400, 81] width 81 height 20
click at [849, 31] on button "Close" at bounding box center [849, 29] width 13 height 13
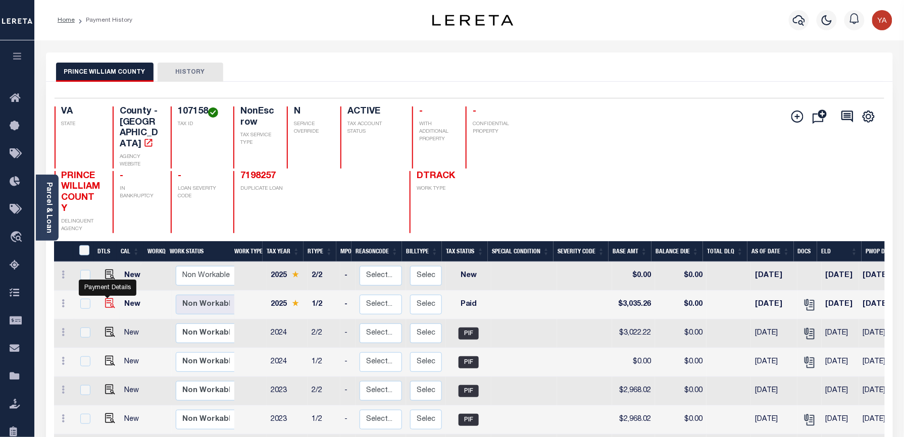
click at [107, 302] on img "" at bounding box center [110, 303] width 10 height 10
checkbox input "true"
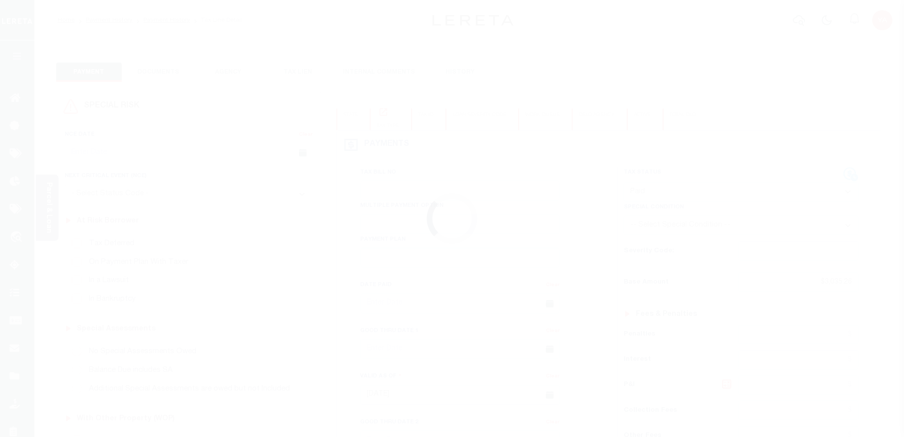
select select "PYD"
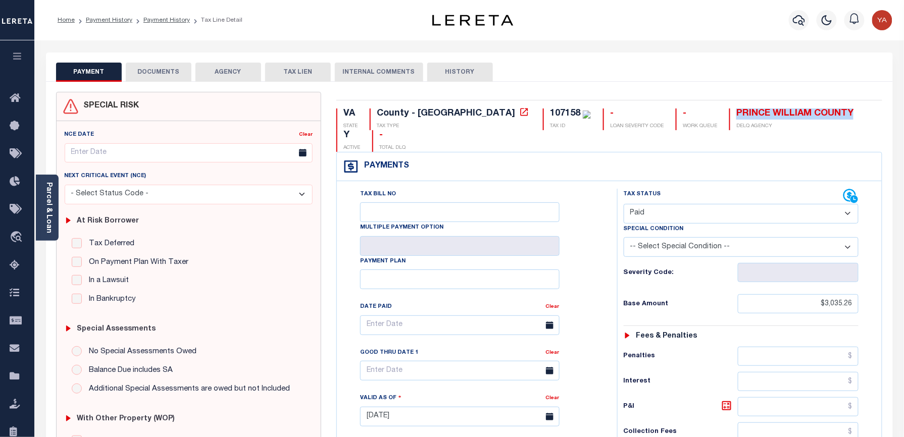
drag, startPoint x: 648, startPoint y: 113, endPoint x: 766, endPoint y: 113, distance: 117.2
click at [766, 113] on div "PRINCE WILLIAM COUNTY DELQ AGENCY" at bounding box center [791, 120] width 124 height 22
copy div "PRINCE WILLIAM COUNTY"
click at [649, 89] on div "SPECIAL RISK NCE Date Clear" at bounding box center [469, 419] width 847 height 674
drag, startPoint x: 647, startPoint y: 111, endPoint x: 683, endPoint y: 111, distance: 36.4
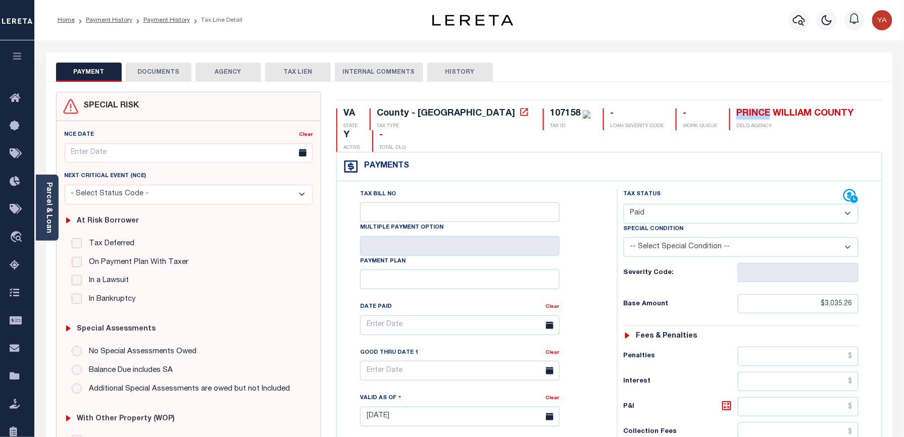
click at [729, 111] on div "PRINCE WILLIAM COUNTY DELQ AGENCY" at bounding box center [791, 120] width 124 height 22
copy div "PRINCE"
click at [235, 78] on button "AGENCY" at bounding box center [228, 72] width 66 height 19
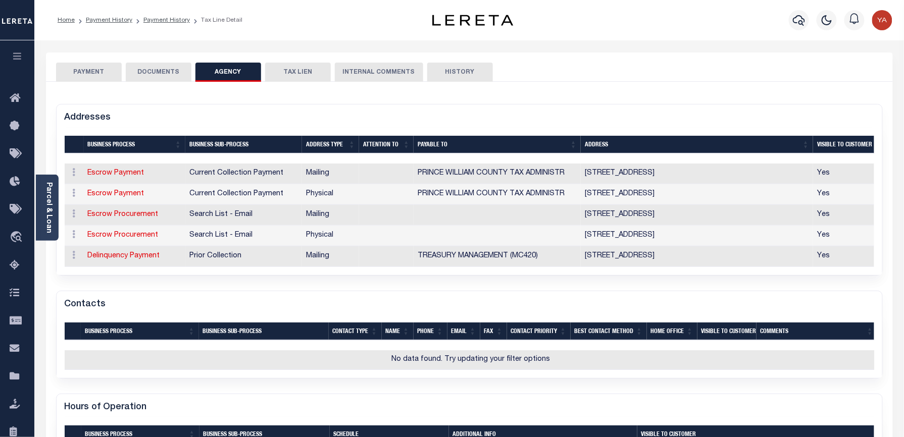
click at [178, 66] on button "DOCUMENTS" at bounding box center [159, 72] width 66 height 19
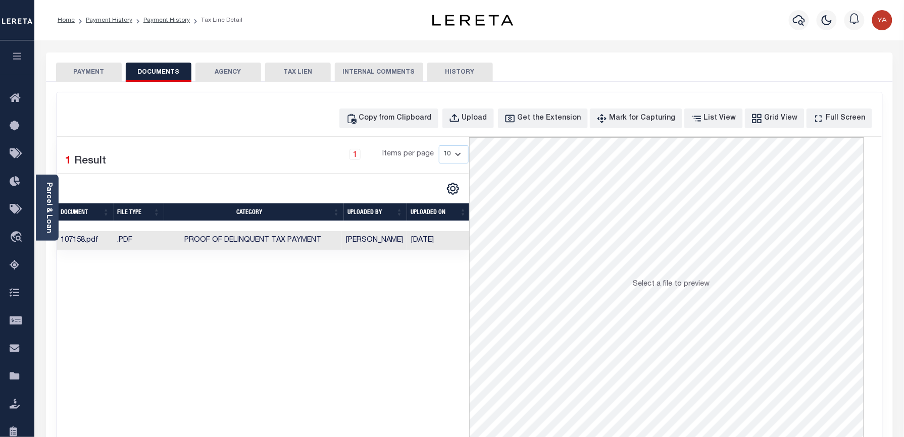
click at [83, 65] on button "PAYMENT" at bounding box center [89, 72] width 66 height 19
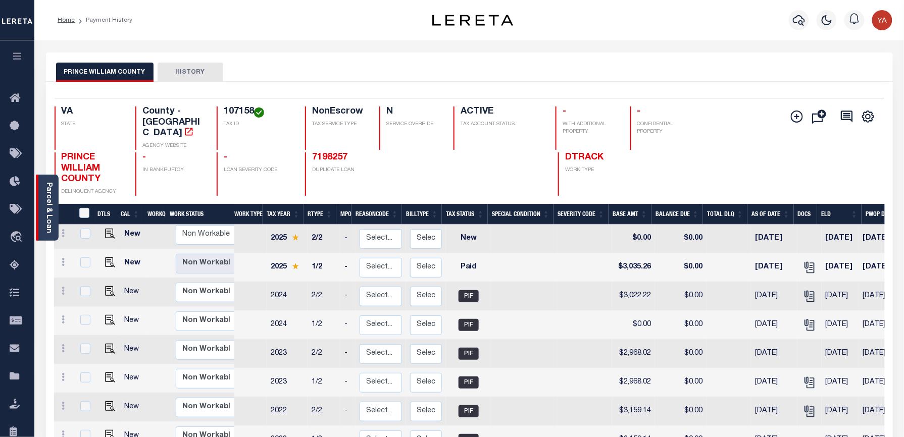
click at [55, 203] on div "Parcel & Loan" at bounding box center [47, 208] width 23 height 66
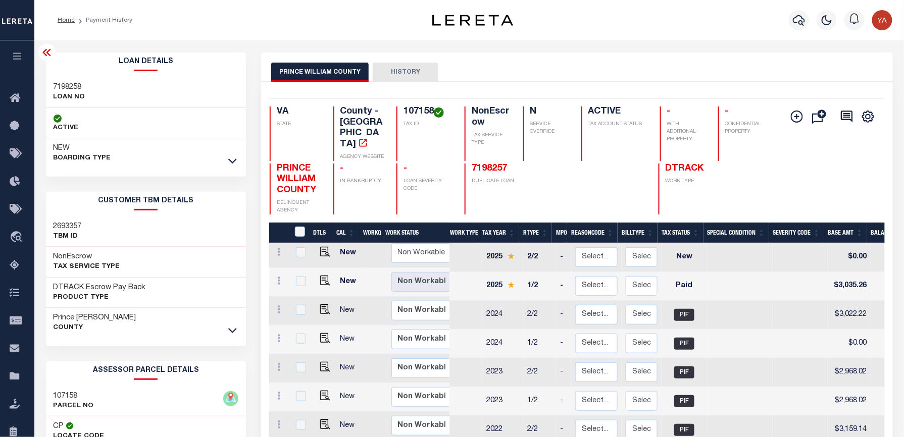
click at [46, 54] on icon at bounding box center [46, 52] width 8 height 7
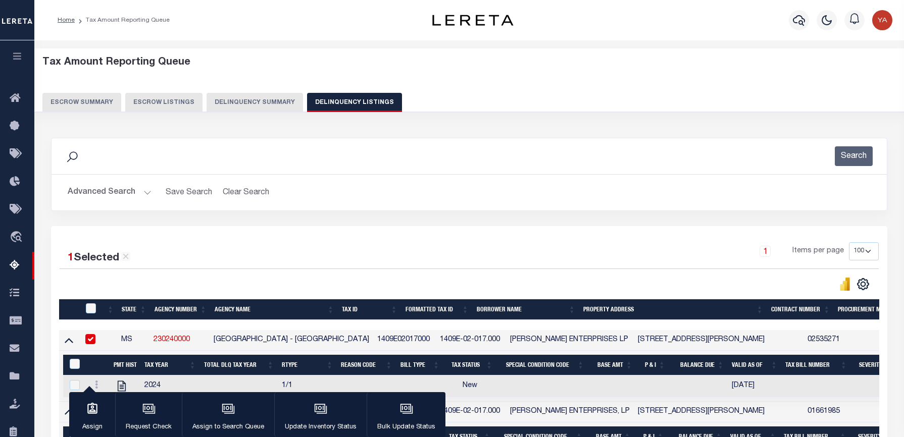
select select "100"
click at [858, 157] on button "Search" at bounding box center [854, 156] width 38 height 20
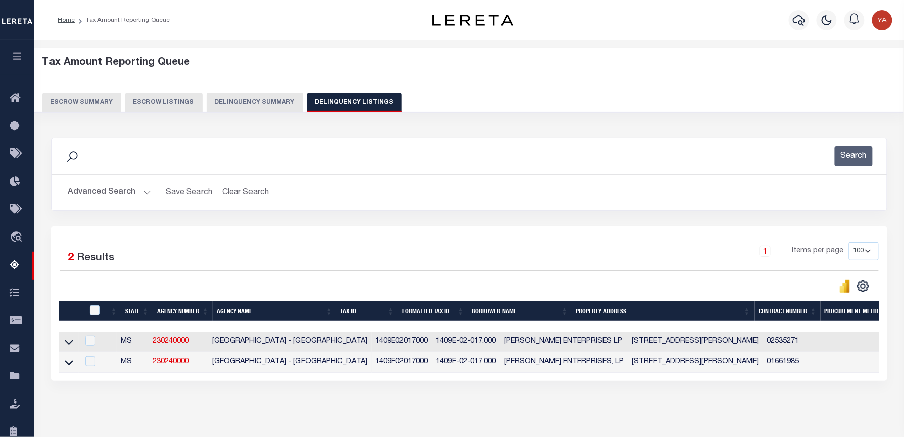
scroll to position [97, 0]
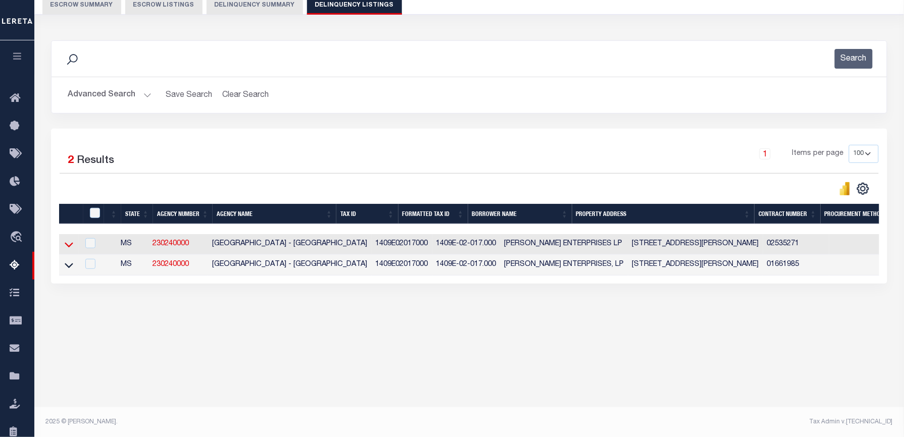
click at [69, 246] on icon at bounding box center [69, 244] width 9 height 11
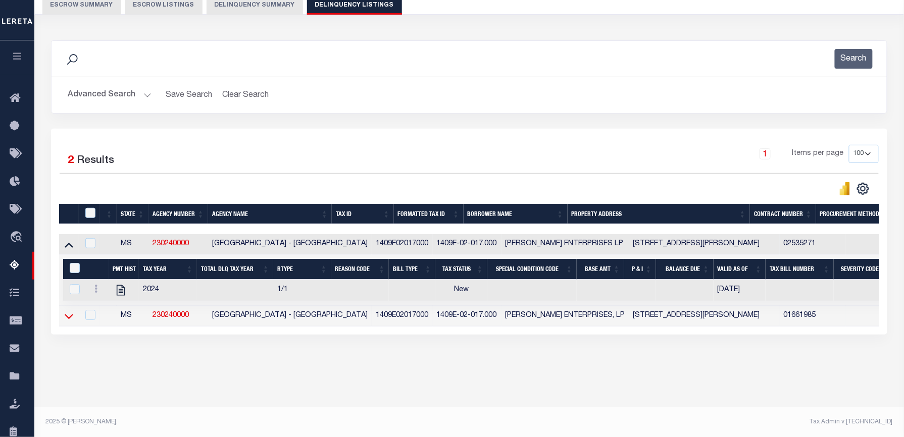
click at [69, 319] on icon at bounding box center [69, 316] width 9 height 5
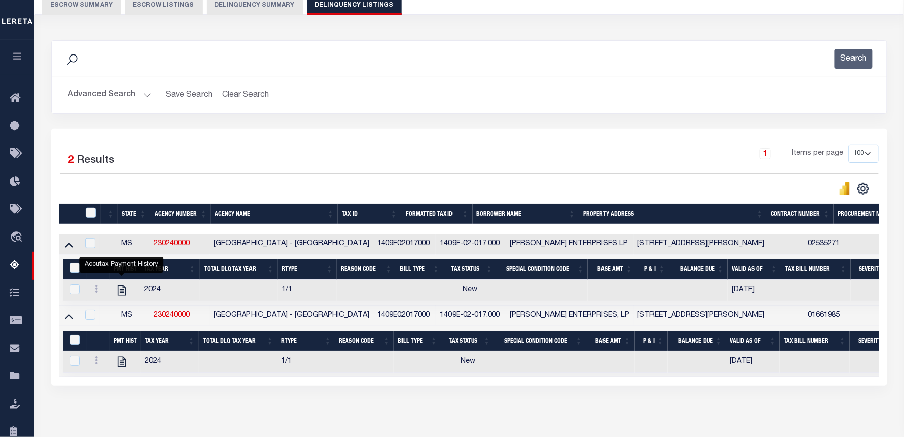
scroll to position [148, 0]
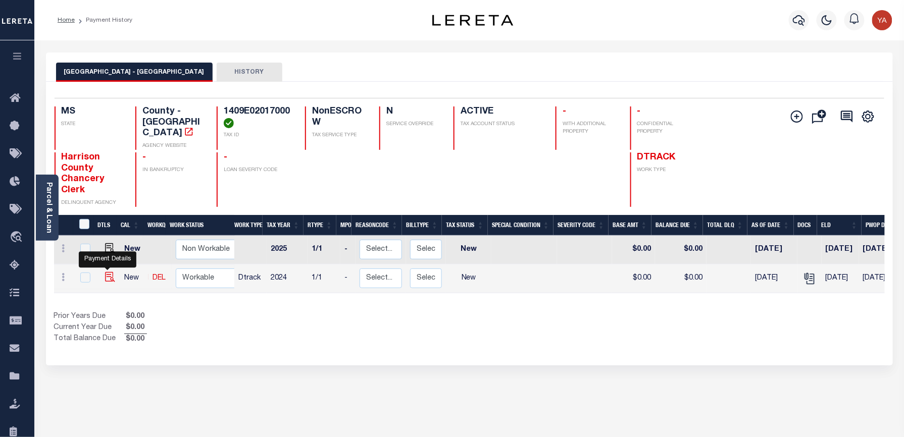
click at [105, 272] on img "" at bounding box center [110, 277] width 10 height 10
checkbox input "true"
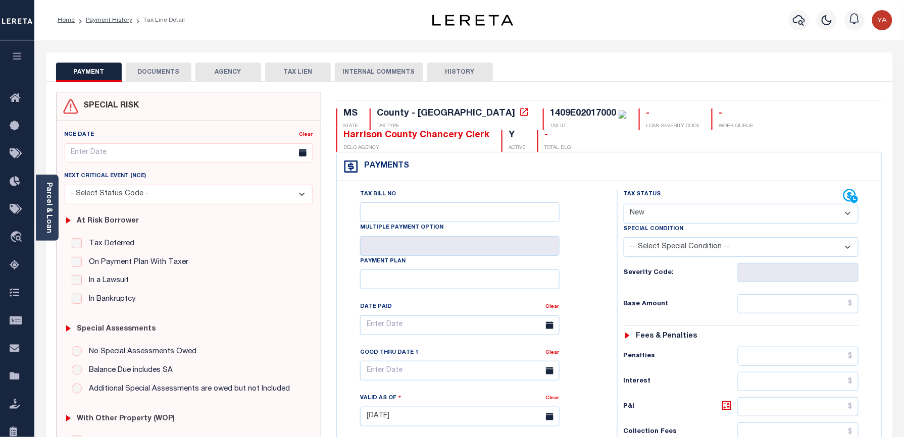
click at [49, 208] on link "Parcel & Loan" at bounding box center [48, 207] width 7 height 51
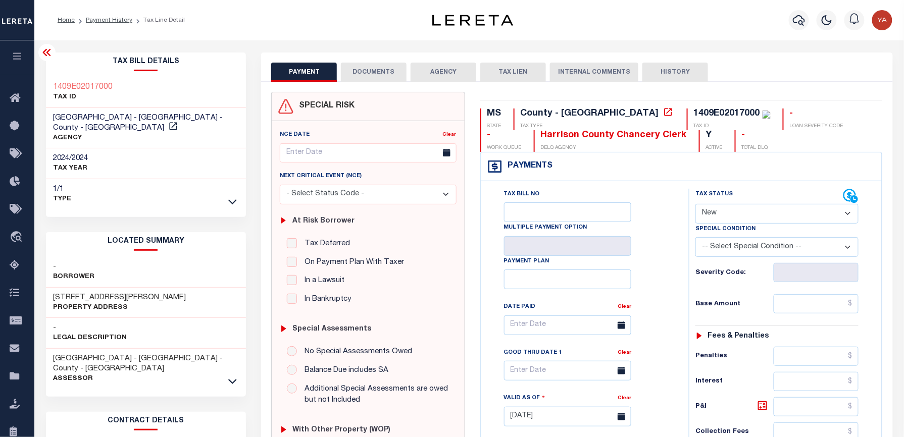
click at [49, 55] on icon at bounding box center [47, 52] width 12 height 12
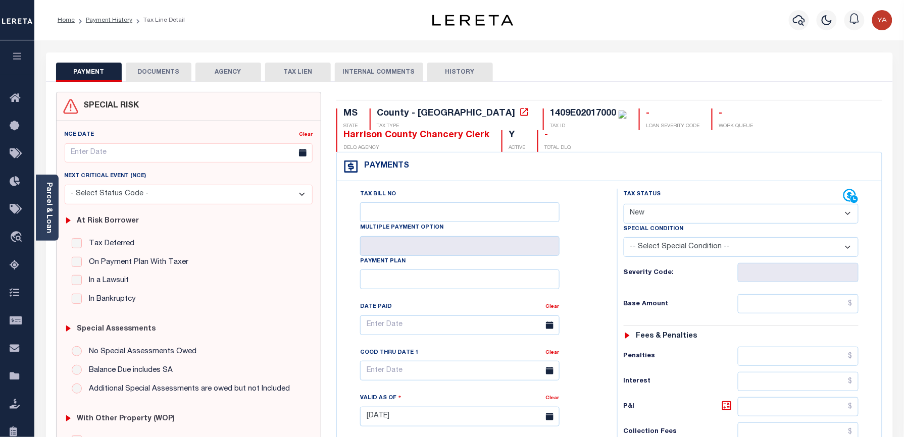
click at [672, 211] on select "- Select Status Code - Open Due/Unpaid Paid Incomplete No Tax Due Internal Refu…" at bounding box center [741, 214] width 235 height 20
select select "PYD"
click at [624, 205] on select "- Select Status Code - Open Due/Unpaid Paid Incomplete No Tax Due Internal Refu…" at bounding box center [741, 214] width 235 height 20
type input "[DATE]"
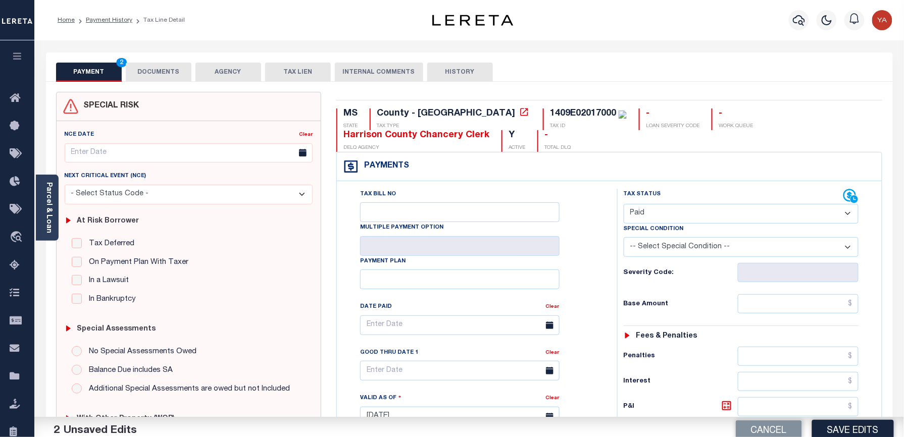
click at [613, 295] on div "Tax Status Status" at bounding box center [745, 412] width 270 height 446
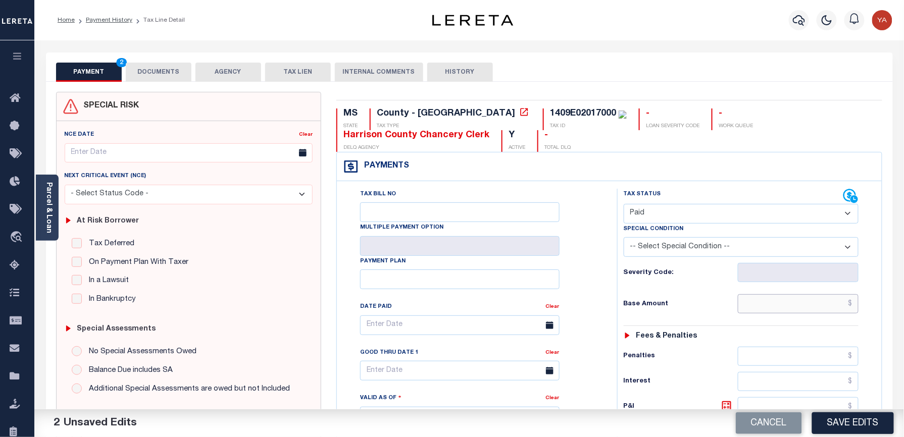
click at [757, 298] on input "text" at bounding box center [798, 303] width 121 height 19
paste input "7306.30"
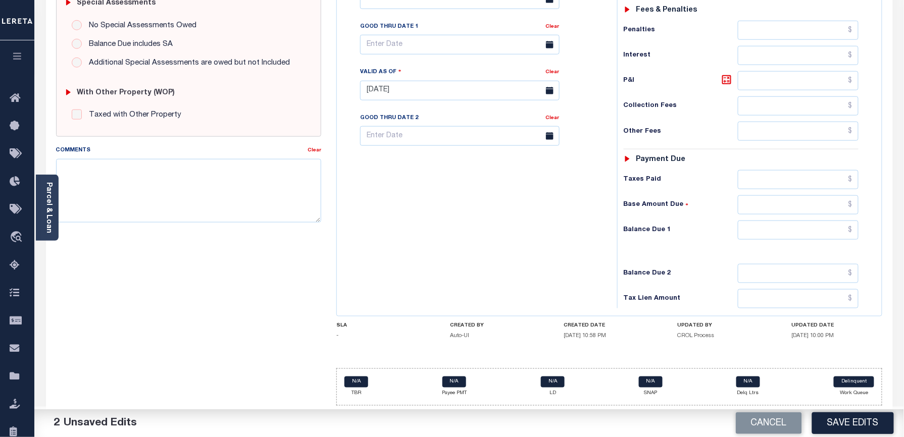
type input "$7,306.30"
click at [764, 222] on input "text" at bounding box center [798, 230] width 121 height 19
click at [582, 275] on div "Tax Bill No Multiple Payment Option Payment Plan Clear" at bounding box center [474, 86] width 270 height 446
click at [758, 227] on input "text" at bounding box center [798, 230] width 121 height 19
type input "$0.00"
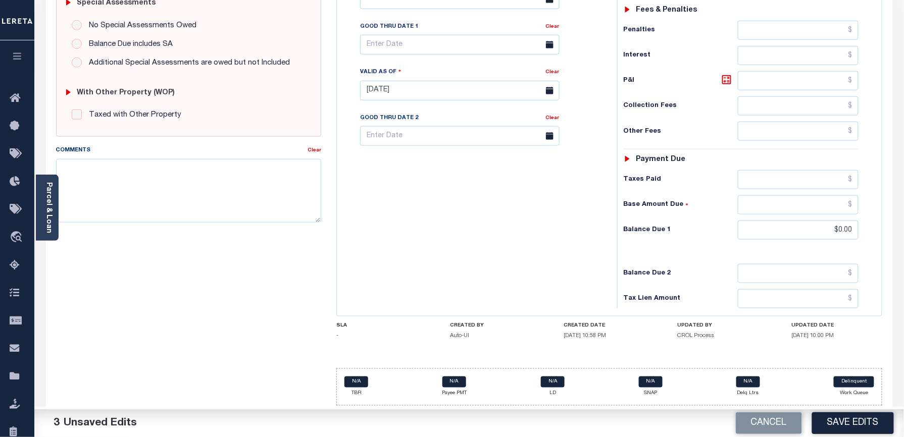
click at [511, 215] on div "Tax Bill No Multiple Payment Option Payment Plan Clear" at bounding box center [474, 86] width 270 height 446
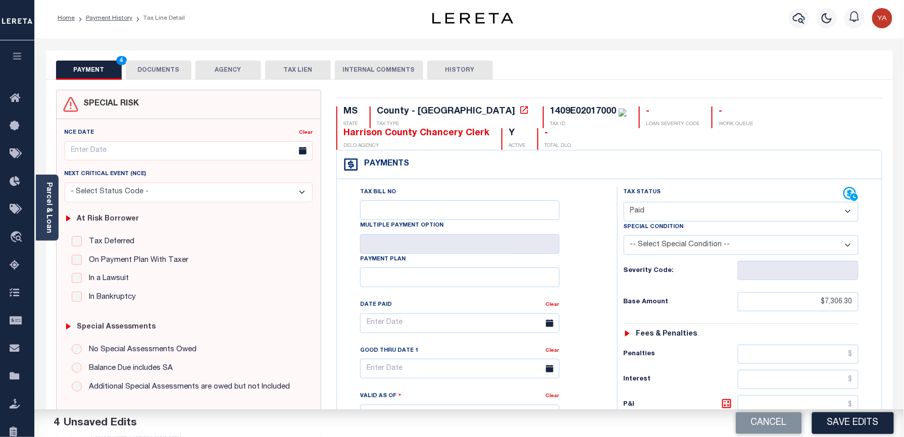
scroll to position [0, 0]
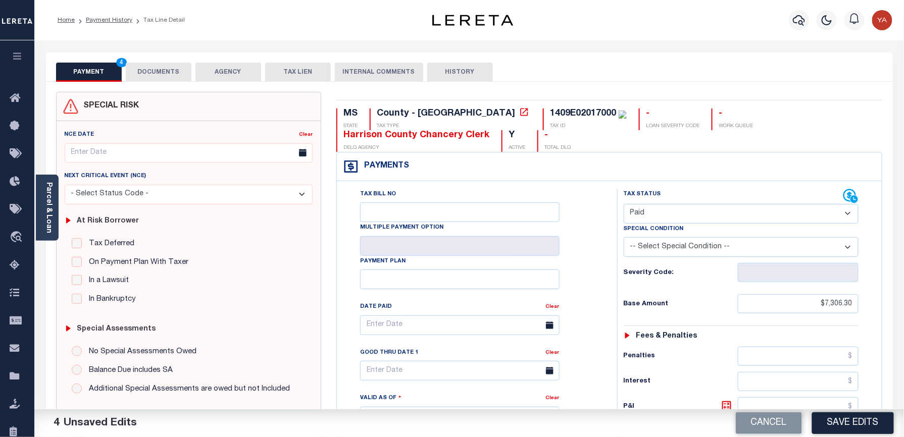
click at [179, 65] on button "DOCUMENTS" at bounding box center [159, 72] width 66 height 19
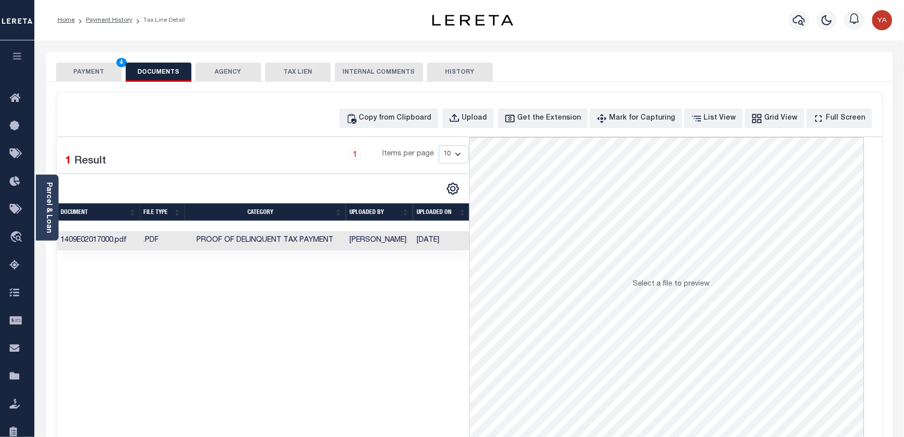
click at [73, 68] on button "PAYMENT 4" at bounding box center [89, 72] width 66 height 19
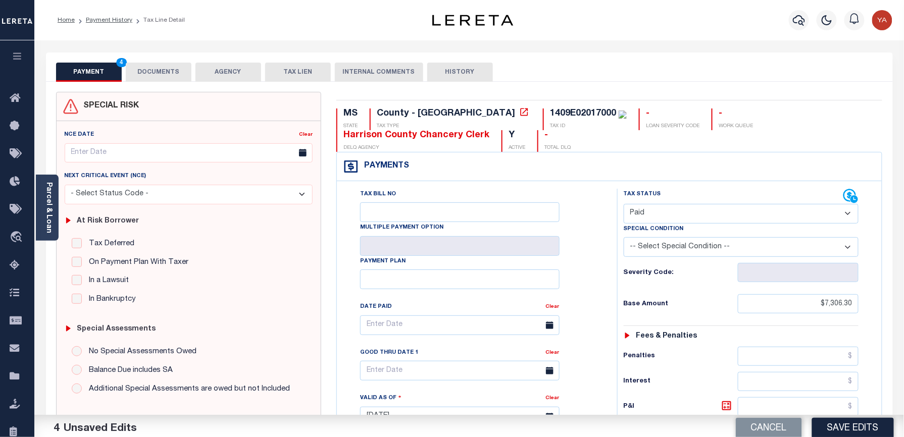
click at [190, 32] on div "Home Payment History Tax Line Detail" at bounding box center [469, 20] width 870 height 40
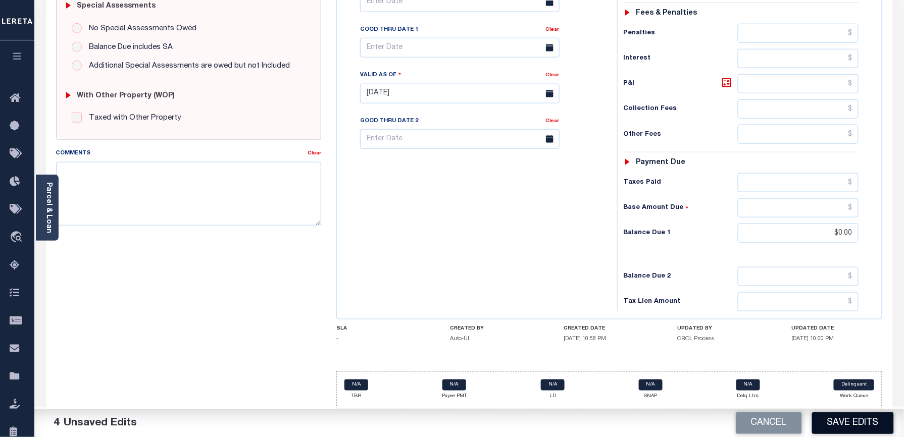
click at [833, 419] on button "Save Edits" at bounding box center [853, 424] width 82 height 22
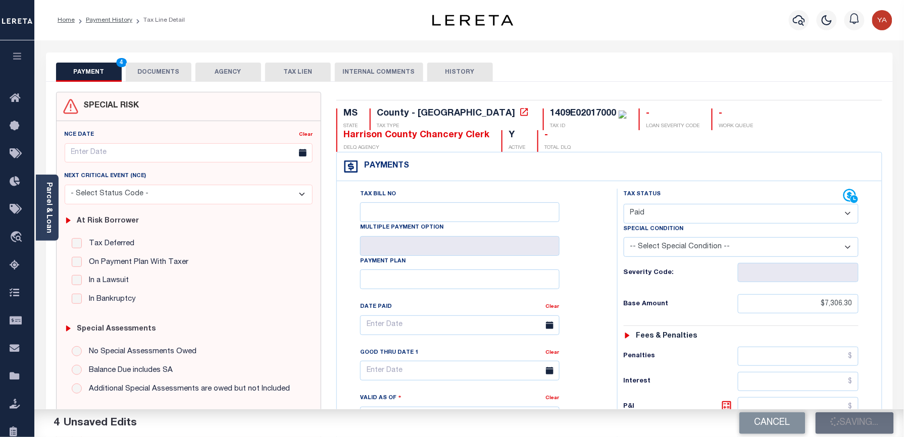
click at [161, 74] on button "DOCUMENTS" at bounding box center [159, 72] width 66 height 19
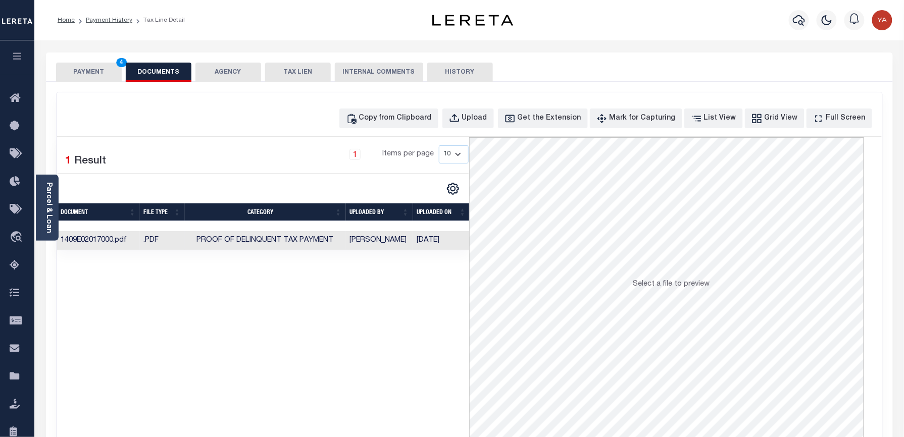
click at [422, 242] on td "09/04/2025" at bounding box center [441, 241] width 57 height 20
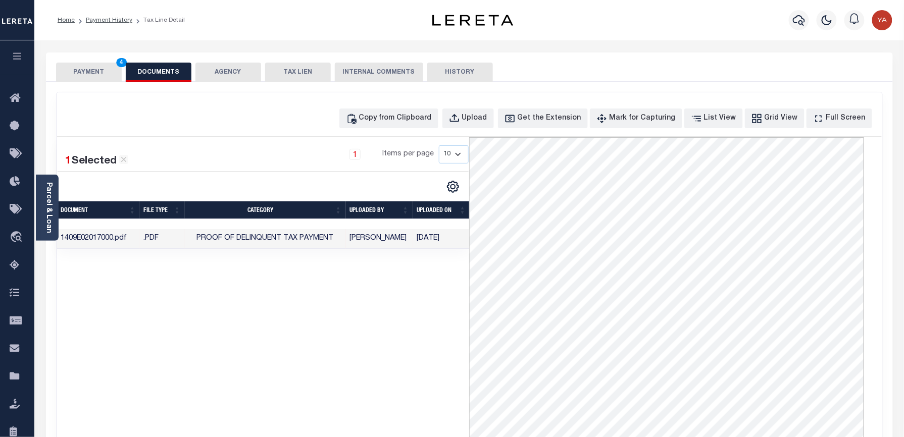
click at [93, 74] on button "PAYMENT 4" at bounding box center [89, 72] width 66 height 19
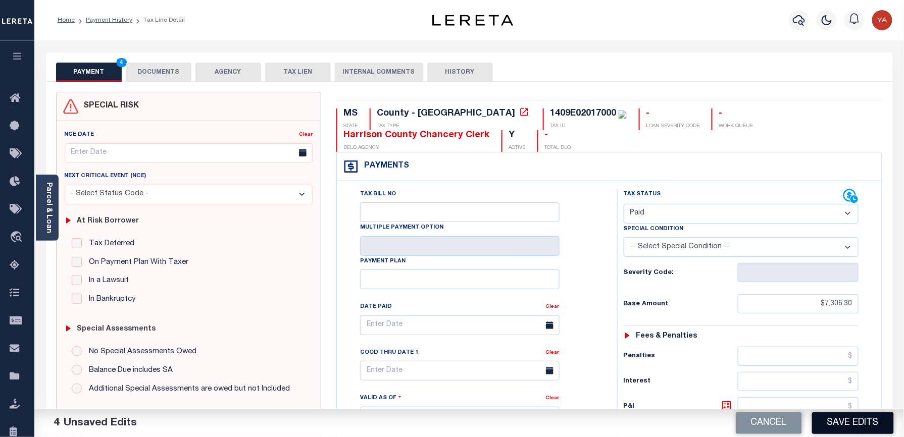
click at [861, 418] on button "Save Edits" at bounding box center [853, 424] width 82 height 22
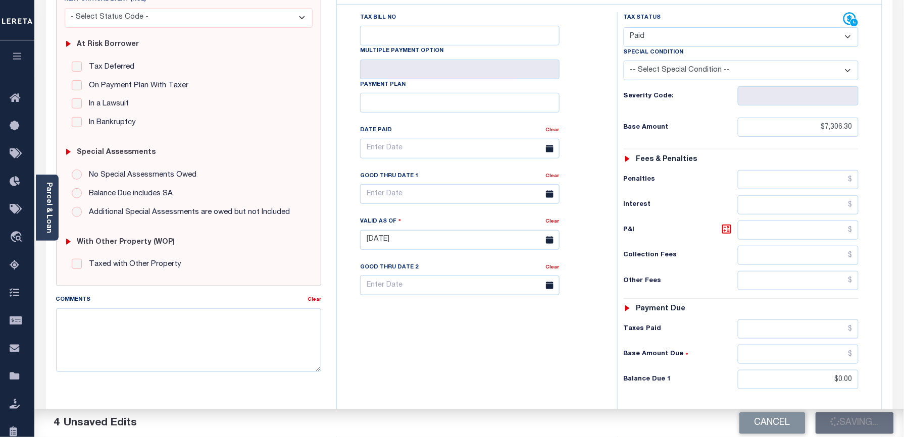
scroll to position [128, 0]
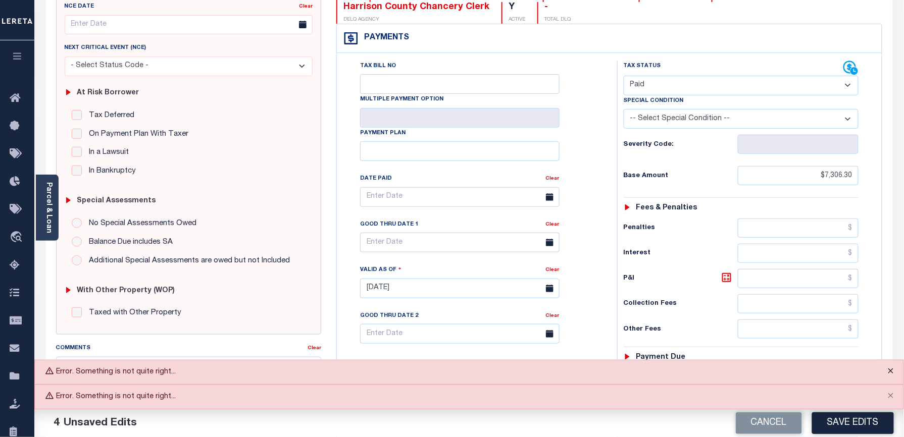
click at [891, 373] on button "Close" at bounding box center [890, 372] width 25 height 22
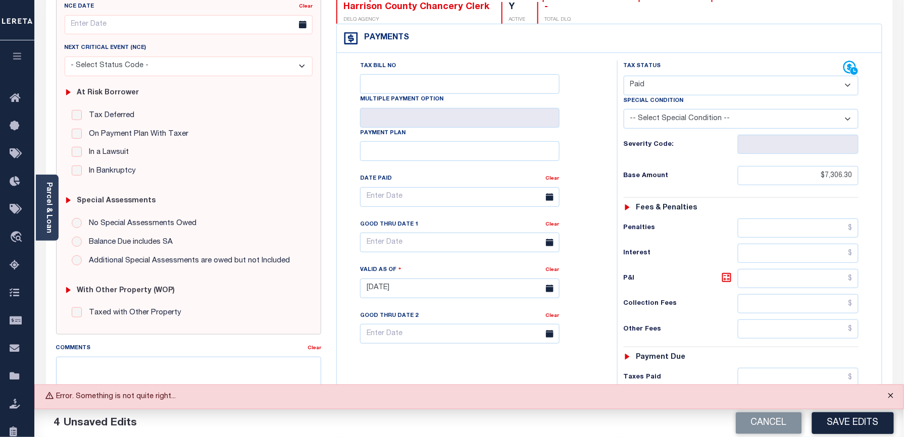
click at [894, 393] on button "Close" at bounding box center [890, 396] width 25 height 22
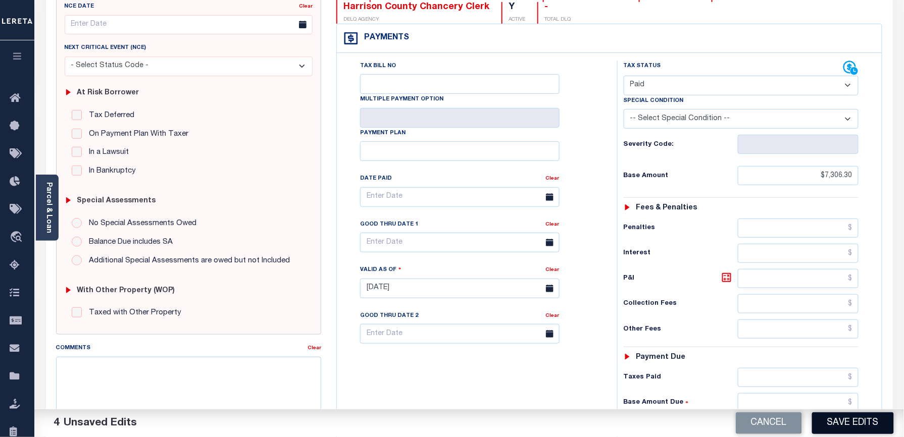
click at [871, 423] on button "Save Edits" at bounding box center [853, 424] width 82 height 22
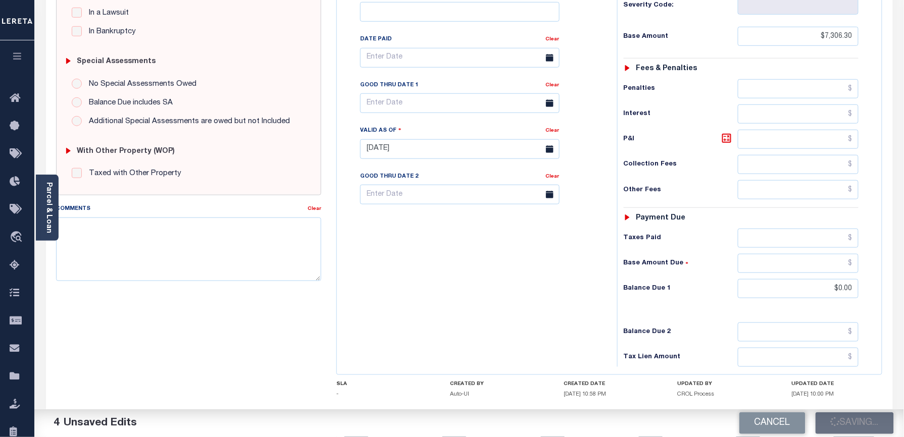
scroll to position [330, 0]
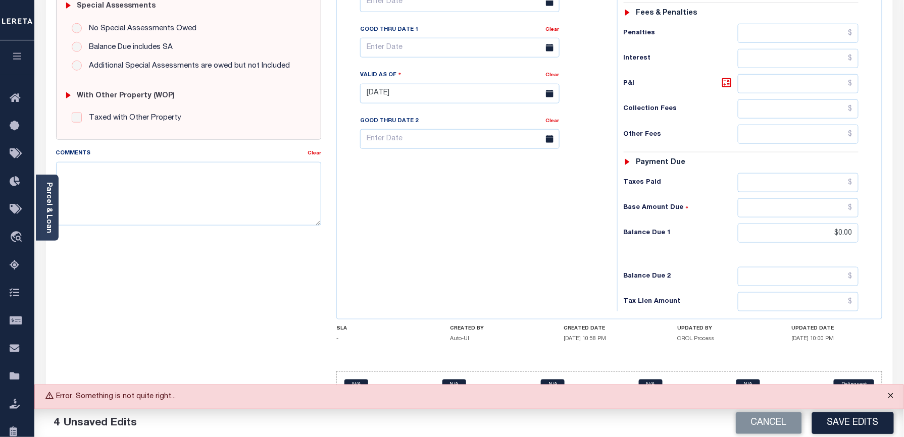
click at [891, 396] on button "Close" at bounding box center [890, 396] width 25 height 22
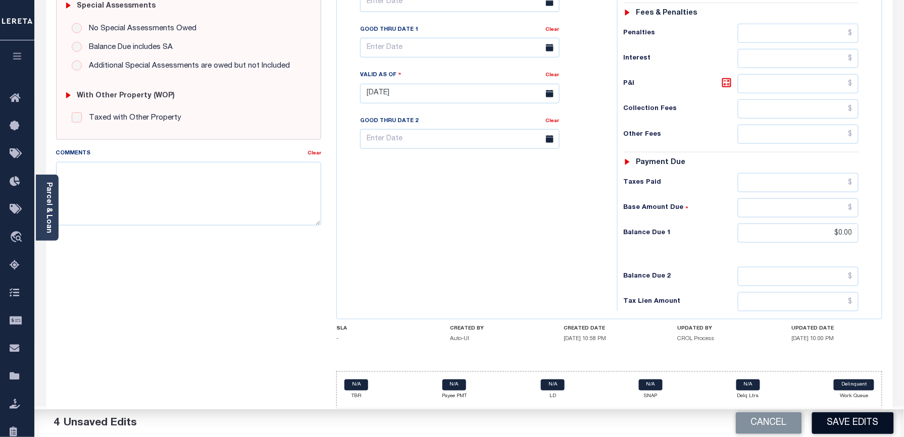
click at [849, 430] on button "Save Edits" at bounding box center [853, 424] width 82 height 22
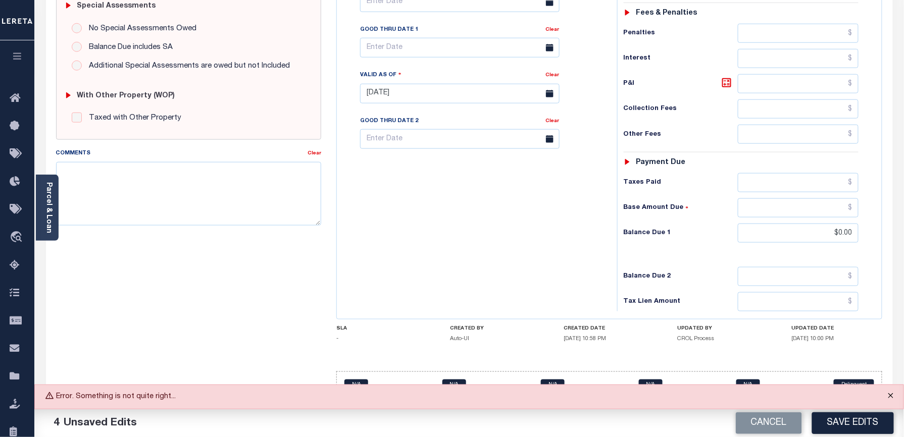
click at [889, 396] on button "Close" at bounding box center [890, 396] width 25 height 22
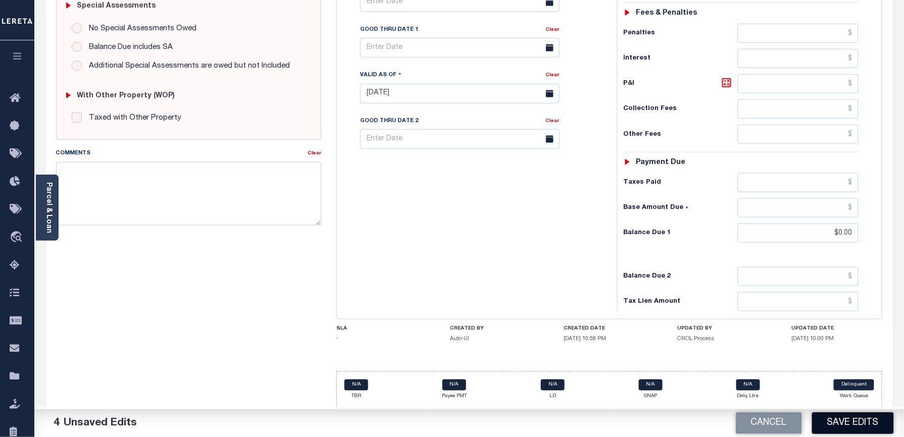
click at [865, 423] on button "Save Edits" at bounding box center [853, 424] width 82 height 22
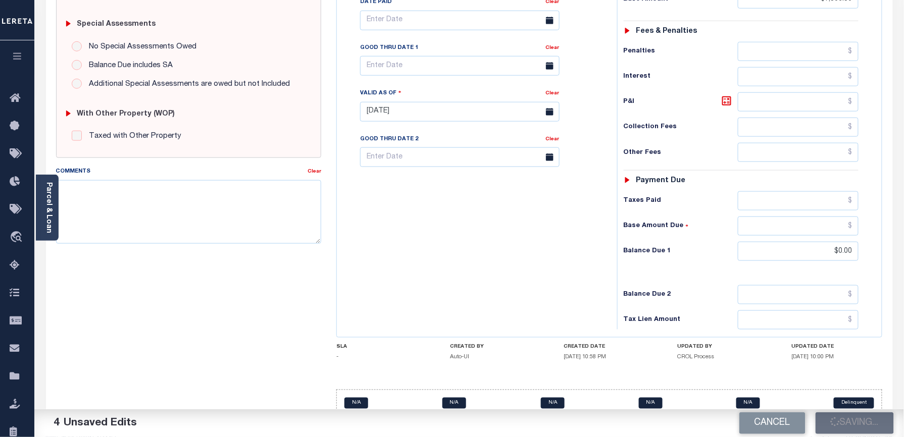
scroll to position [61, 0]
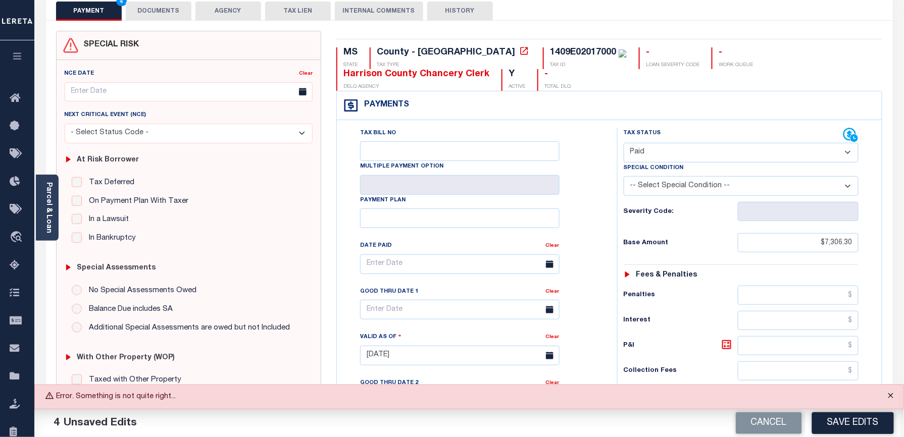
click at [894, 391] on button "Close" at bounding box center [890, 396] width 25 height 22
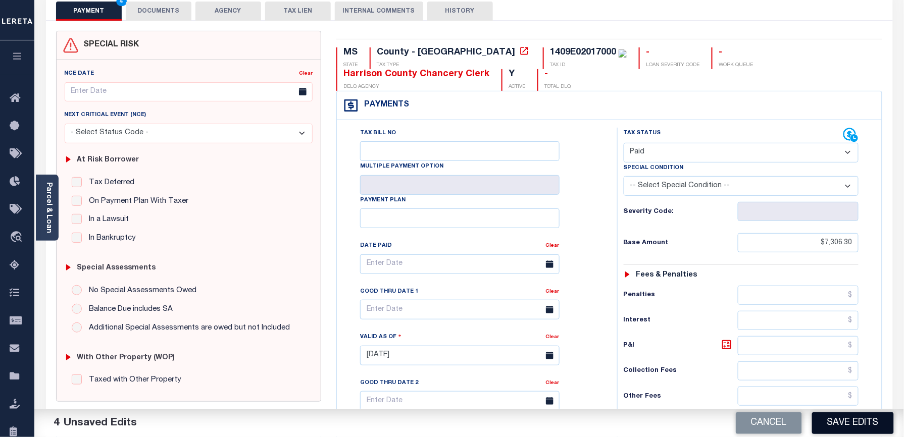
click at [874, 425] on button "Save Edits" at bounding box center [853, 424] width 82 height 22
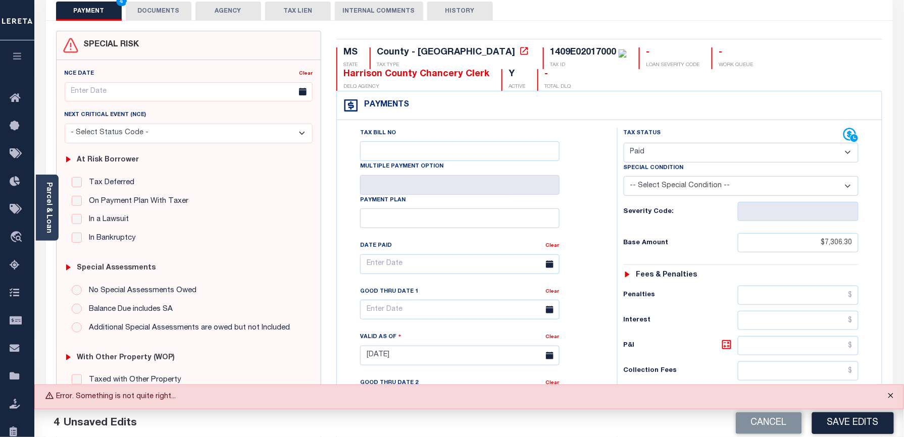
click at [889, 397] on button "Close" at bounding box center [890, 396] width 25 height 22
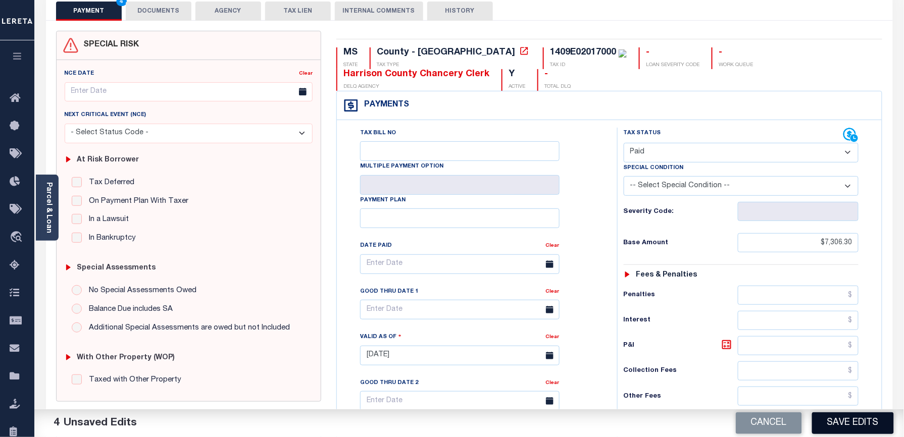
click at [853, 429] on button "Save Edits" at bounding box center [853, 424] width 82 height 22
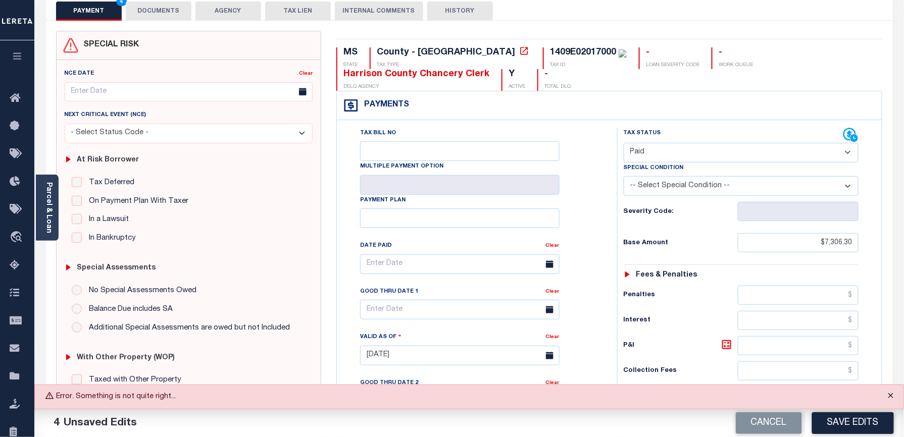
click at [895, 397] on button "Close" at bounding box center [890, 396] width 25 height 22
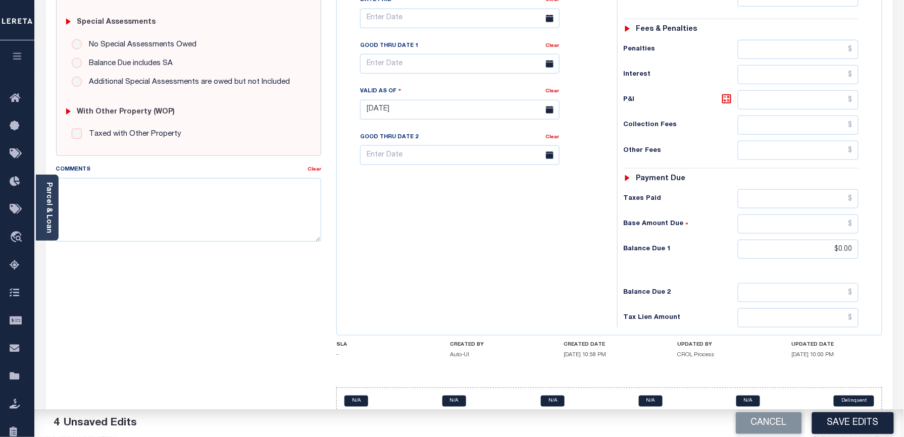
scroll to position [330, 0]
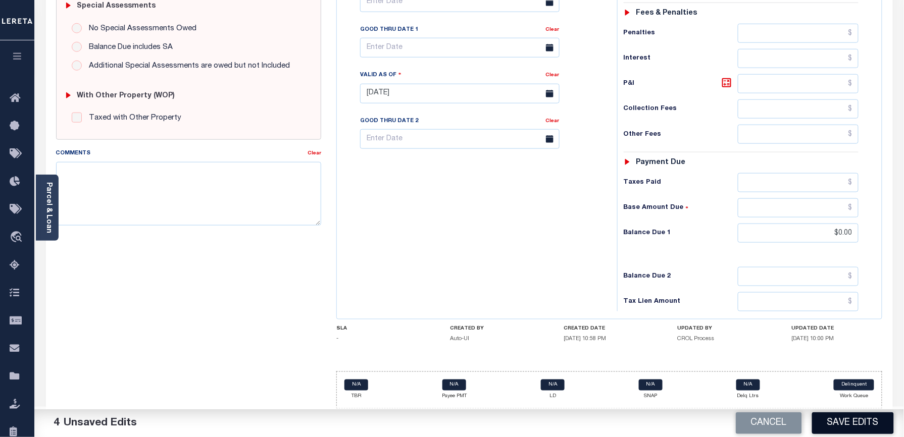
click at [837, 427] on button "Save Edits" at bounding box center [853, 424] width 82 height 22
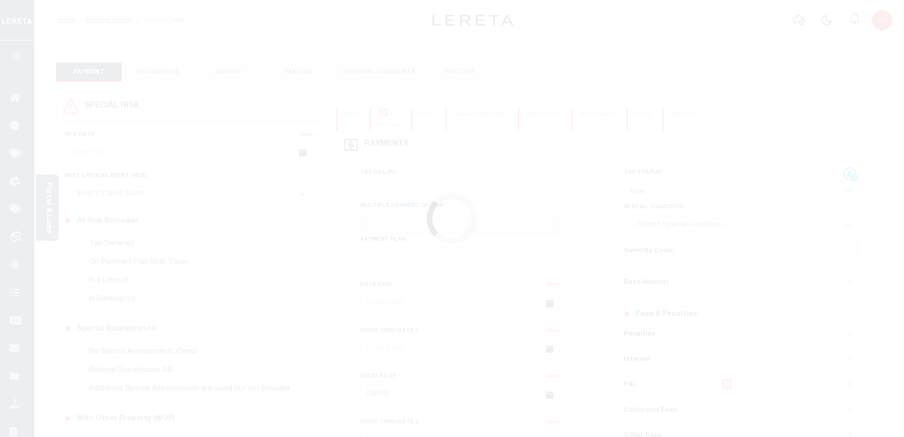
select select "NW2"
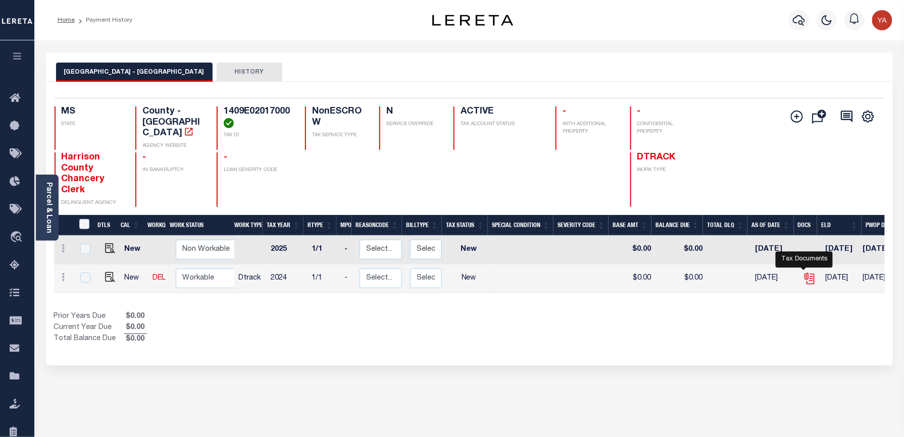
click at [804, 277] on icon "" at bounding box center [809, 278] width 13 height 13
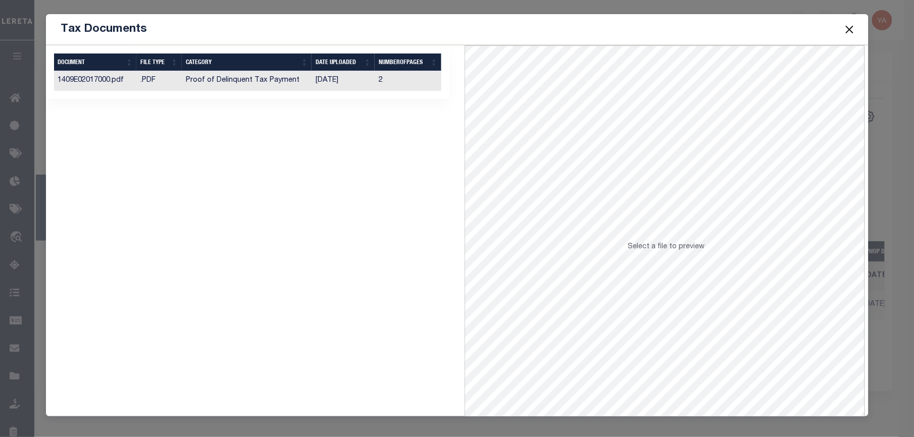
click at [370, 79] on td "[DATE]" at bounding box center [343, 81] width 63 height 20
click at [849, 28] on button "Close" at bounding box center [849, 29] width 13 height 13
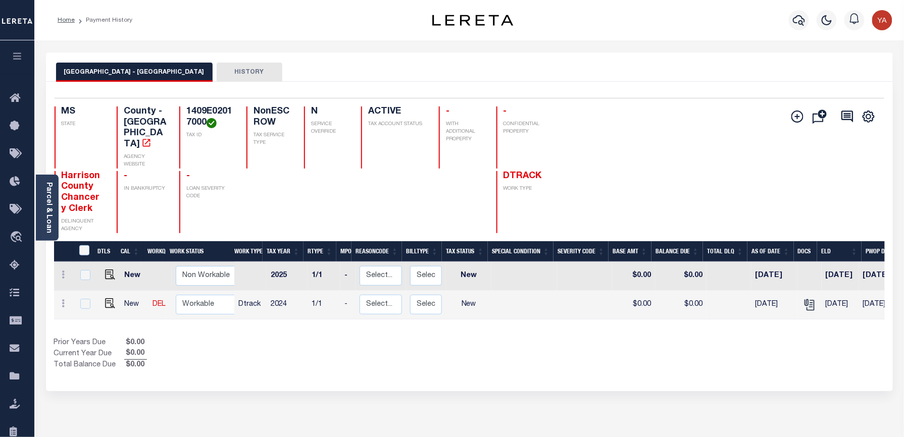
click at [598, 119] on div "Add Installment Line Bad Parcel Fees" at bounding box center [676, 170] width 415 height 127
drag, startPoint x: 110, startPoint y: 296, endPoint x: 292, endPoint y: 432, distance: 227.7
click at [110, 298] on img "" at bounding box center [110, 303] width 10 height 10
checkbox input "true"
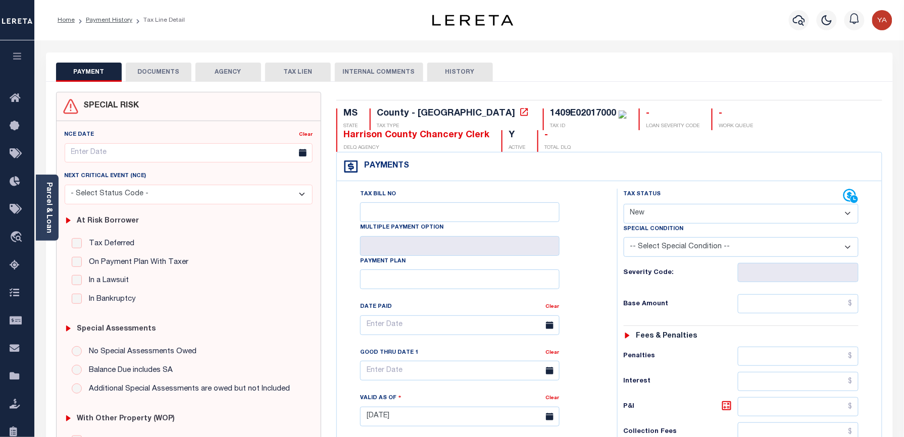
drag, startPoint x: 671, startPoint y: 216, endPoint x: 668, endPoint y: 225, distance: 9.3
click at [671, 216] on select "- Select Status Code - Open Due/Unpaid Paid Incomplete No Tax Due Internal Refu…" at bounding box center [741, 214] width 235 height 20
select select "PYD"
click at [624, 205] on select "- Select Status Code - Open Due/Unpaid Paid Incomplete No Tax Due Internal Refu…" at bounding box center [741, 214] width 235 height 20
type input "[DATE]"
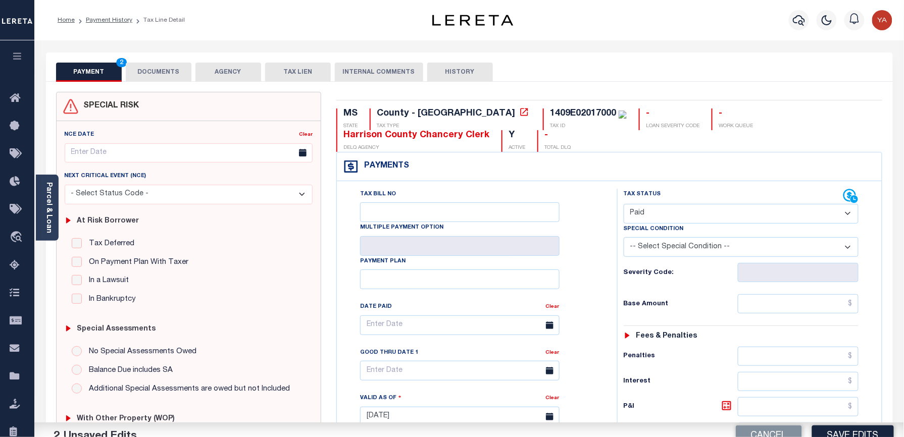
click at [617, 316] on div "Tax Status Status - Select Status Code -" at bounding box center [744, 412] width 255 height 446
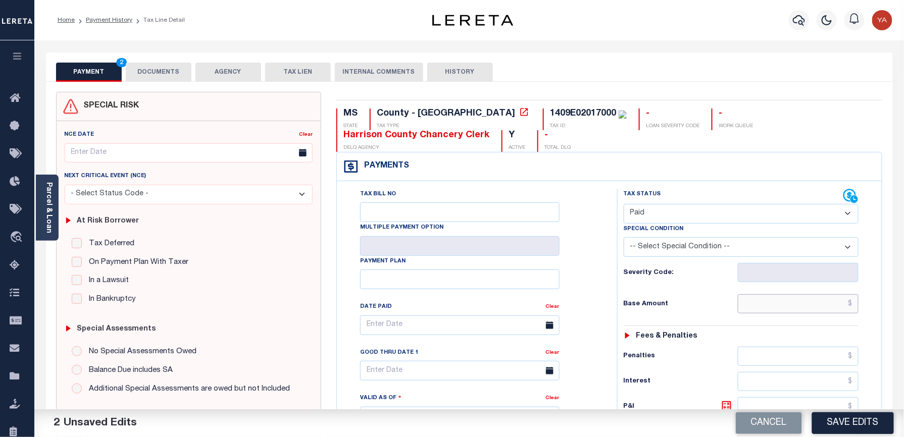
click at [788, 314] on input "text" at bounding box center [798, 303] width 121 height 19
paste input "7306.30"
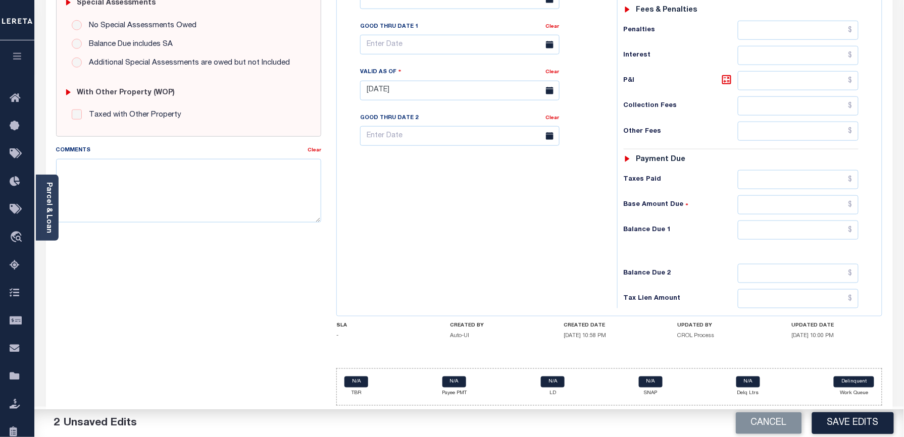
type input "$7,306.30"
click at [786, 224] on input "text" at bounding box center [798, 230] width 121 height 19
type input "$0.00"
click at [475, 209] on div "Tax Bill No Multiple Payment Option Payment Plan Clear" at bounding box center [474, 86] width 270 height 446
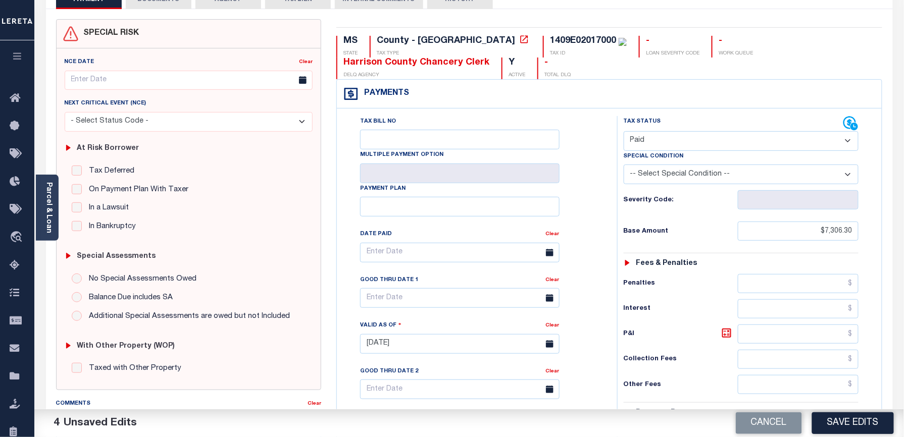
scroll to position [0, 0]
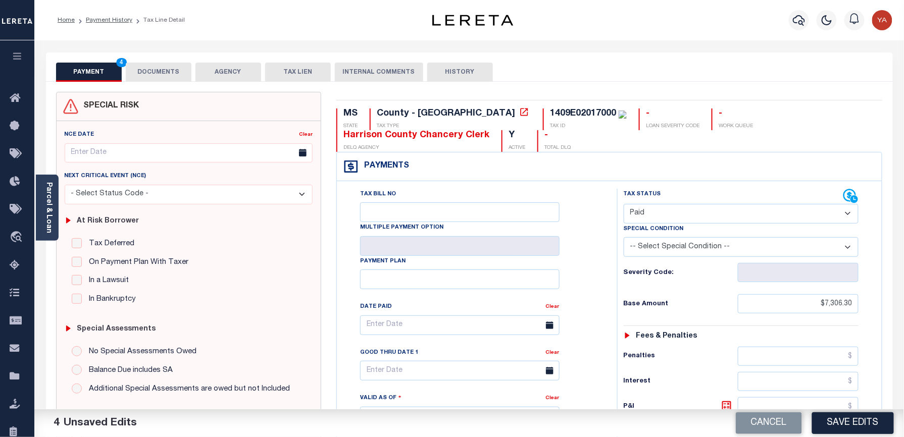
click at [178, 75] on button "DOCUMENTS" at bounding box center [159, 72] width 66 height 19
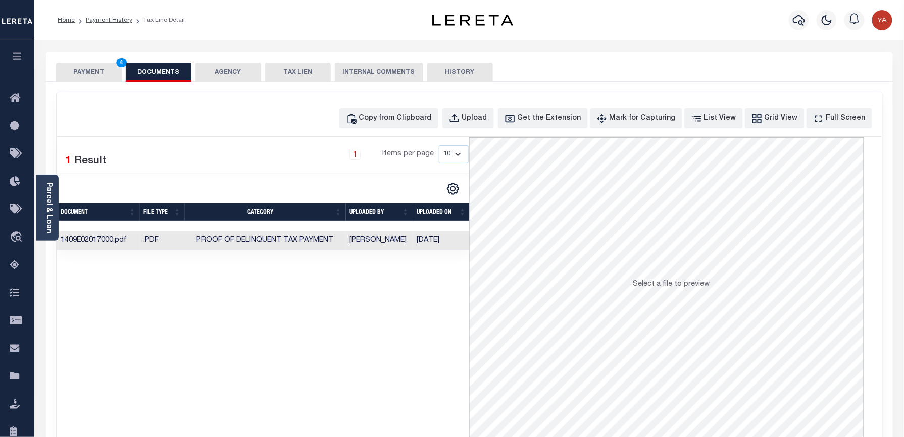
click at [80, 83] on div "SPECIAL RISK NCE Date Clear" at bounding box center [469, 269] width 847 height 375
click at [93, 63] on button "PAYMENT 4" at bounding box center [89, 72] width 66 height 19
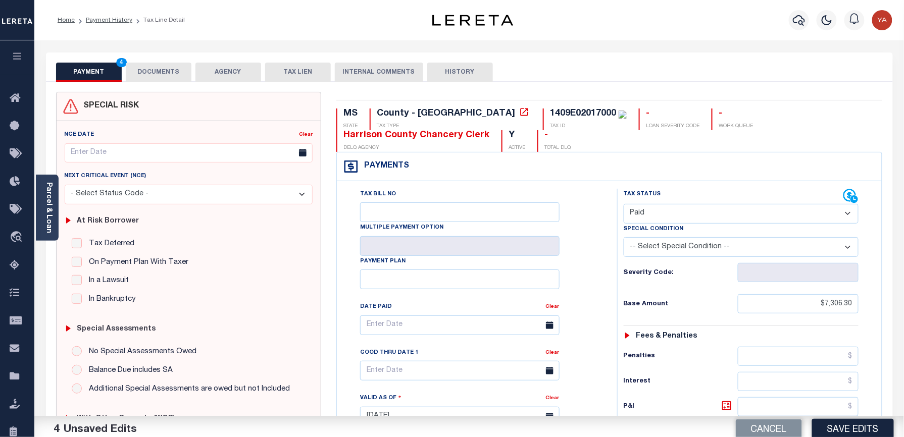
click at [241, 37] on div "Home Payment History Tax Line Detail" at bounding box center [469, 20] width 870 height 40
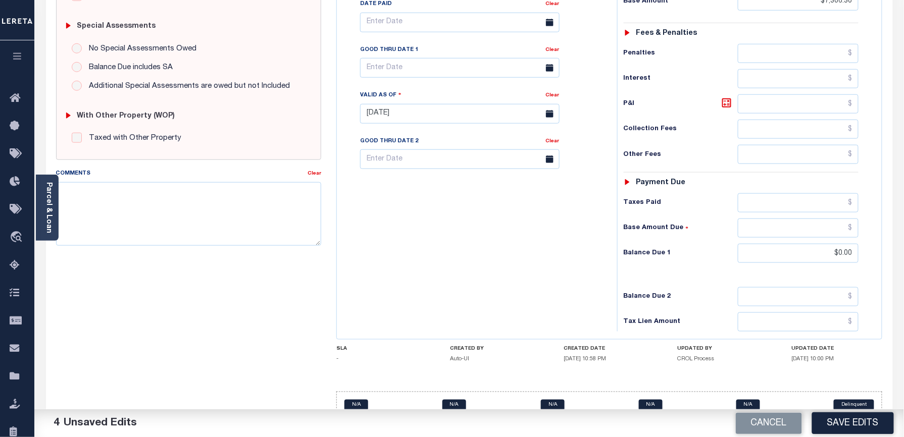
scroll to position [330, 0]
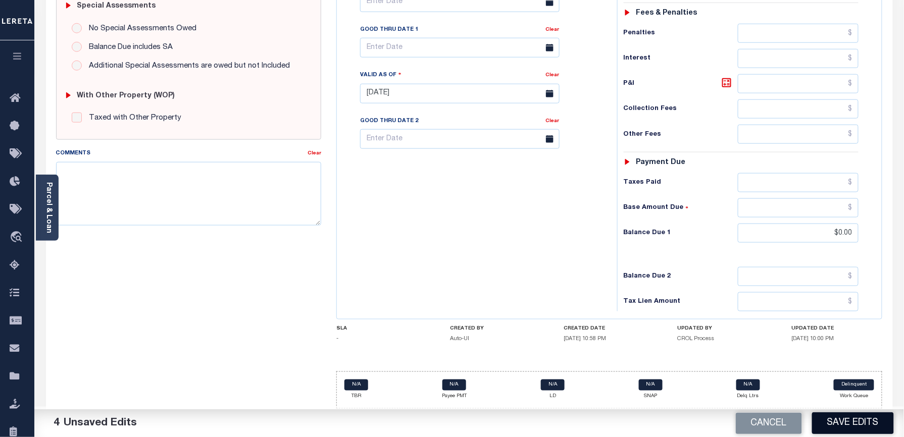
click at [872, 427] on button "Save Edits" at bounding box center [853, 424] width 82 height 22
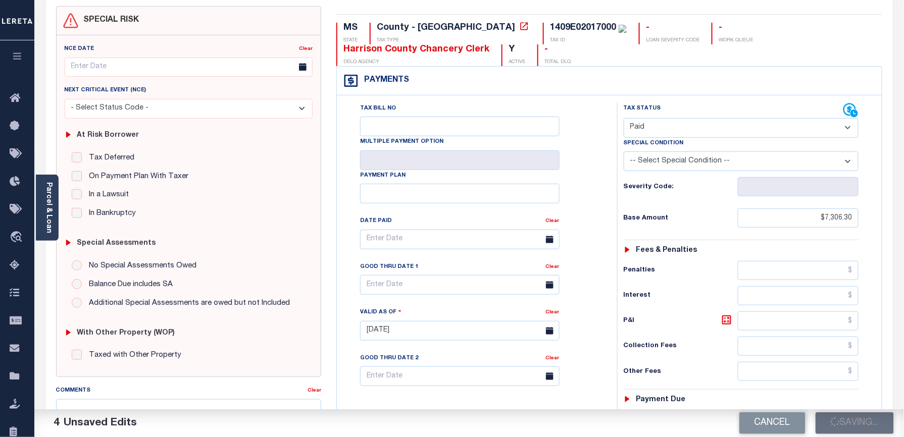
scroll to position [0, 0]
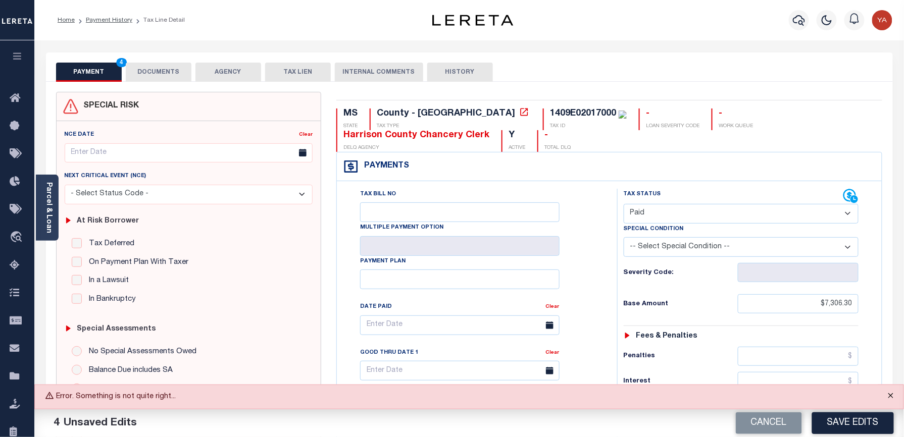
drag, startPoint x: 887, startPoint y: 395, endPoint x: 887, endPoint y: 401, distance: 5.6
click at [887, 395] on button "Close" at bounding box center [890, 396] width 25 height 22
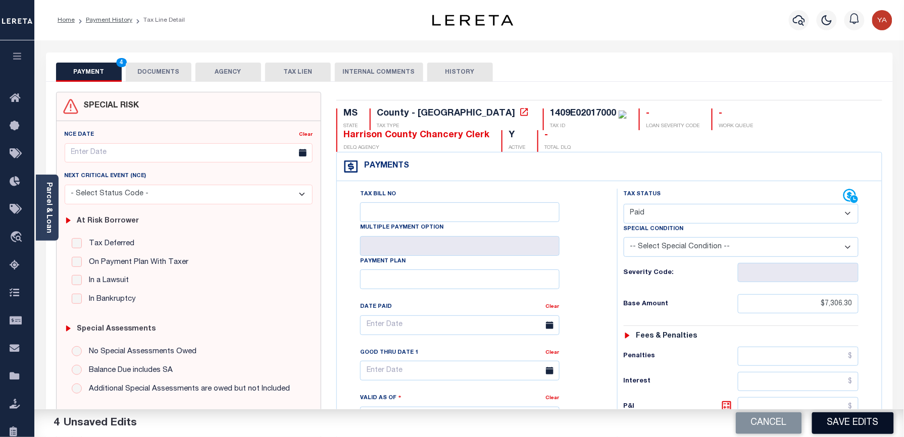
click at [868, 427] on button "Save Edits" at bounding box center [853, 424] width 82 height 22
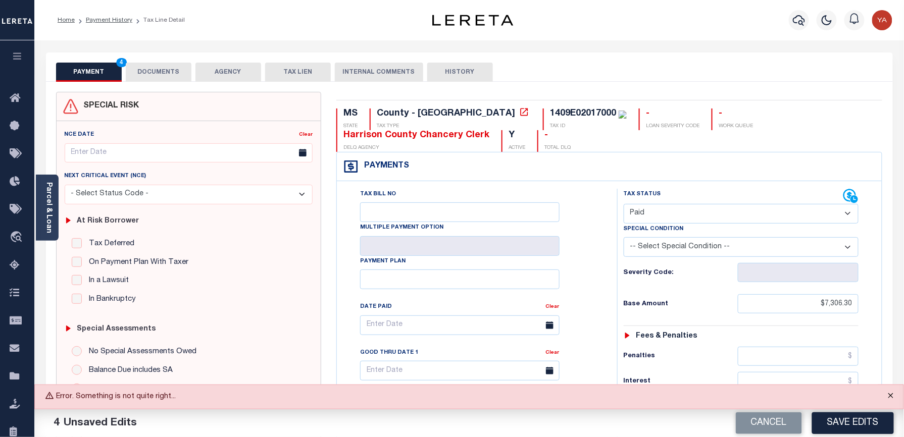
click at [891, 397] on button "Close" at bounding box center [890, 396] width 25 height 22
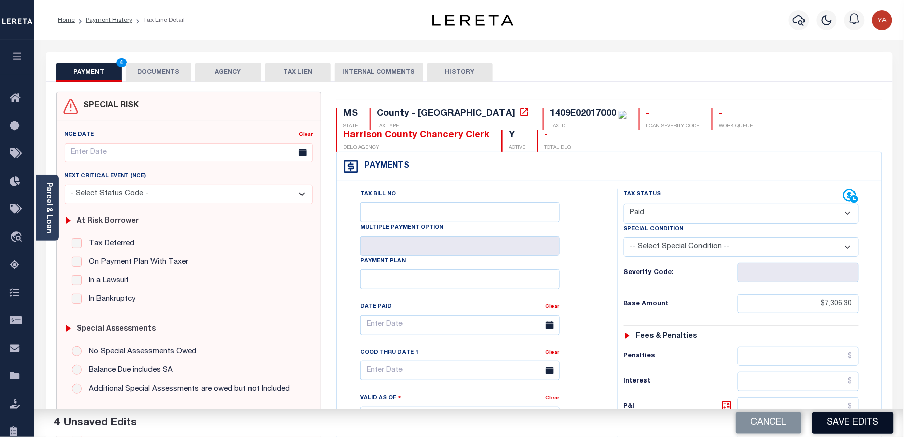
click at [875, 425] on button "Save Edits" at bounding box center [853, 424] width 82 height 22
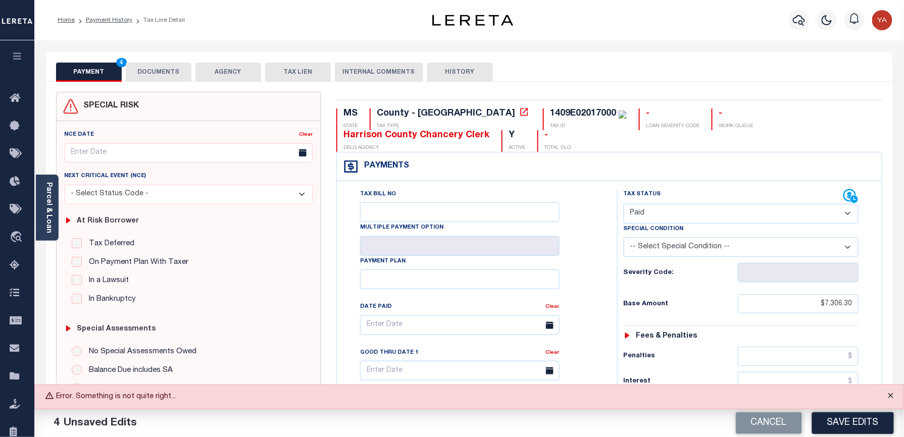
click at [888, 398] on button "Close" at bounding box center [890, 396] width 25 height 22
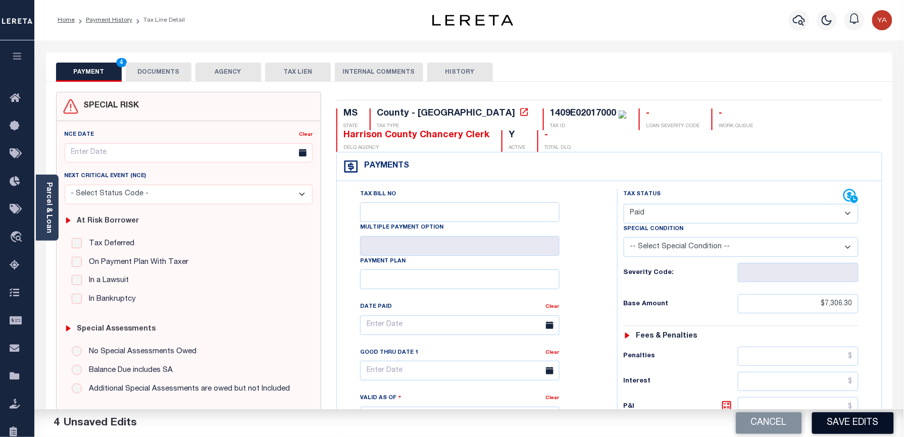
click at [863, 426] on button "Save Edits" at bounding box center [853, 424] width 82 height 22
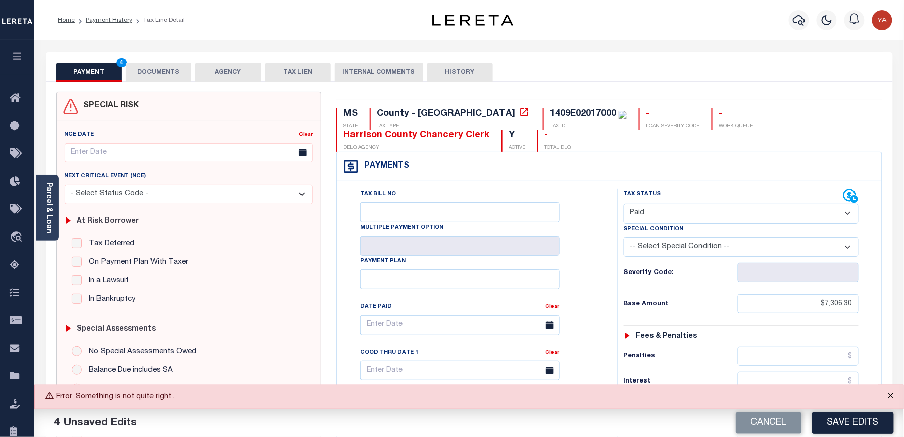
click at [891, 396] on button "Close" at bounding box center [890, 396] width 25 height 22
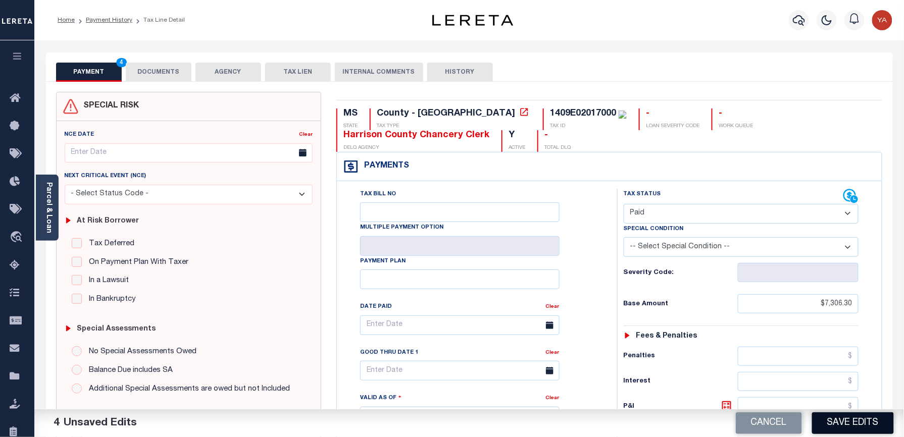
click at [855, 426] on button "Save Edits" at bounding box center [853, 424] width 82 height 22
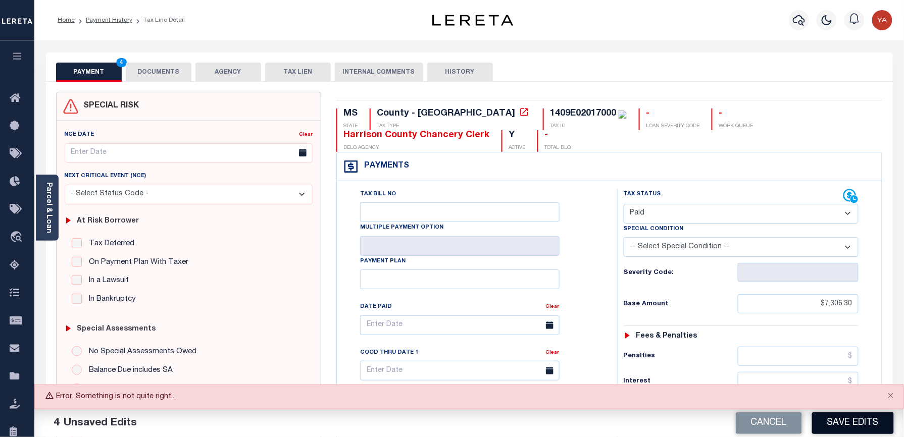
click at [858, 419] on button "Save Edits" at bounding box center [853, 424] width 82 height 22
click at [889, 396] on button "Close" at bounding box center [890, 396] width 25 height 22
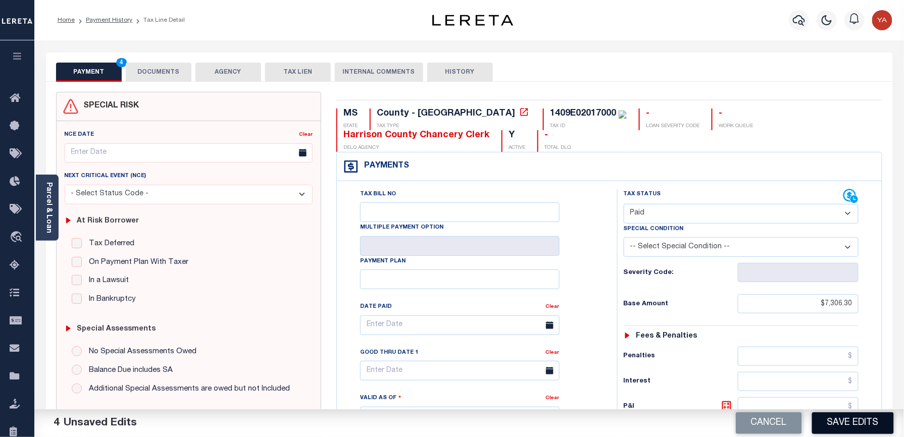
click at [866, 418] on button "Save Edits" at bounding box center [853, 424] width 82 height 22
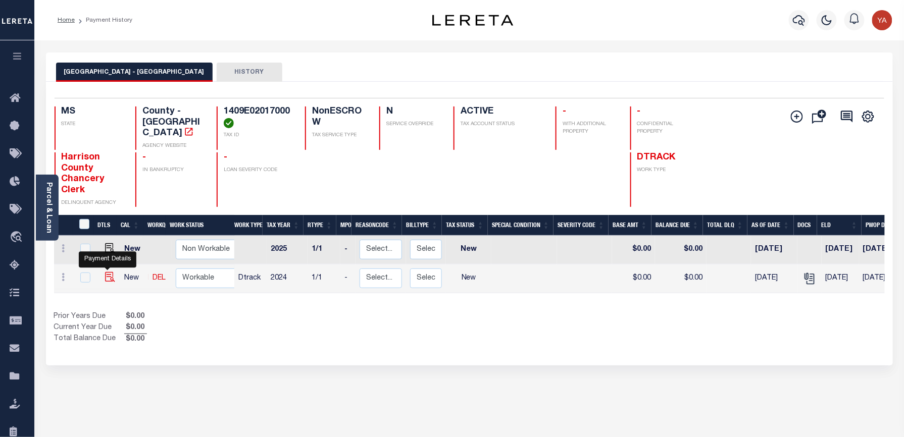
click at [108, 272] on img "" at bounding box center [110, 277] width 10 height 10
checkbox input "true"
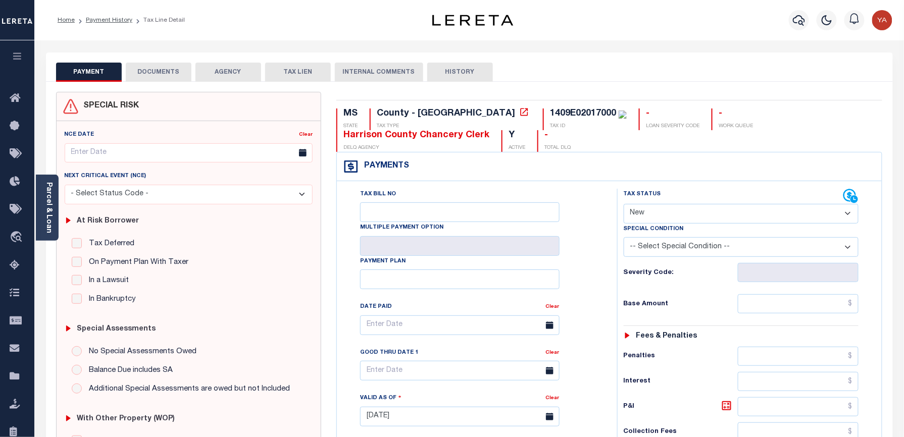
drag, startPoint x: 636, startPoint y: 211, endPoint x: 635, endPoint y: 226, distance: 15.2
click at [636, 211] on select "- Select Status Code - Open Due/Unpaid Paid Incomplete No Tax Due Internal Refu…" at bounding box center [741, 214] width 235 height 20
select select "PYD"
click at [624, 205] on select "- Select Status Code - Open Due/Unpaid Paid Incomplete No Tax Due Internal Refu…" at bounding box center [741, 214] width 235 height 20
type input "[DATE]"
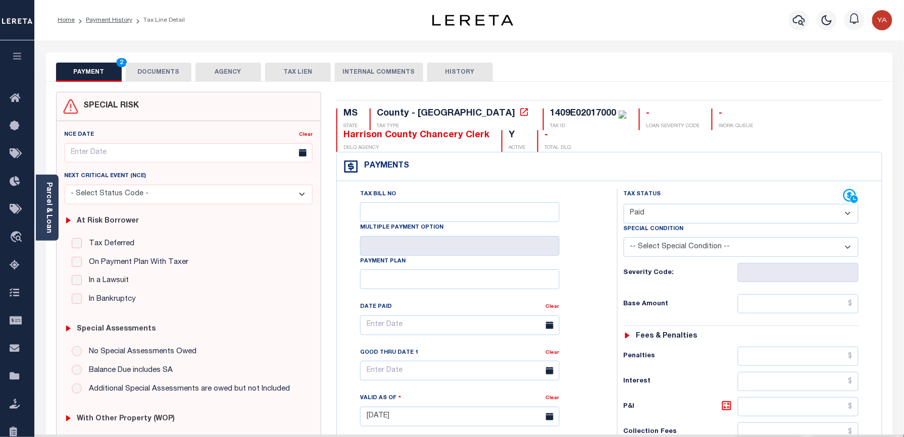
click at [610, 297] on div "Tax Status Status" at bounding box center [745, 412] width 270 height 446
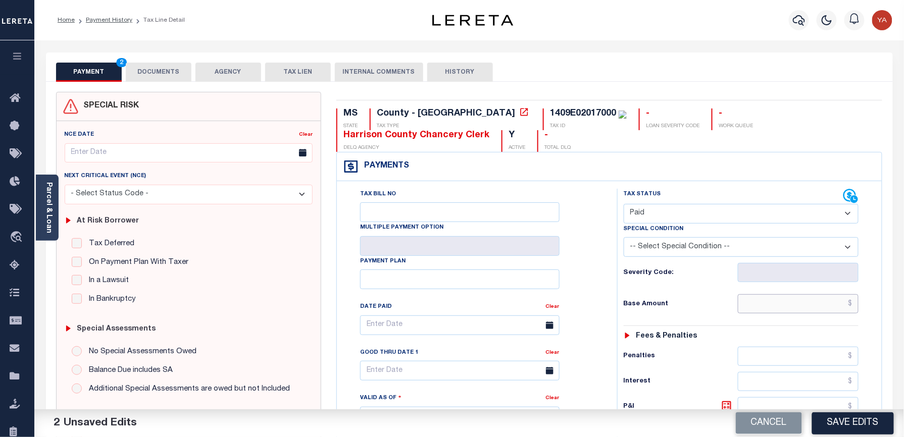
click at [807, 299] on input "text" at bounding box center [798, 303] width 121 height 19
paste input "7306.30"
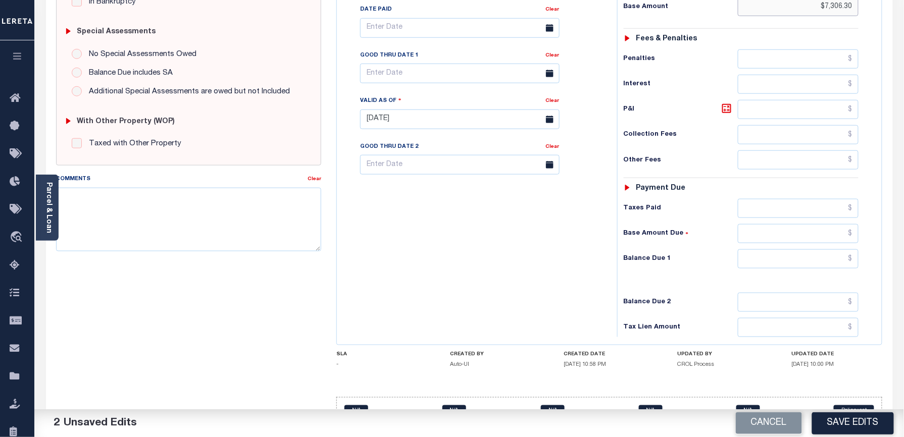
scroll to position [334, 0]
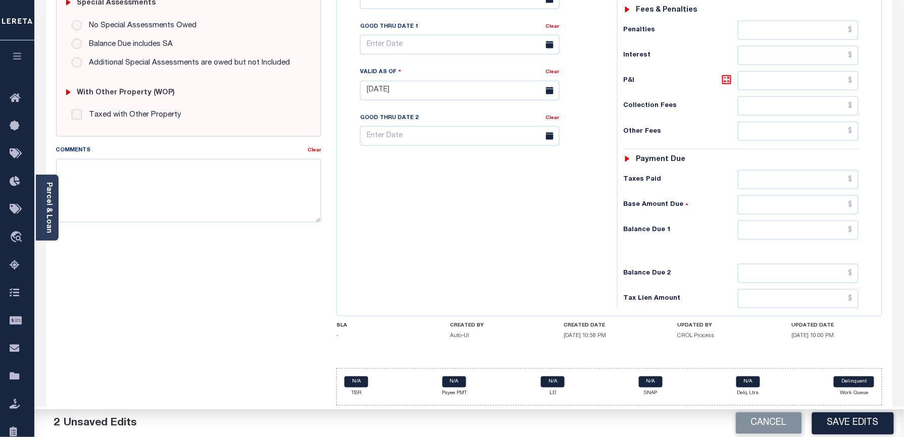
type input "$7,306.30"
drag, startPoint x: 801, startPoint y: 237, endPoint x: 608, endPoint y: 223, distance: 193.5
click at [801, 237] on input "text" at bounding box center [798, 230] width 121 height 19
type input "$0.00"
click at [586, 225] on div "Tax Bill No Multiple Payment Option Payment Plan Clear" at bounding box center [474, 86] width 270 height 446
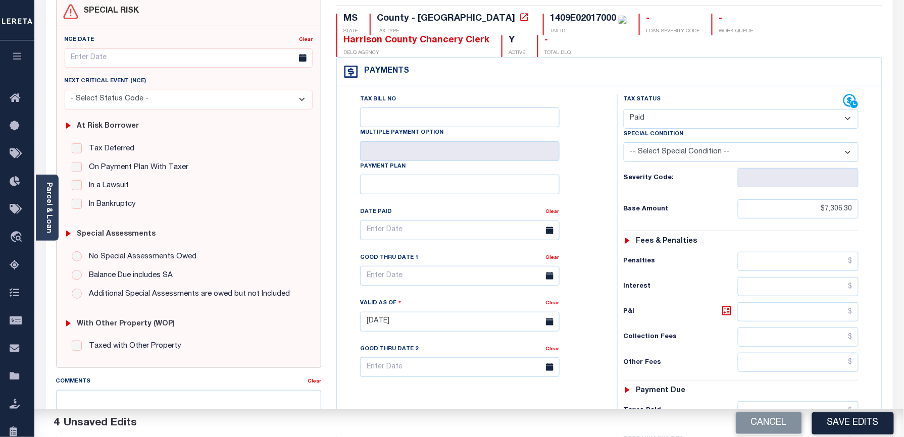
scroll to position [0, 0]
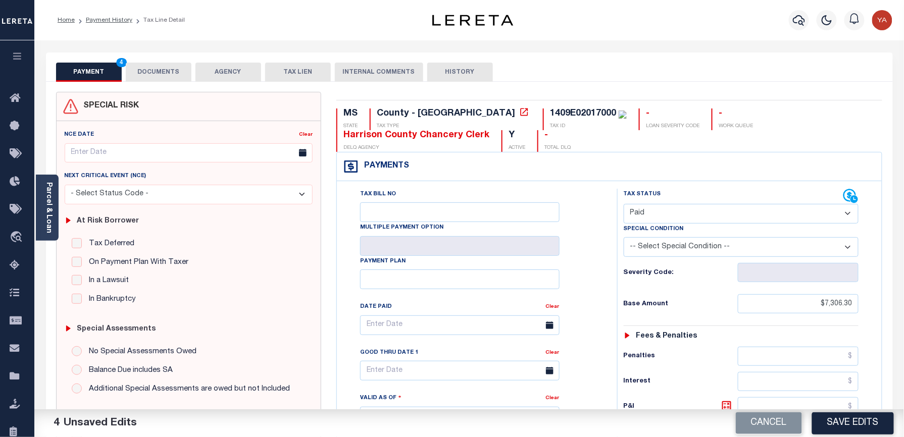
click at [173, 78] on button "DOCUMENTS" at bounding box center [159, 72] width 66 height 19
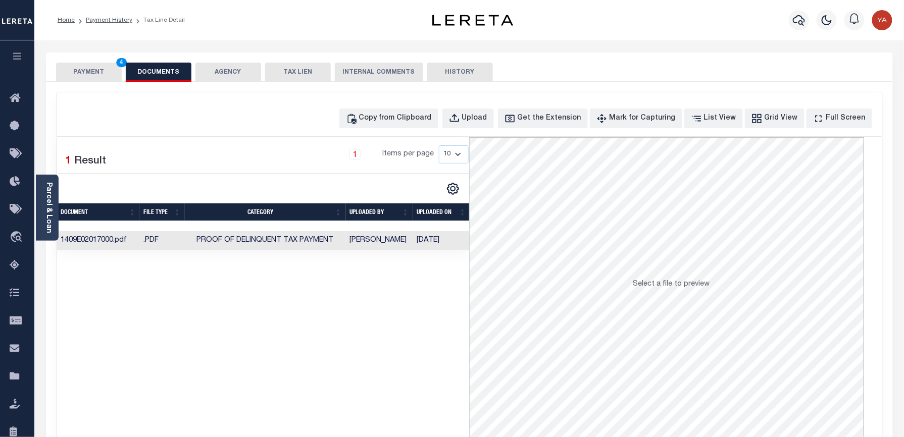
click at [91, 72] on button "PAYMENT 4" at bounding box center [89, 72] width 66 height 19
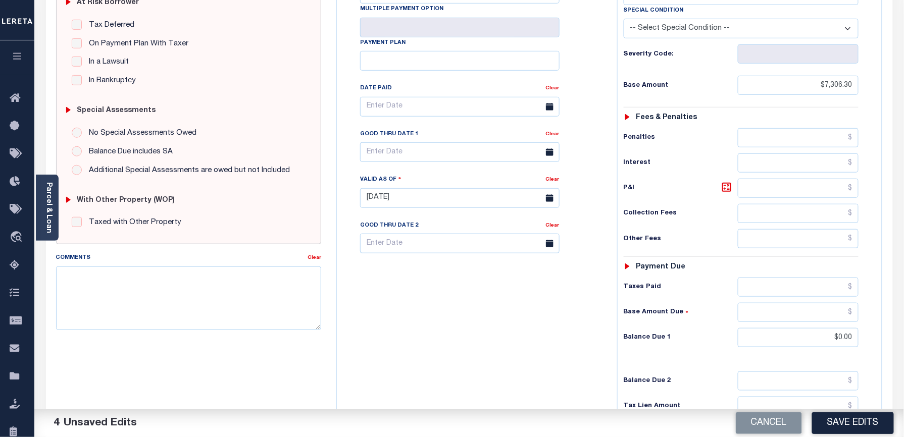
scroll to position [330, 0]
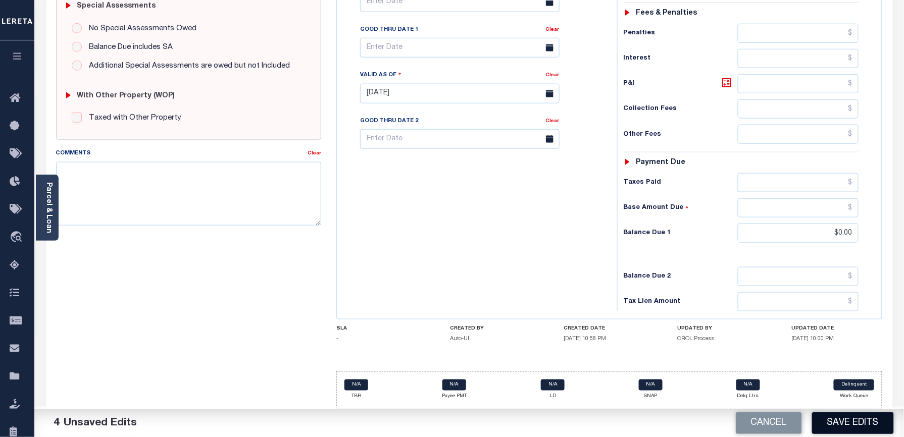
click at [843, 419] on button "Save Edits" at bounding box center [853, 424] width 82 height 22
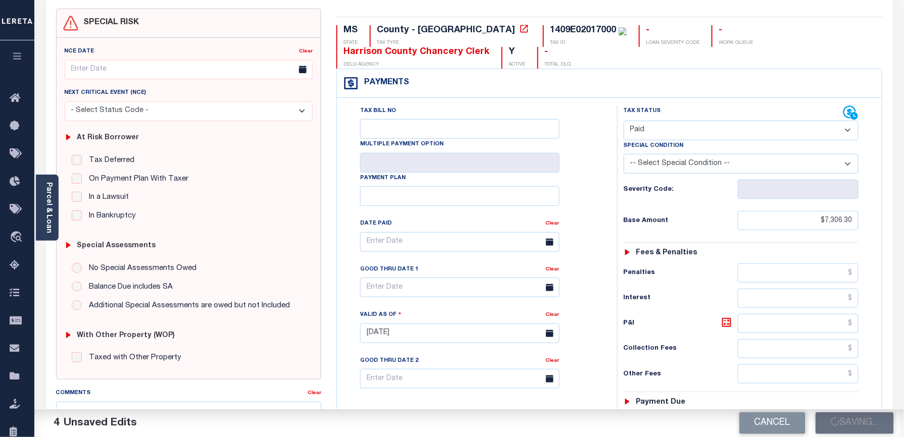
scroll to position [0, 0]
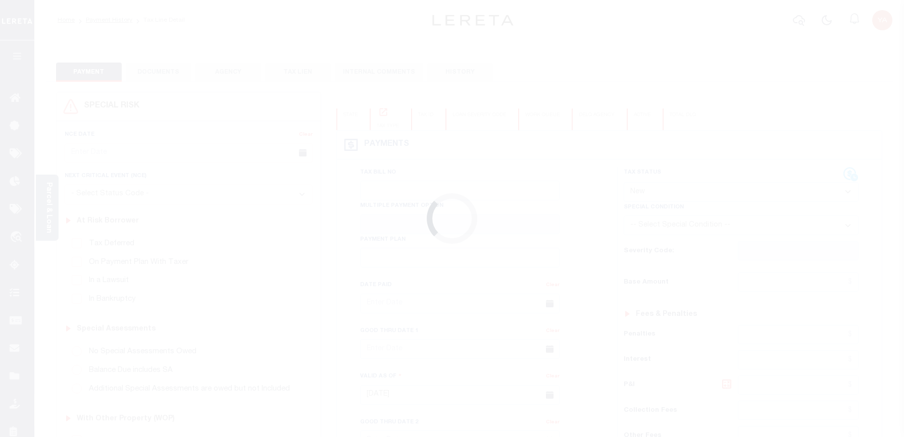
select select "NW2"
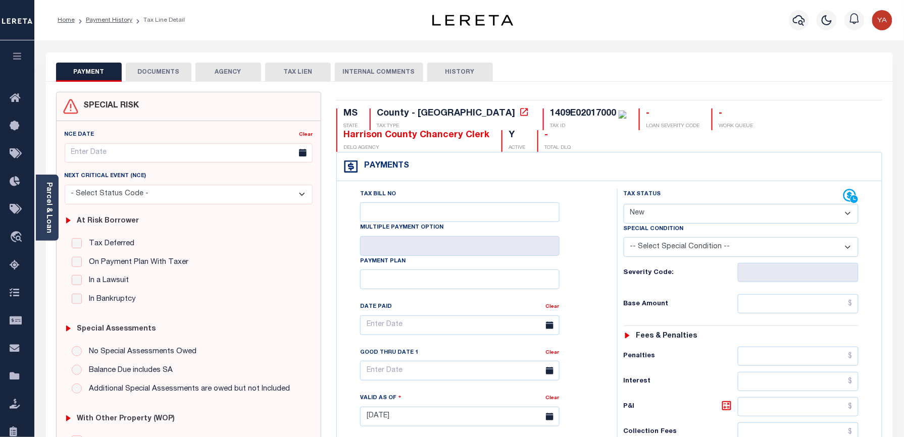
click at [644, 63] on div "PAYMENT DOCUMENTS AGENCY DELINQUENT PAYEE TAX LIEN HISTORY" at bounding box center [469, 72] width 827 height 19
click at [798, 20] on icon "button" at bounding box center [799, 20] width 12 height 12
